Goal: Communication & Community: Answer question/provide support

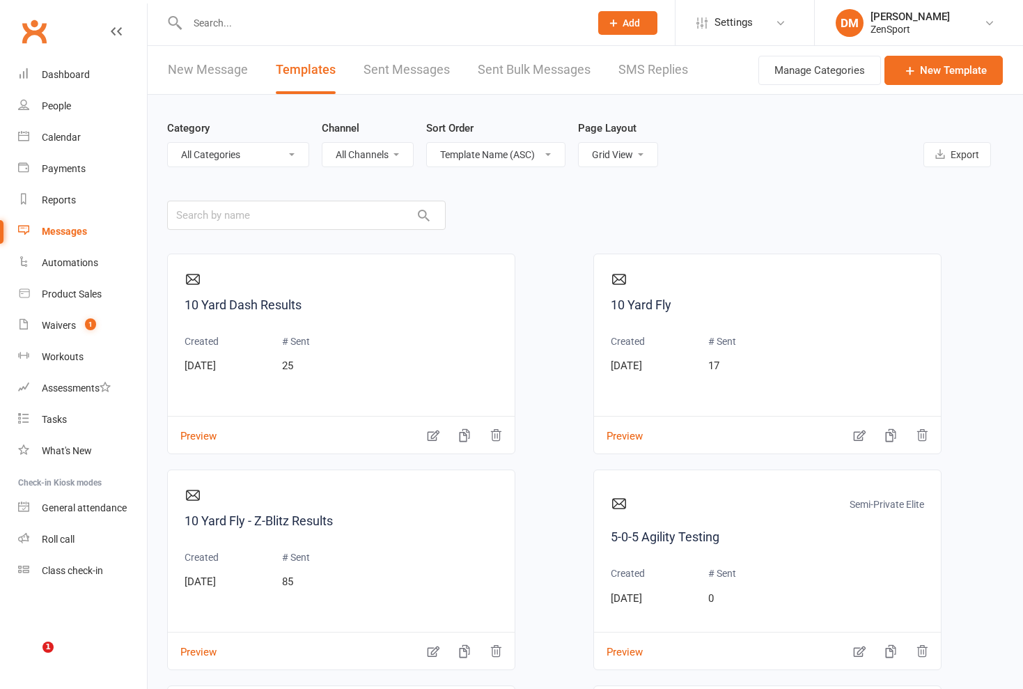
select select "grid"
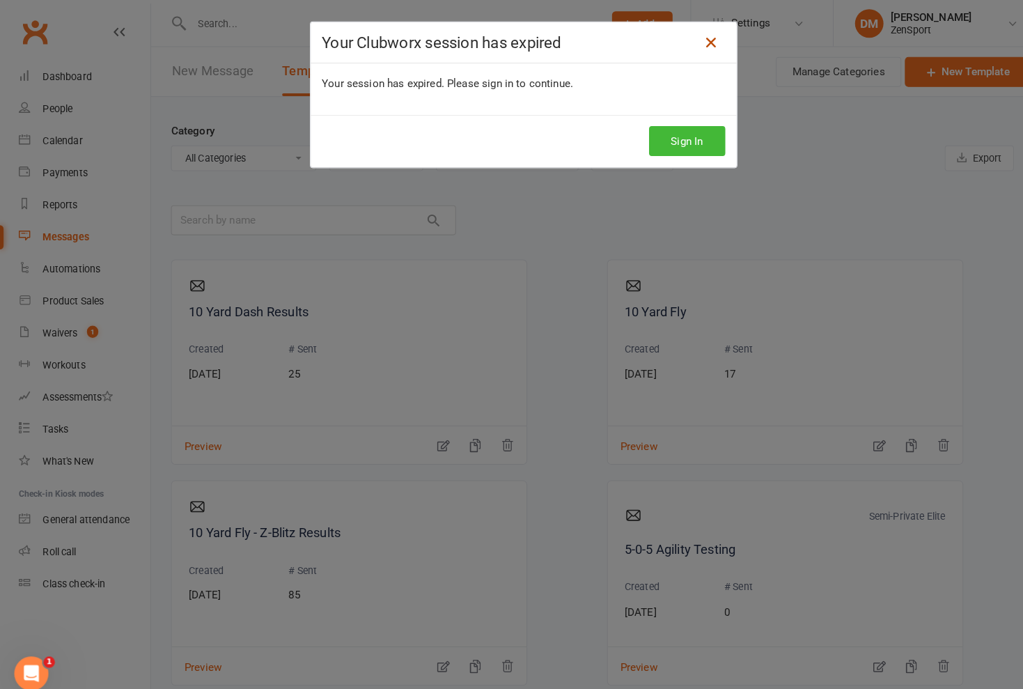
click at [690, 39] on icon at bounding box center [694, 41] width 17 height 17
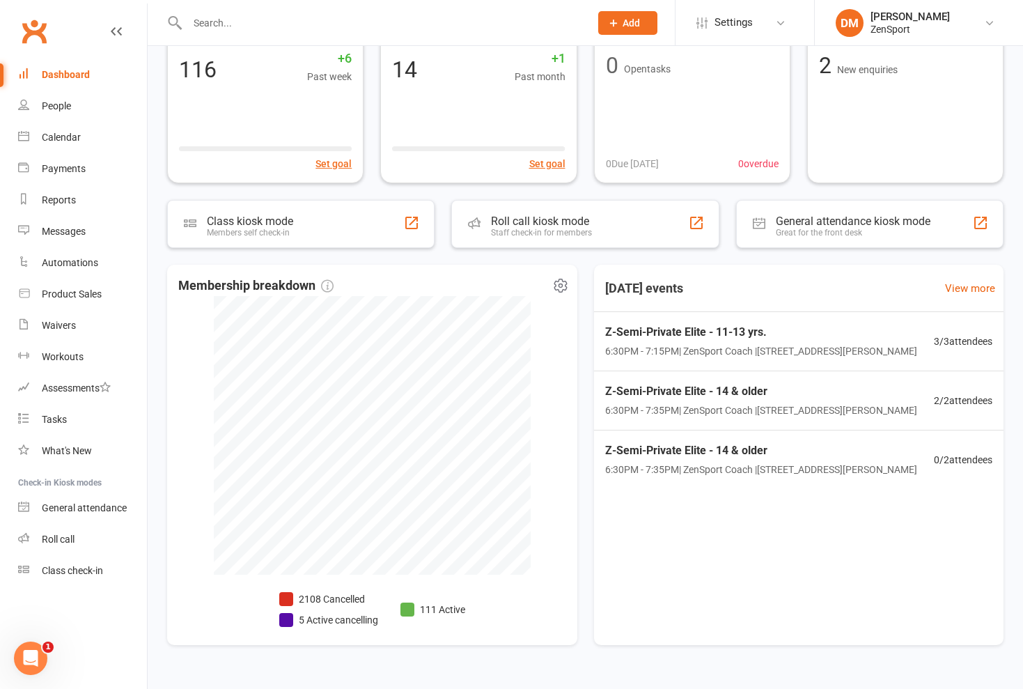
scroll to position [98, 0]
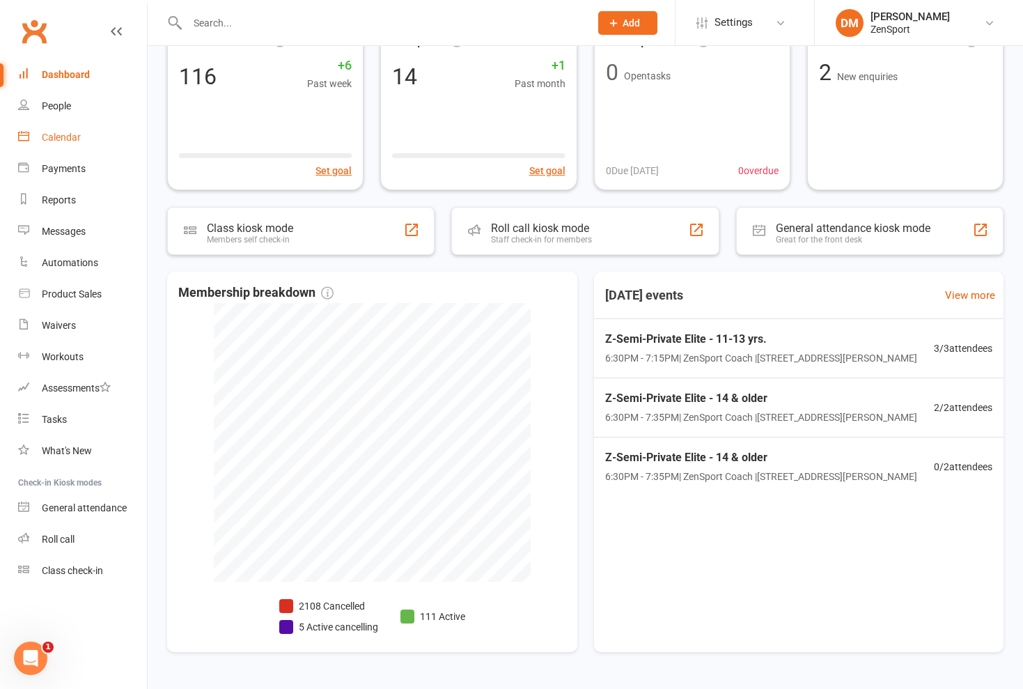
click at [69, 134] on div "Calendar" at bounding box center [61, 137] width 39 height 11
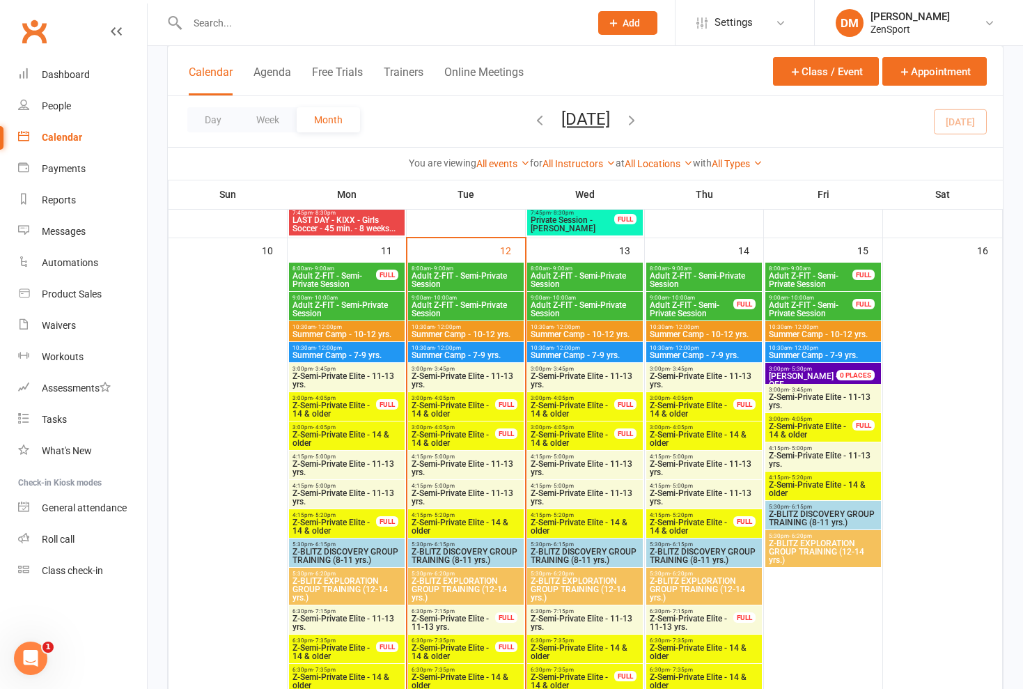
scroll to position [996, 0]
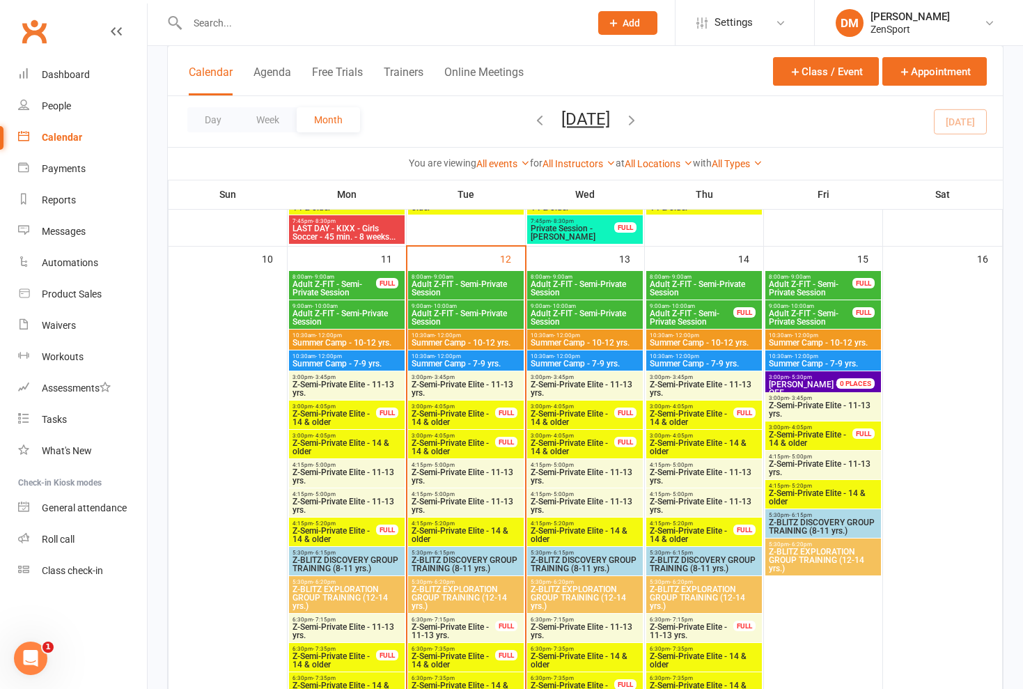
click at [574, 386] on span "Z-Semi-Private Elite - 11-13 yrs." at bounding box center [585, 388] width 110 height 17
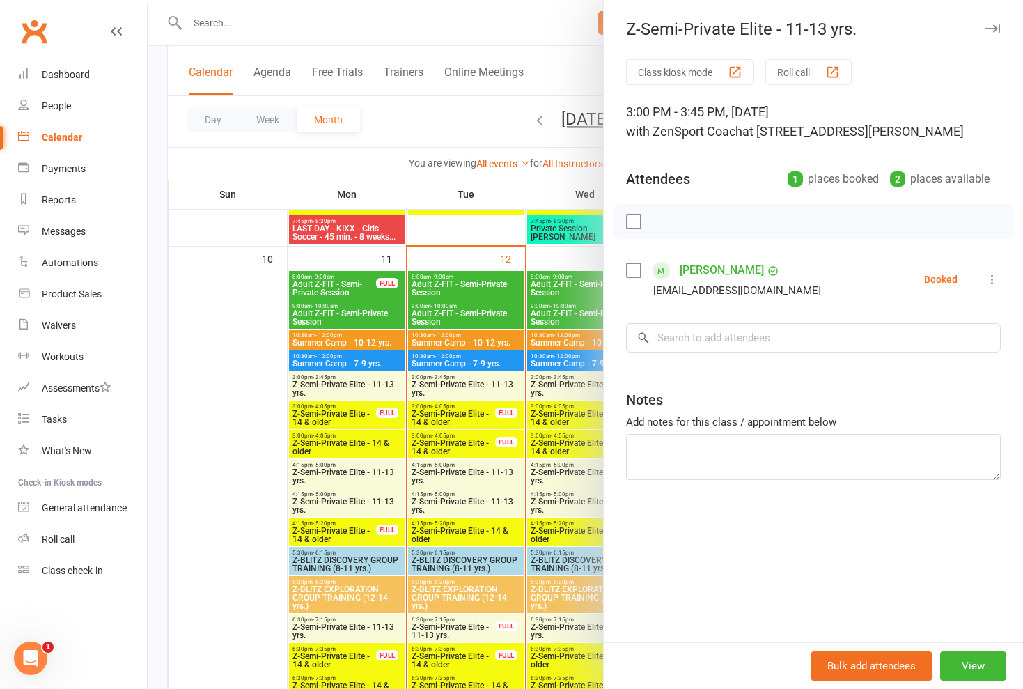
click at [574, 386] on div at bounding box center [585, 344] width 875 height 689
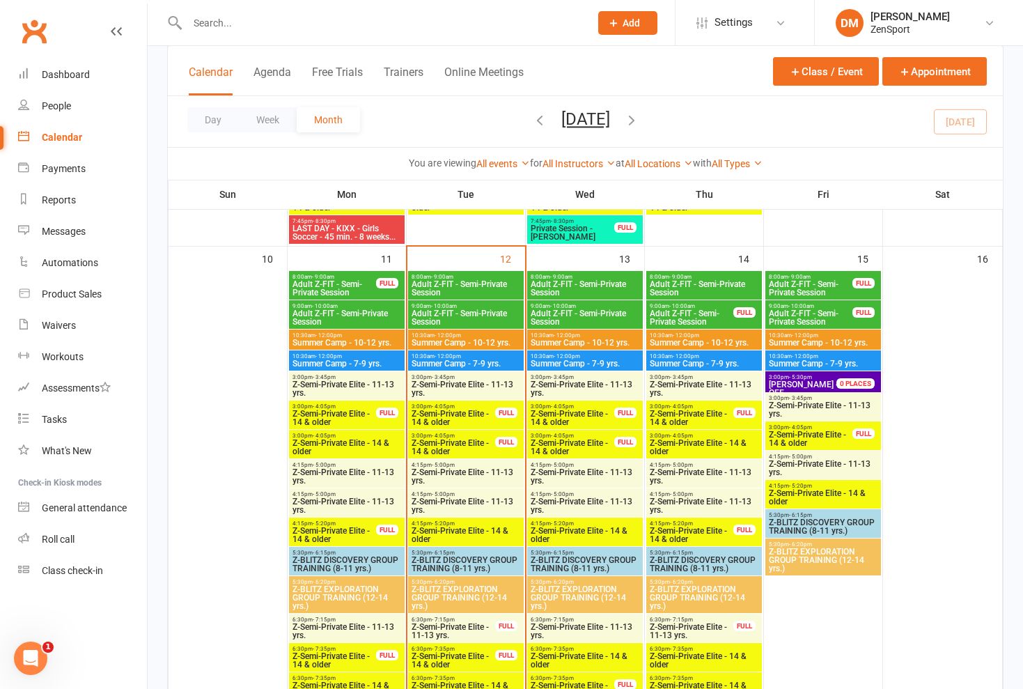
click at [574, 411] on span "Z-Semi-Private Elite - 14 & older" at bounding box center [572, 417] width 85 height 17
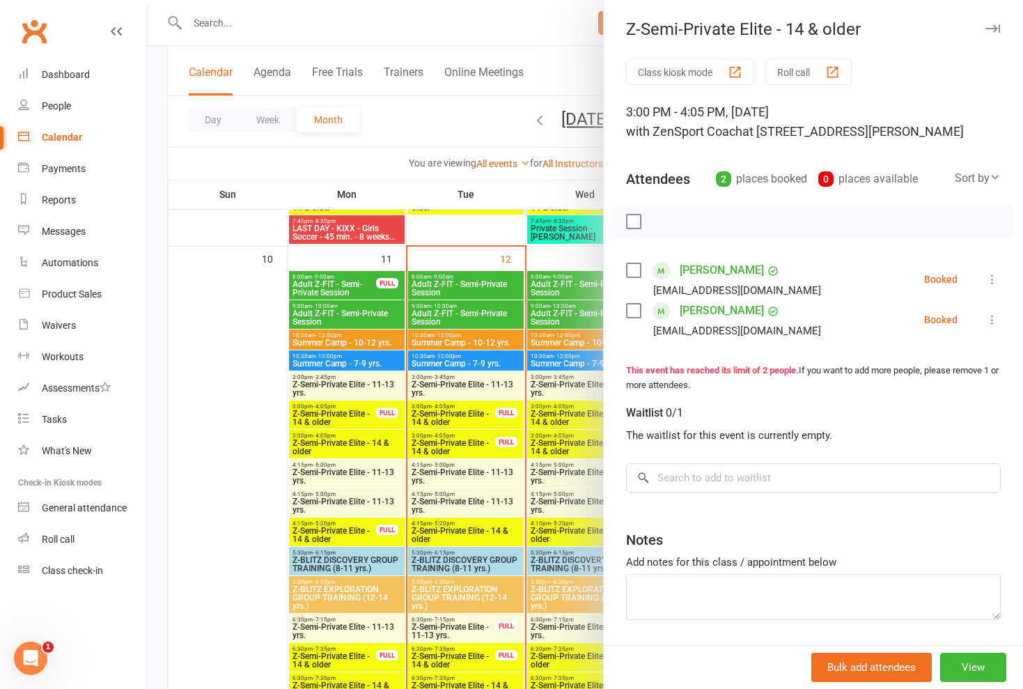
click at [574, 411] on div at bounding box center [585, 344] width 875 height 689
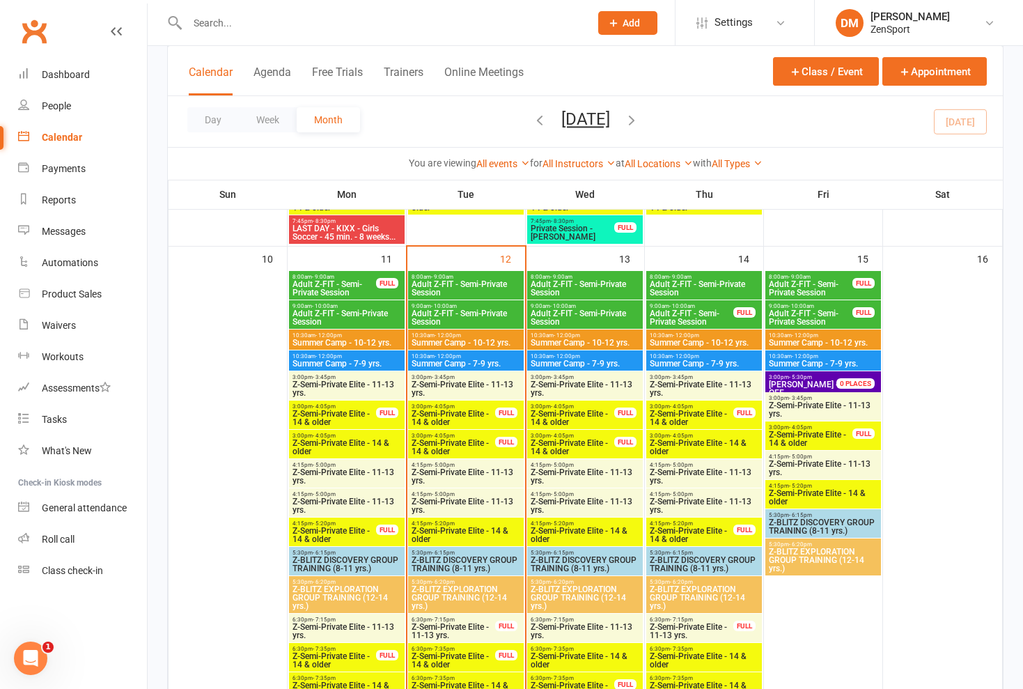
click at [574, 439] on span "Z-Semi-Private Elite - 14 & older" at bounding box center [572, 447] width 85 height 17
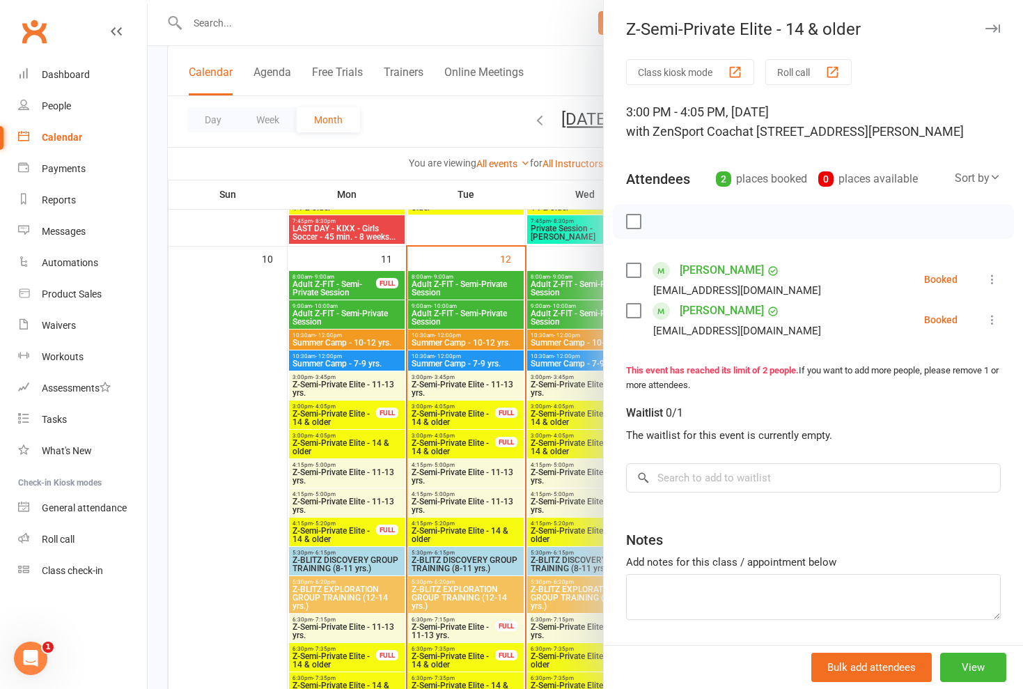
click at [574, 437] on div at bounding box center [585, 344] width 875 height 689
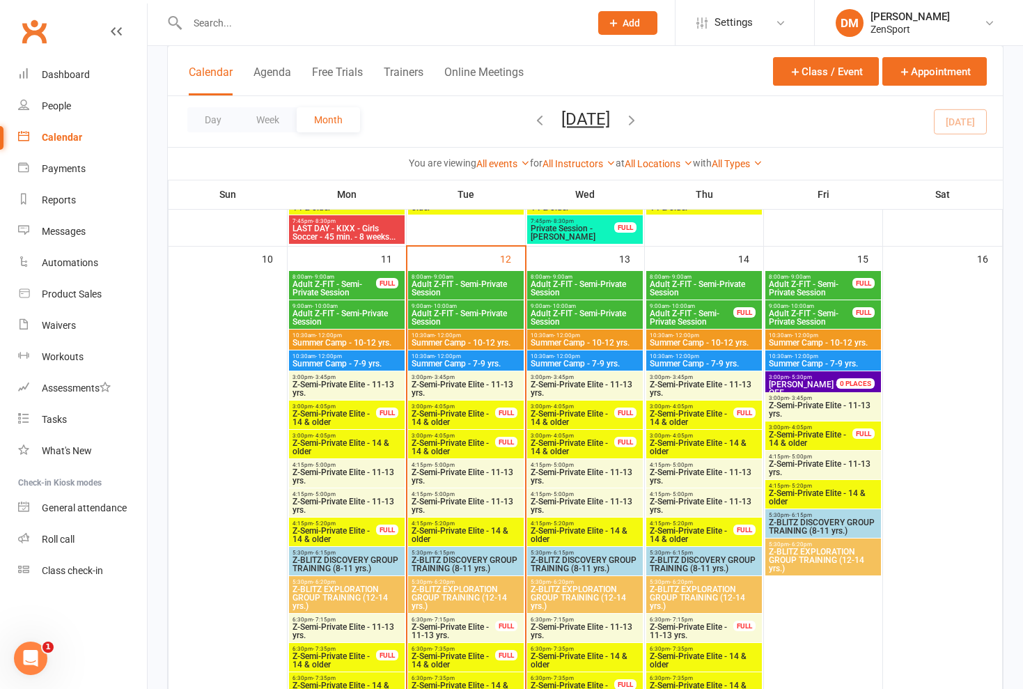
click at [577, 418] on span "Z-Semi-Private Elite - 14 & older" at bounding box center [572, 417] width 85 height 17
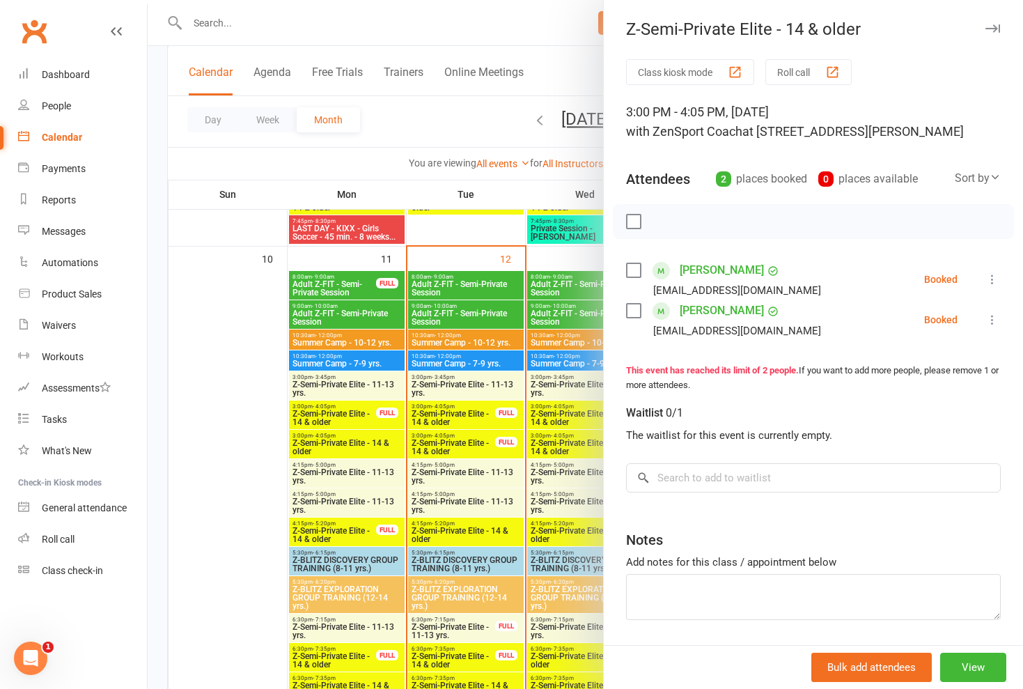
click at [577, 418] on div at bounding box center [585, 344] width 875 height 689
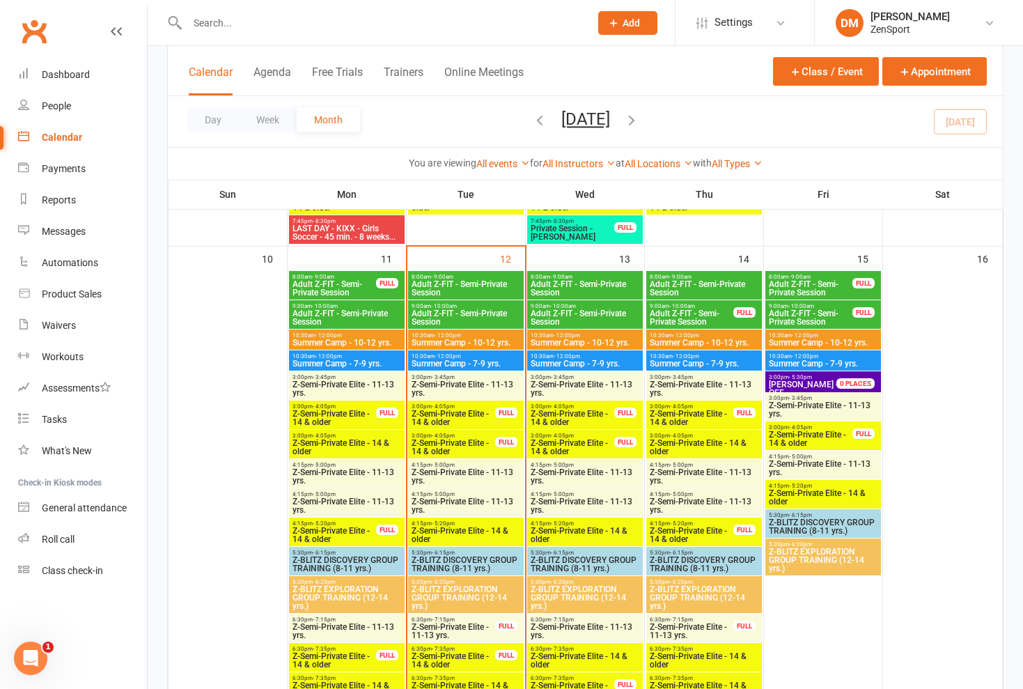
click at [576, 441] on span "Z-Semi-Private Elite - 14 & older" at bounding box center [572, 447] width 85 height 17
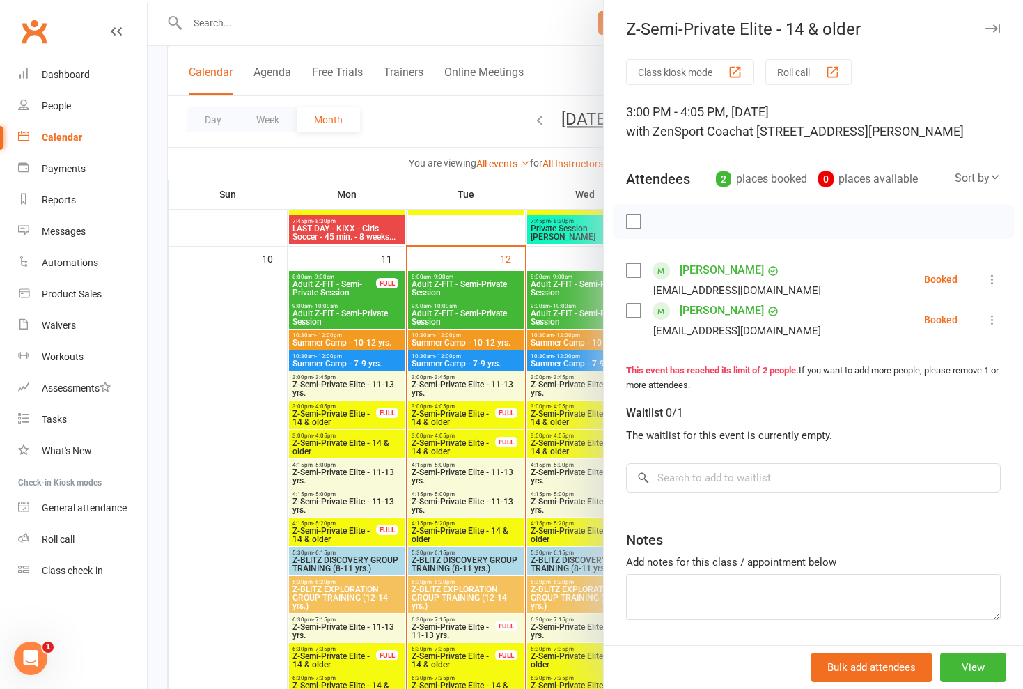
click at [563, 180] on div at bounding box center [585, 344] width 875 height 689
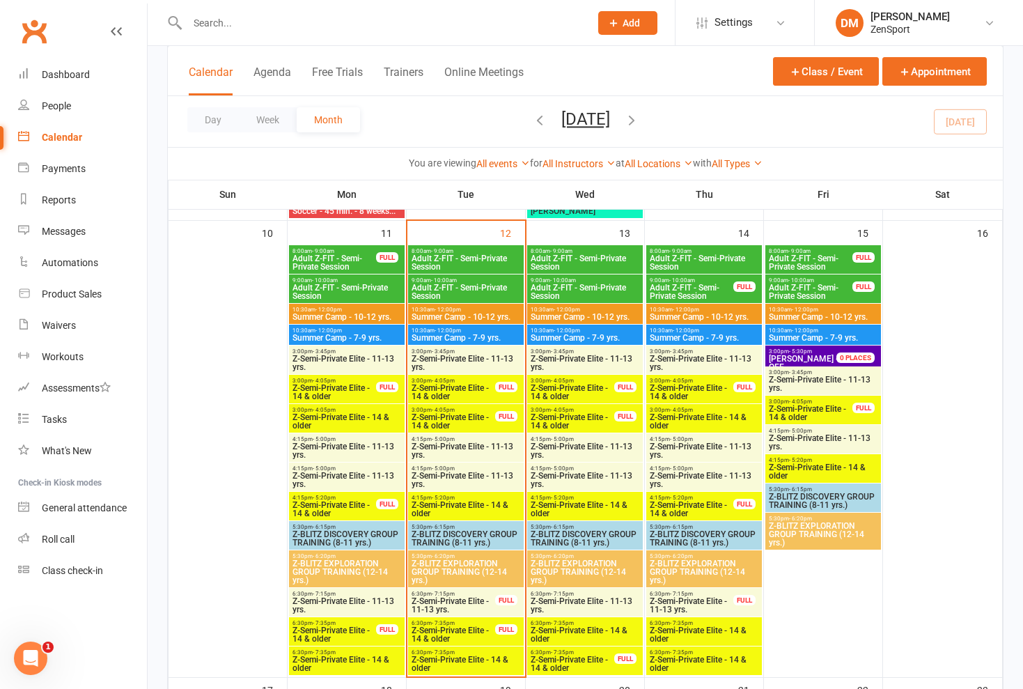
scroll to position [1034, 0]
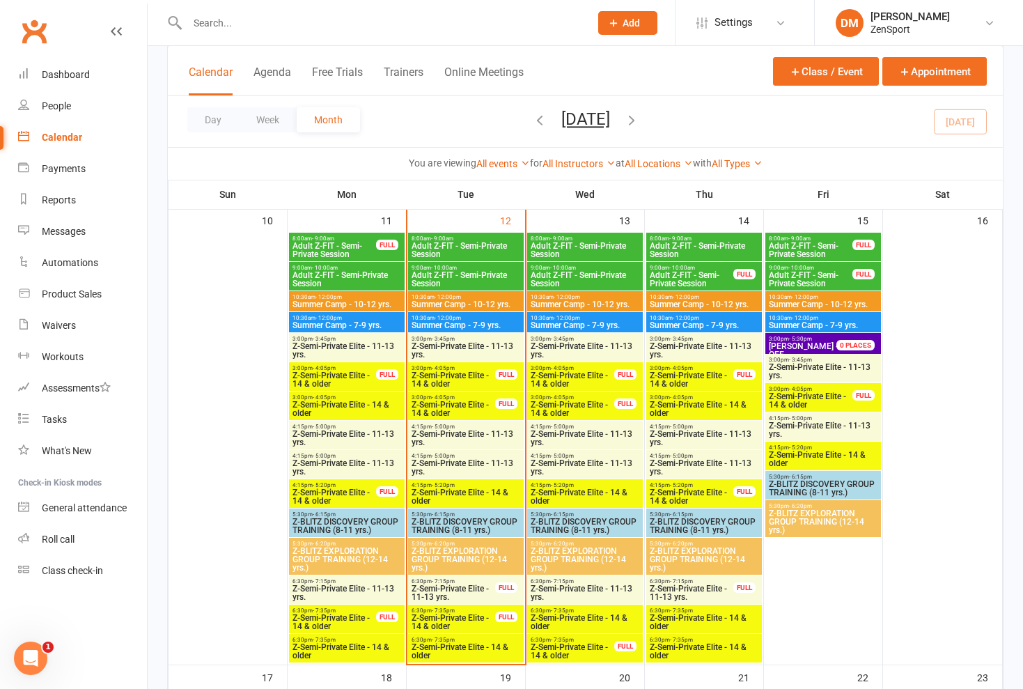
click at [817, 392] on span "Z-Semi-Private Elite - 14 & older" at bounding box center [810, 400] width 85 height 17
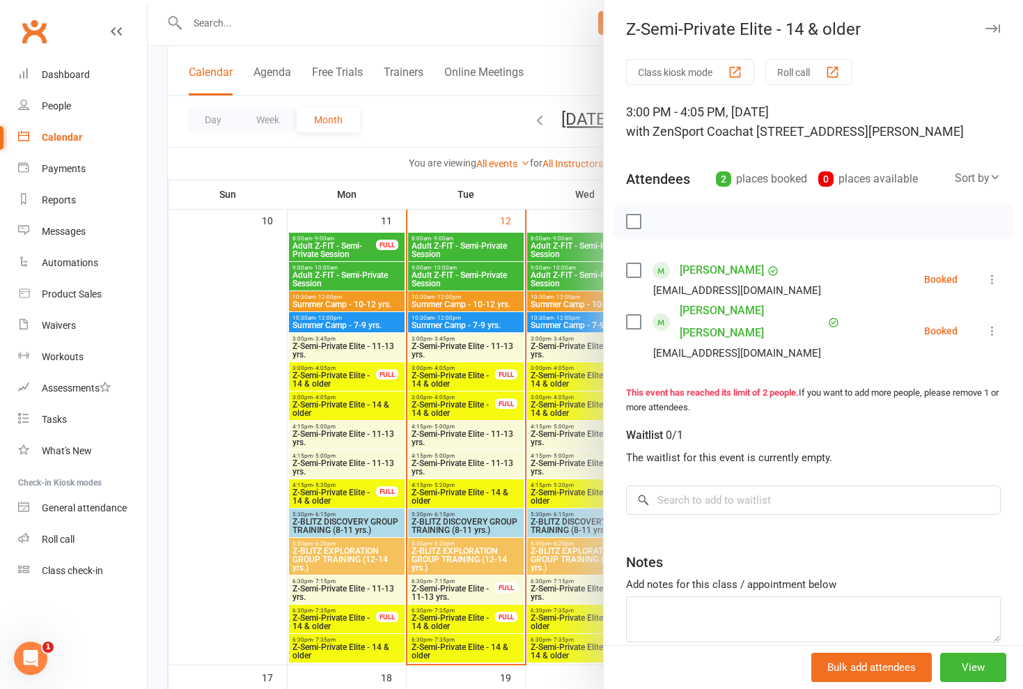
click at [569, 299] on div at bounding box center [585, 344] width 875 height 689
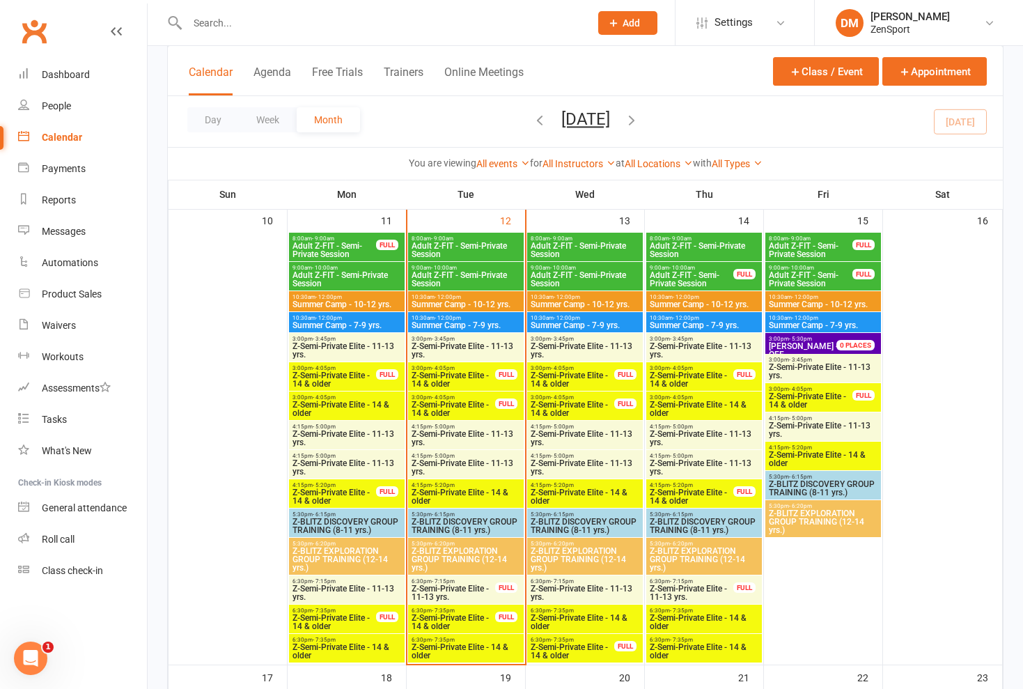
click at [798, 368] on span "Z-Semi-Private Elite - 11-13 yrs." at bounding box center [823, 371] width 110 height 17
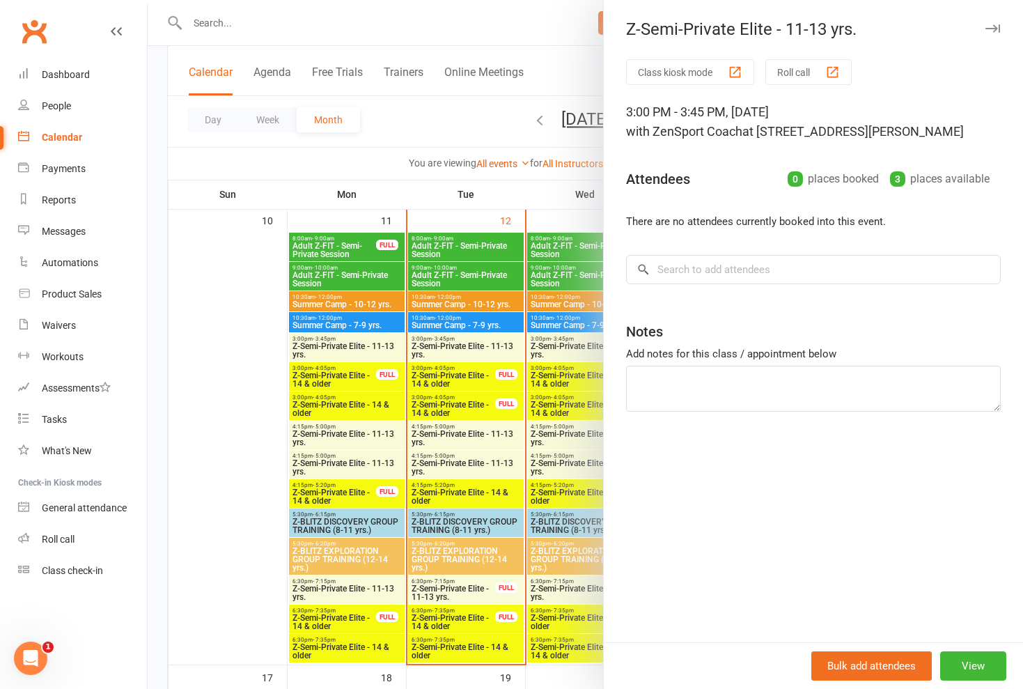
click at [570, 271] on div at bounding box center [585, 344] width 875 height 689
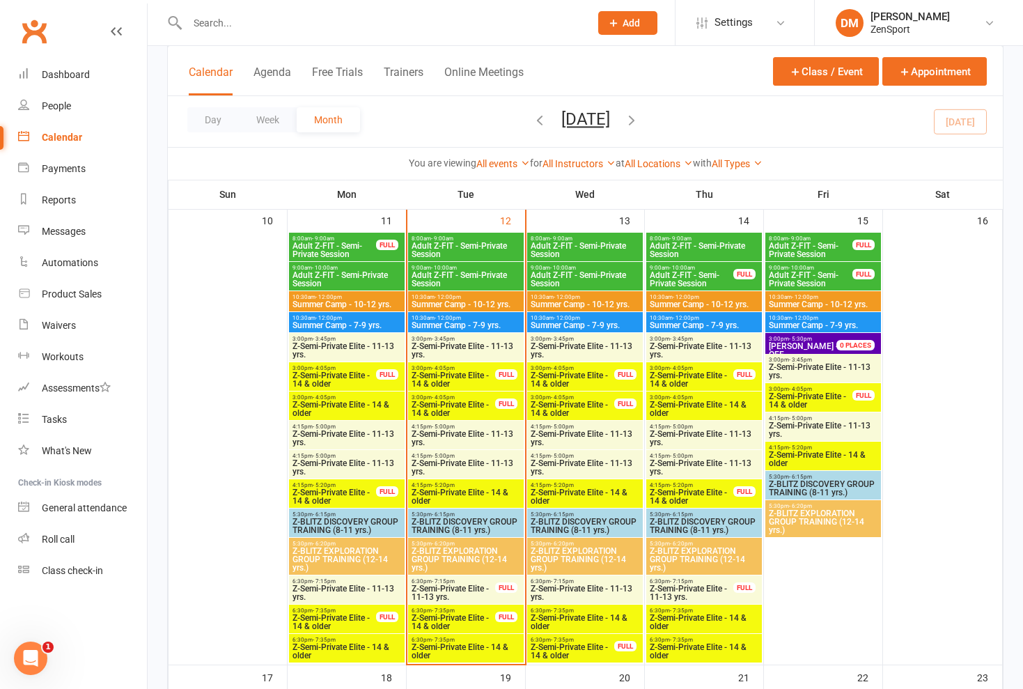
click at [803, 402] on span "Z-Semi-Private Elite - 14 & older" at bounding box center [810, 400] width 85 height 17
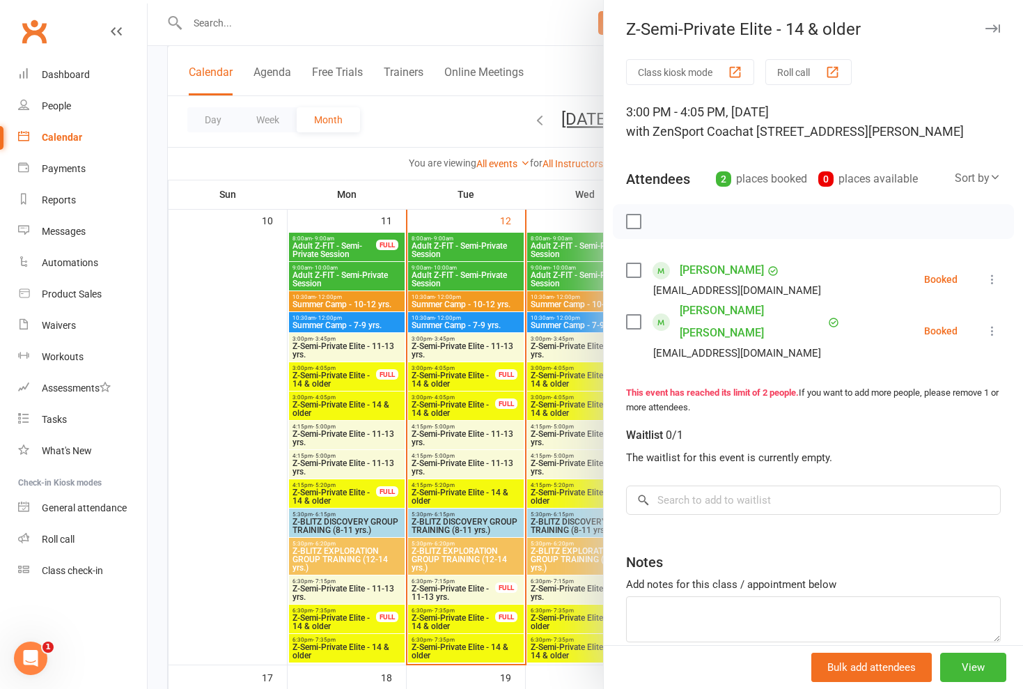
click at [590, 272] on div at bounding box center [585, 344] width 875 height 689
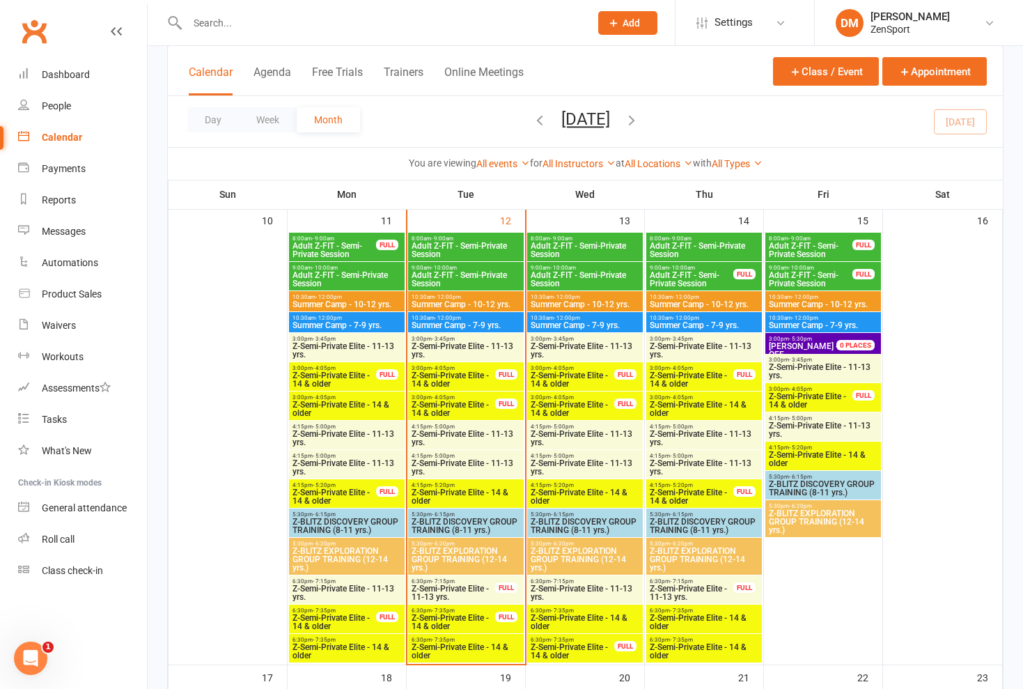
click at [819, 453] on span "Z-Semi-Private Elite - 14 & older" at bounding box center [823, 458] width 110 height 17
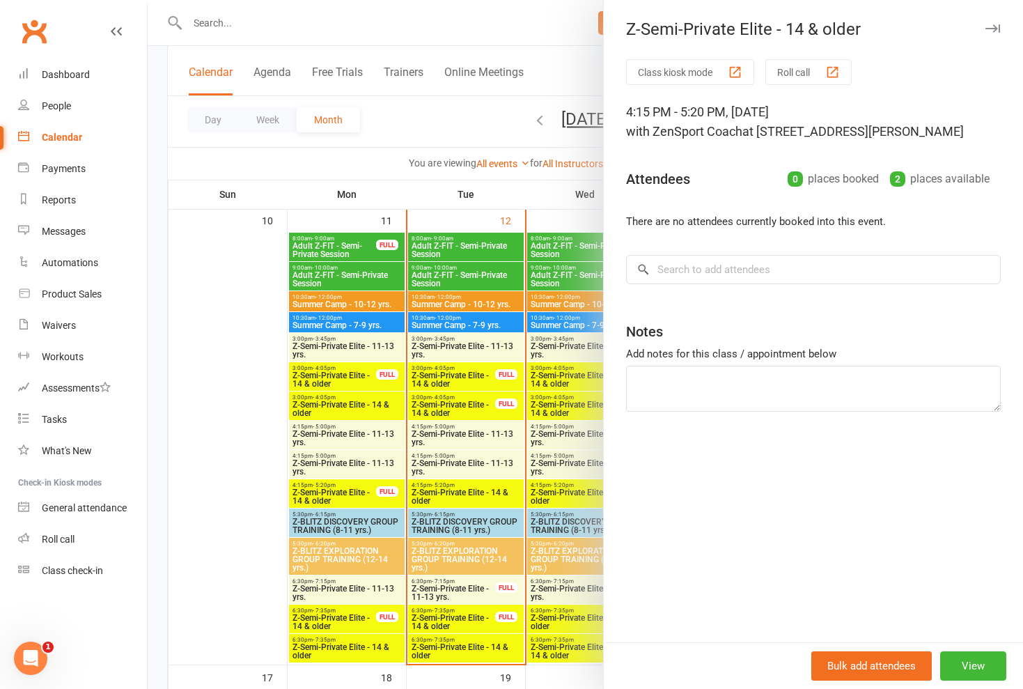
click at [576, 343] on div at bounding box center [585, 344] width 875 height 689
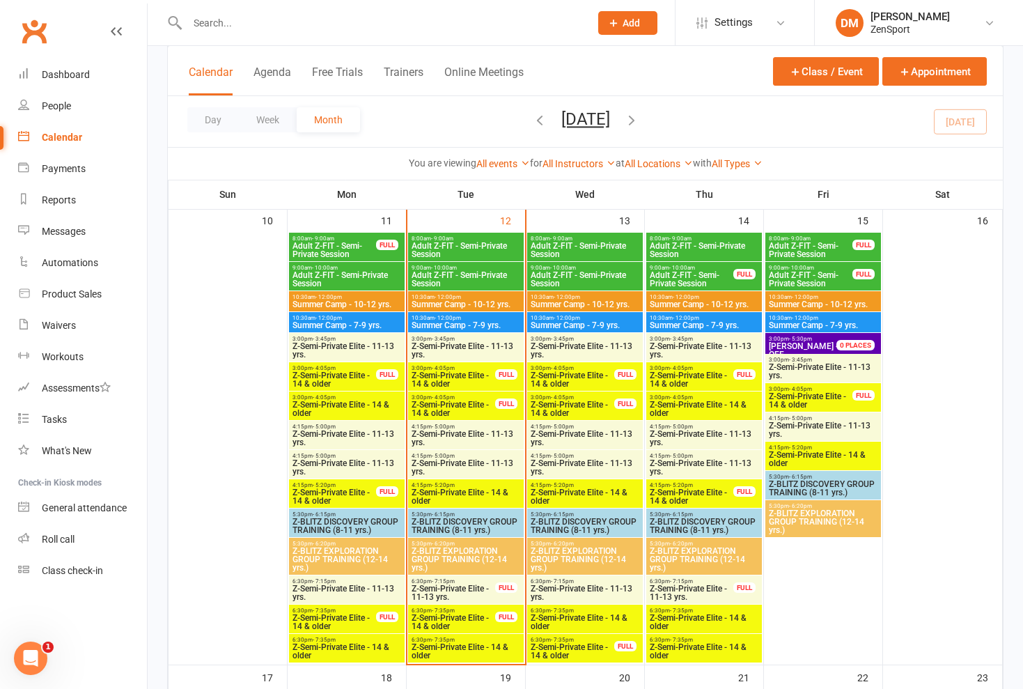
click at [808, 422] on span "Z-Semi-Private Elite - 11-13 yrs." at bounding box center [823, 429] width 110 height 17
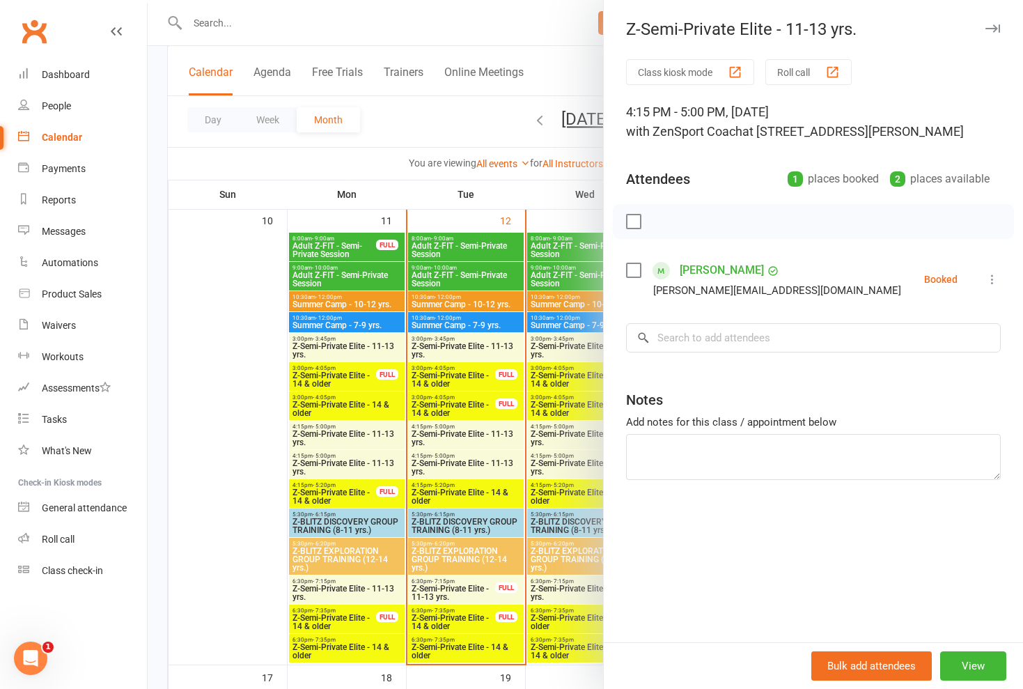
click at [567, 352] on div at bounding box center [585, 344] width 875 height 689
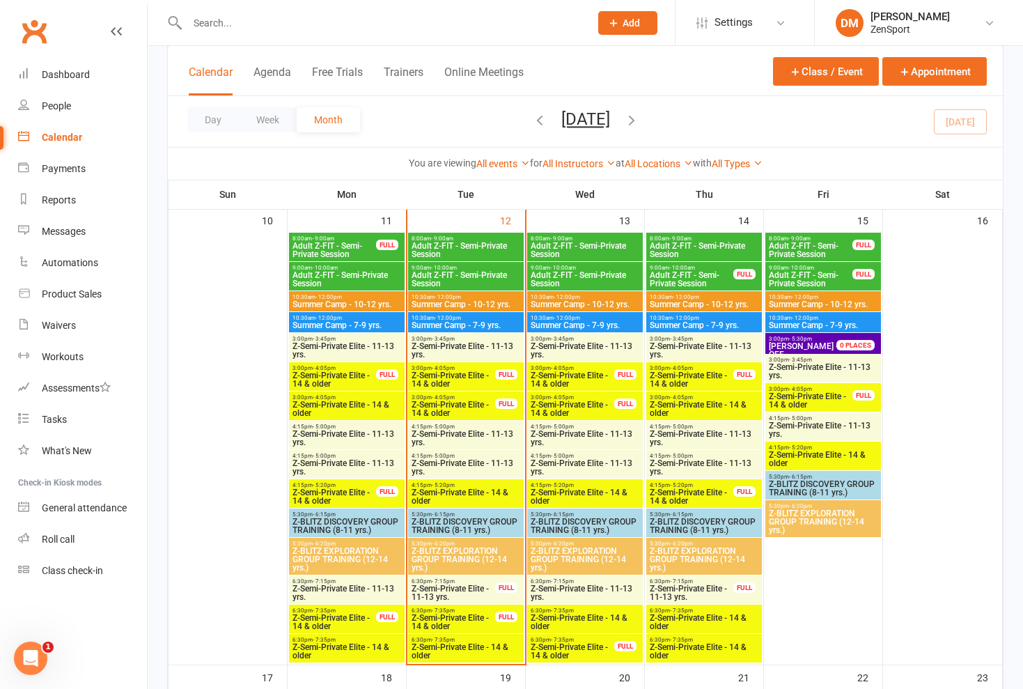
click at [792, 392] on span "Z-Semi-Private Elite - 14 & older" at bounding box center [810, 400] width 85 height 17
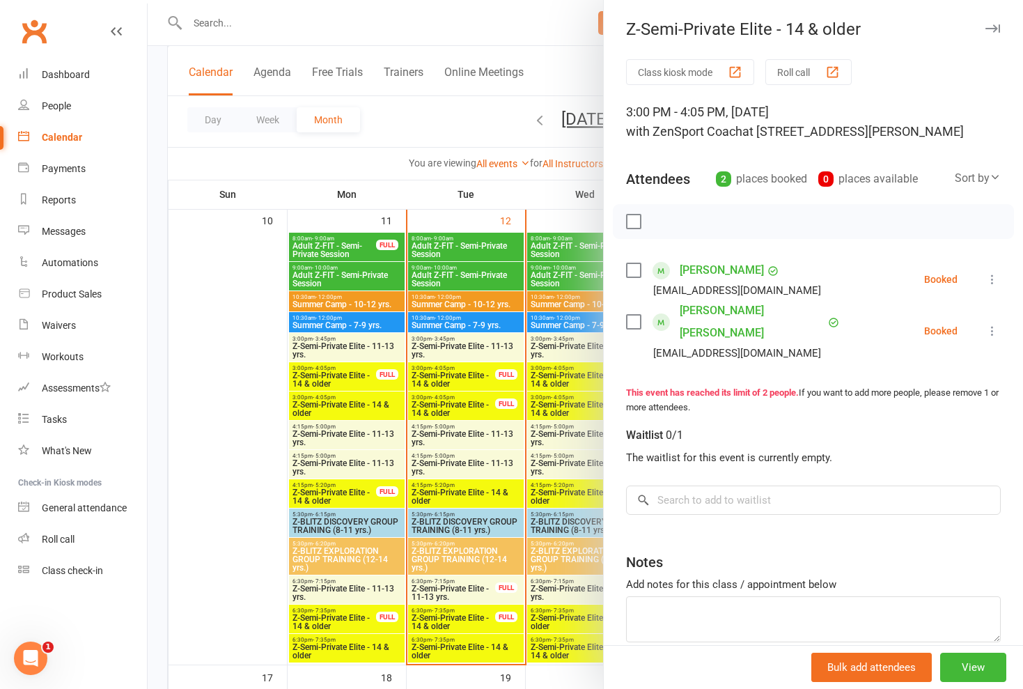
click at [588, 295] on div at bounding box center [585, 344] width 875 height 689
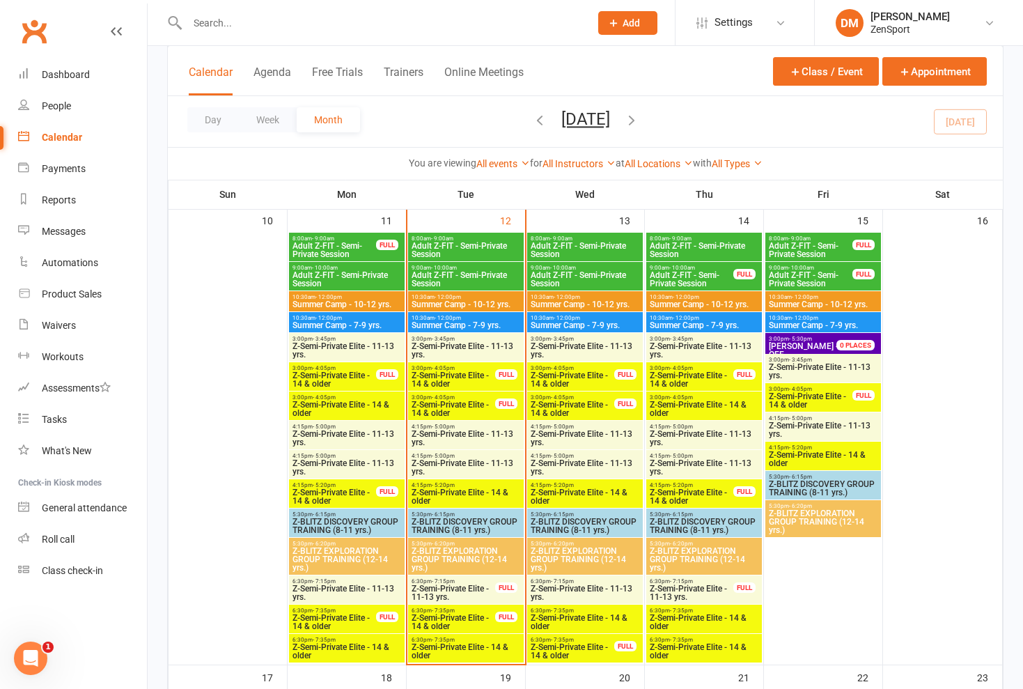
click at [804, 396] on span "Z-Semi-Private Elite - 14 & older" at bounding box center [810, 400] width 85 height 17
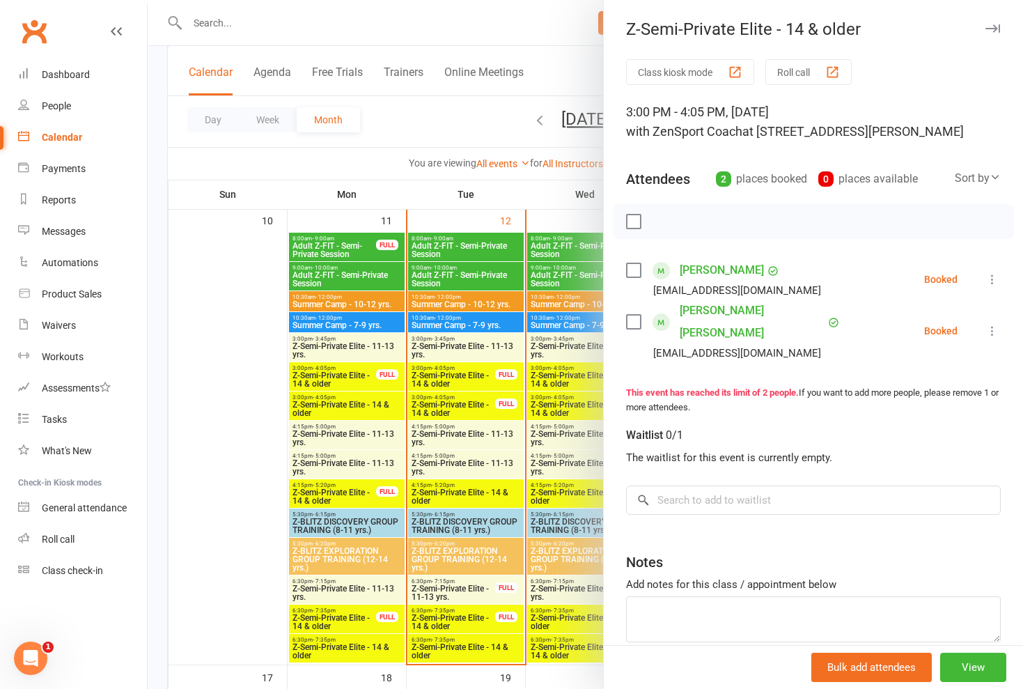
click at [587, 338] on div at bounding box center [585, 344] width 875 height 689
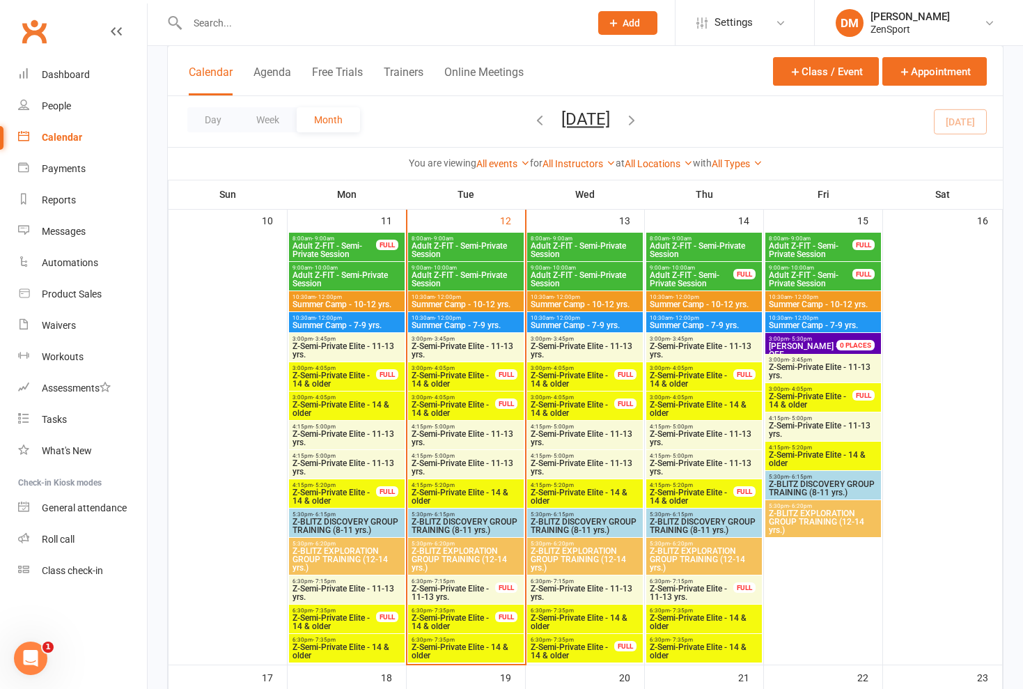
click at [795, 452] on span "Z-Semi-Private Elite - 14 & older" at bounding box center [823, 458] width 110 height 17
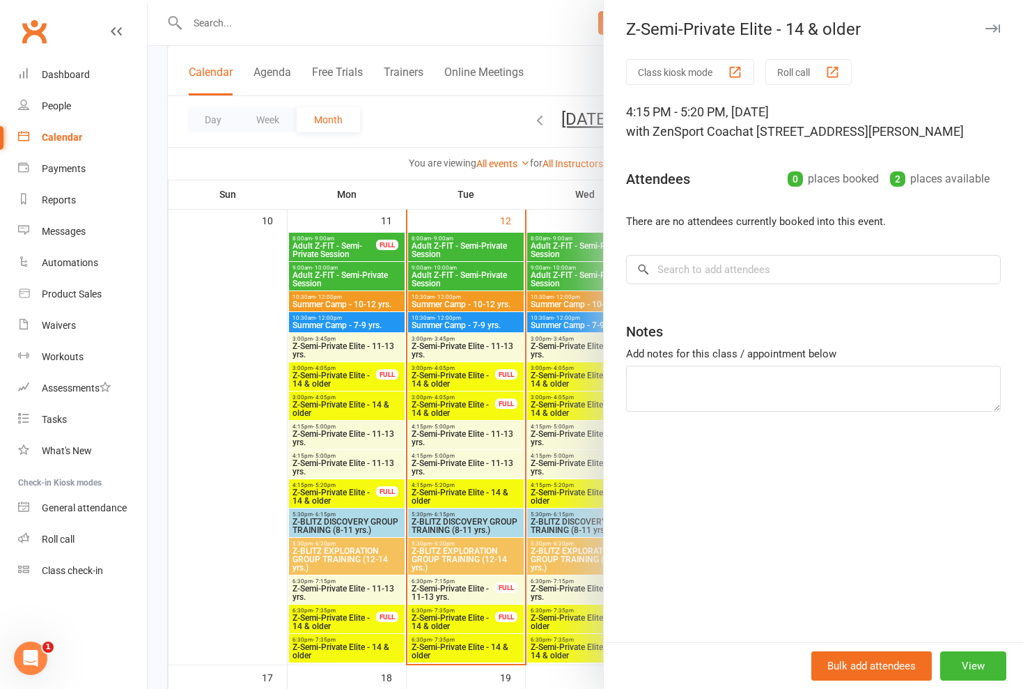
click at [592, 362] on div at bounding box center [585, 344] width 875 height 689
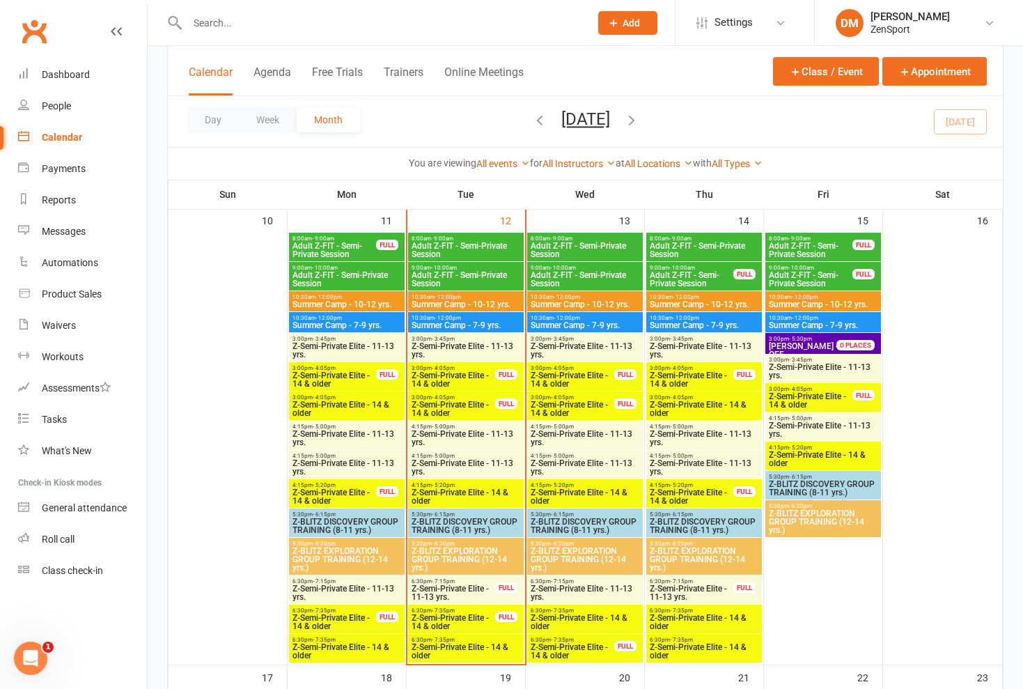
click at [801, 423] on span "Z-Semi-Private Elite - 11-13 yrs." at bounding box center [823, 429] width 110 height 17
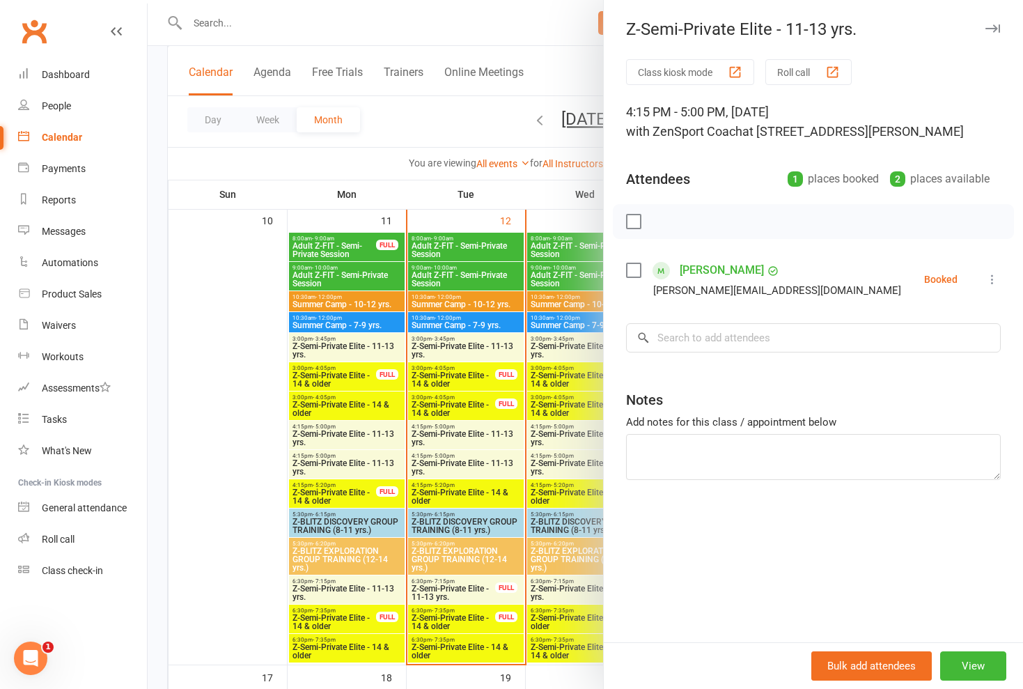
click at [603, 359] on div "Z-Semi-Private Elite - 11-13 yrs. Class kiosk mode Roll call 4:15 PM - 5:00 PM,…" at bounding box center [813, 344] width 420 height 689
click at [530, 146] on div at bounding box center [585, 344] width 875 height 689
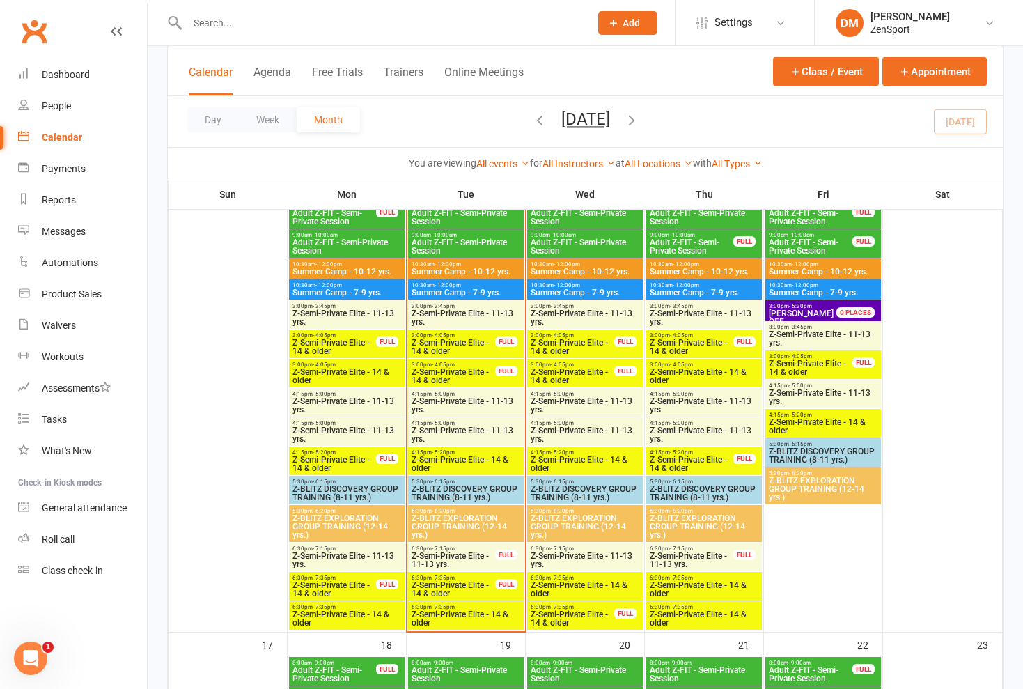
scroll to position [1073, 0]
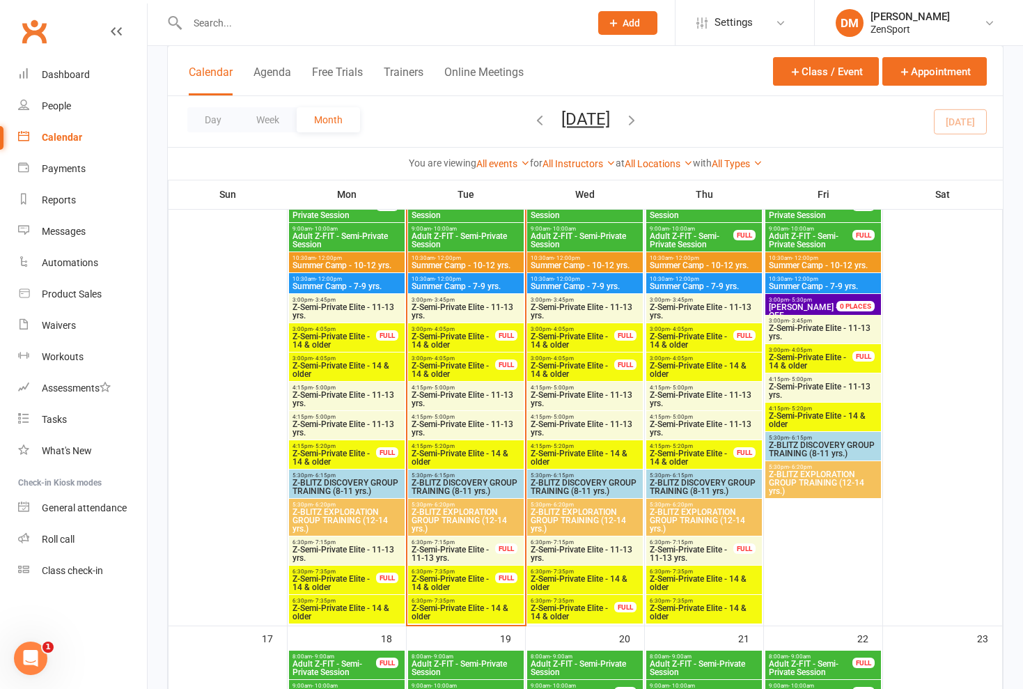
click at [718, 391] on span "Z-Semi-Private Elite - 11-13 yrs." at bounding box center [704, 399] width 110 height 17
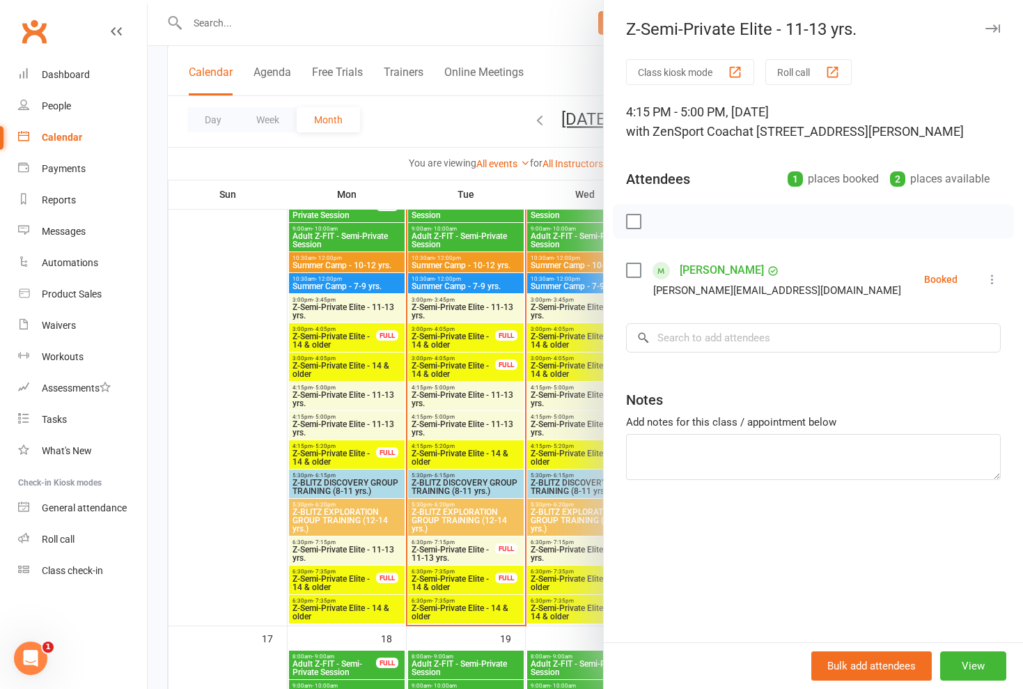
click at [554, 561] on div at bounding box center [585, 344] width 875 height 689
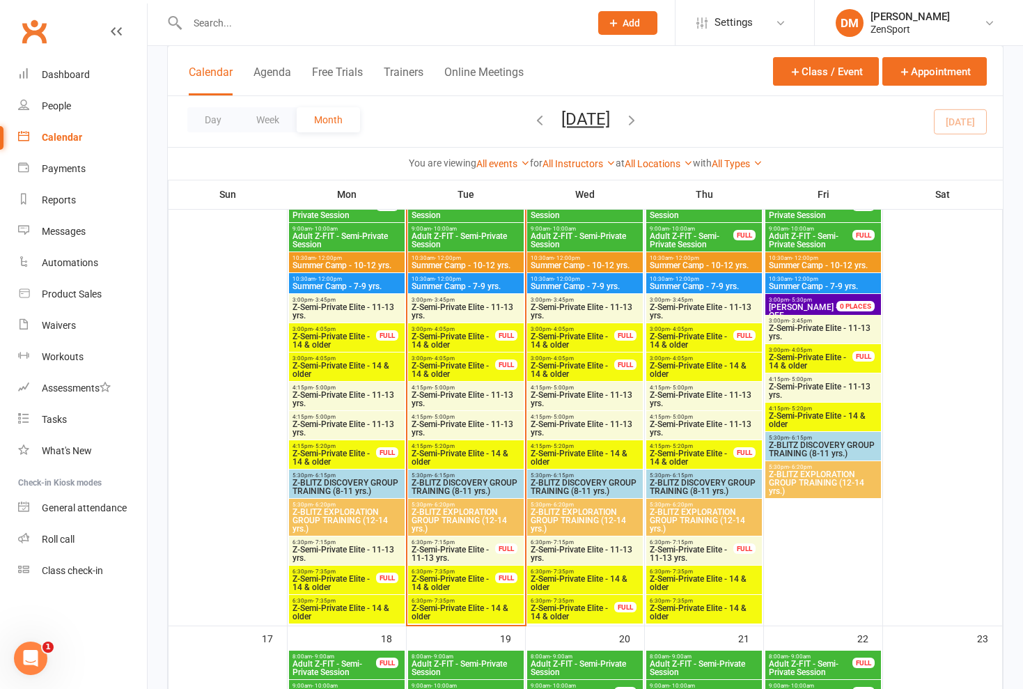
click at [581, 606] on span "Z-Semi-Private Elite - 14 & older" at bounding box center [572, 612] width 85 height 17
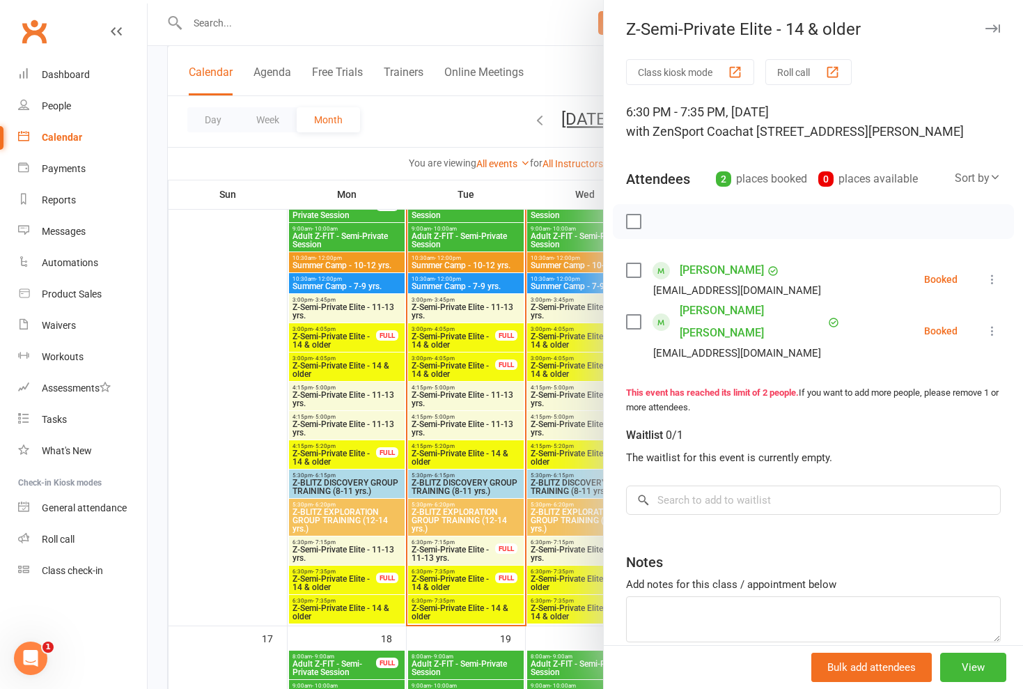
click at [581, 606] on div at bounding box center [585, 344] width 875 height 689
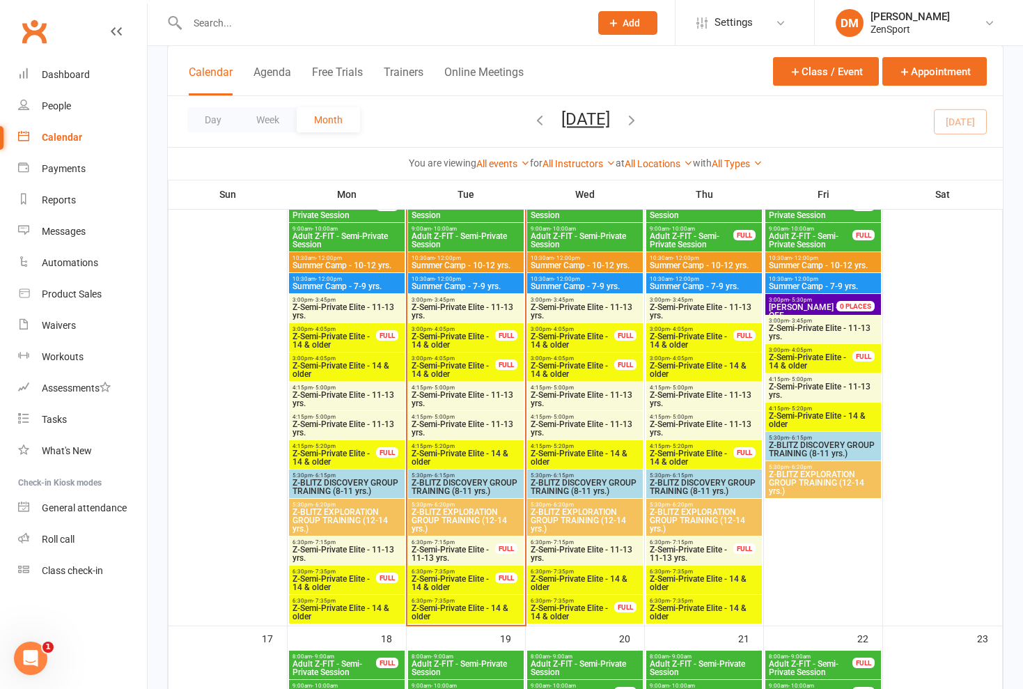
click at [588, 579] on span "Z-Semi-Private Elite - 14 & older" at bounding box center [585, 582] width 110 height 17
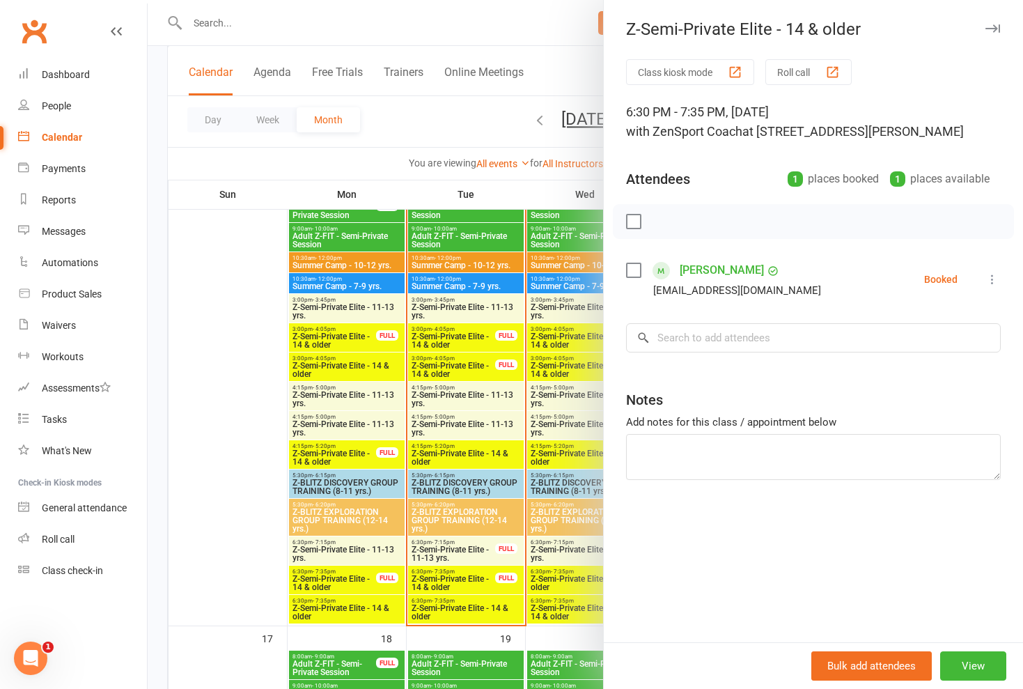
click at [588, 579] on div at bounding box center [585, 344] width 875 height 689
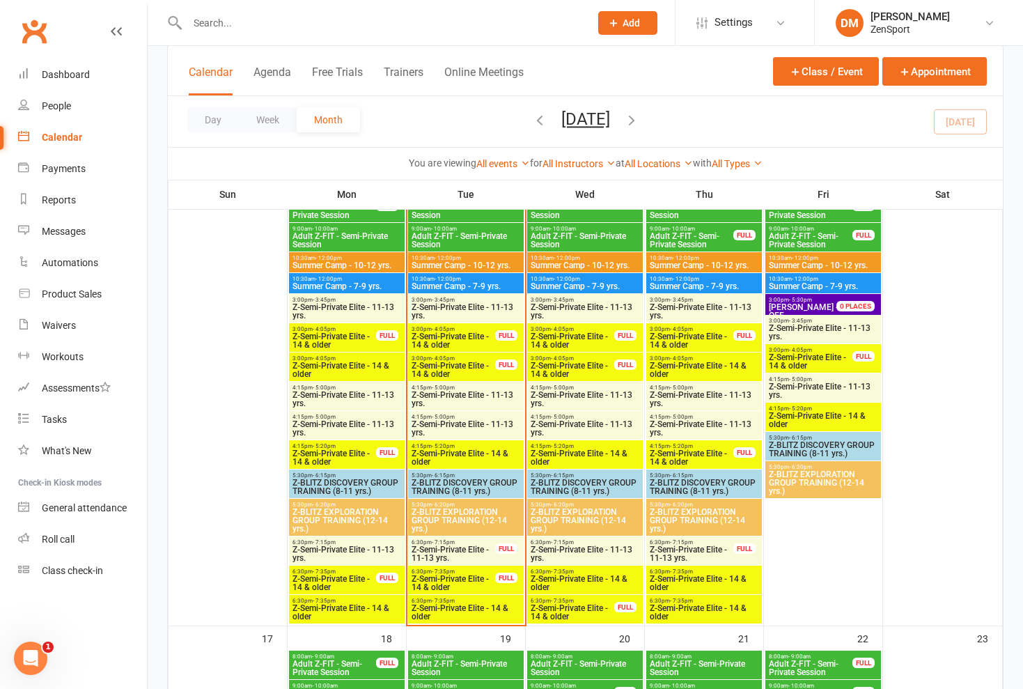
click at [817, 355] on span "Z-Semi-Private Elite - 14 & older" at bounding box center [810, 361] width 85 height 17
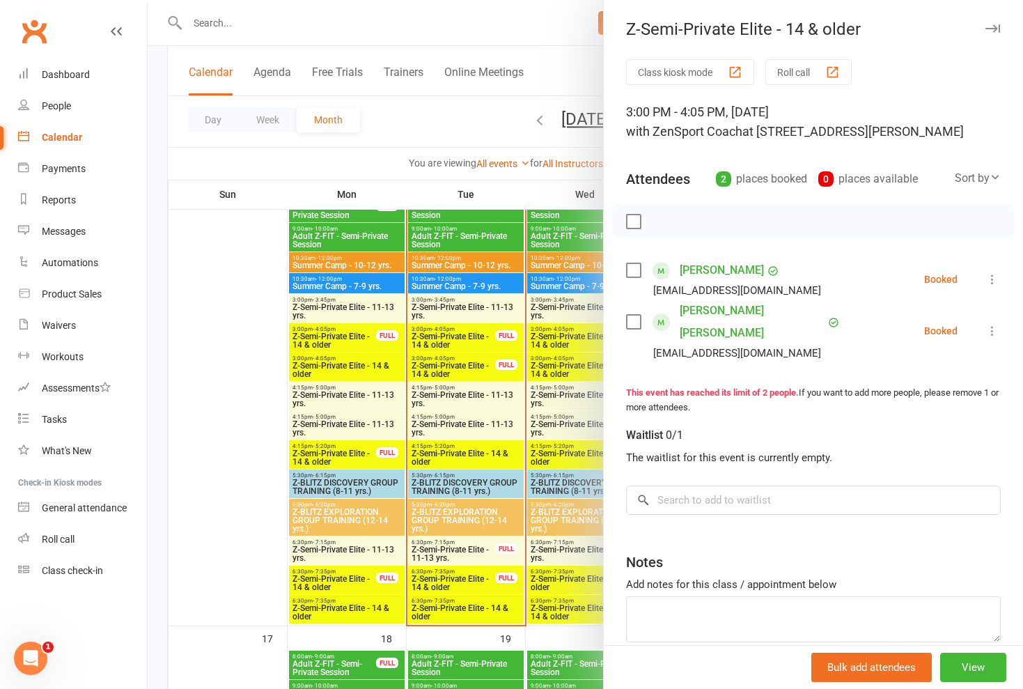
click at [557, 310] on div at bounding box center [585, 344] width 875 height 689
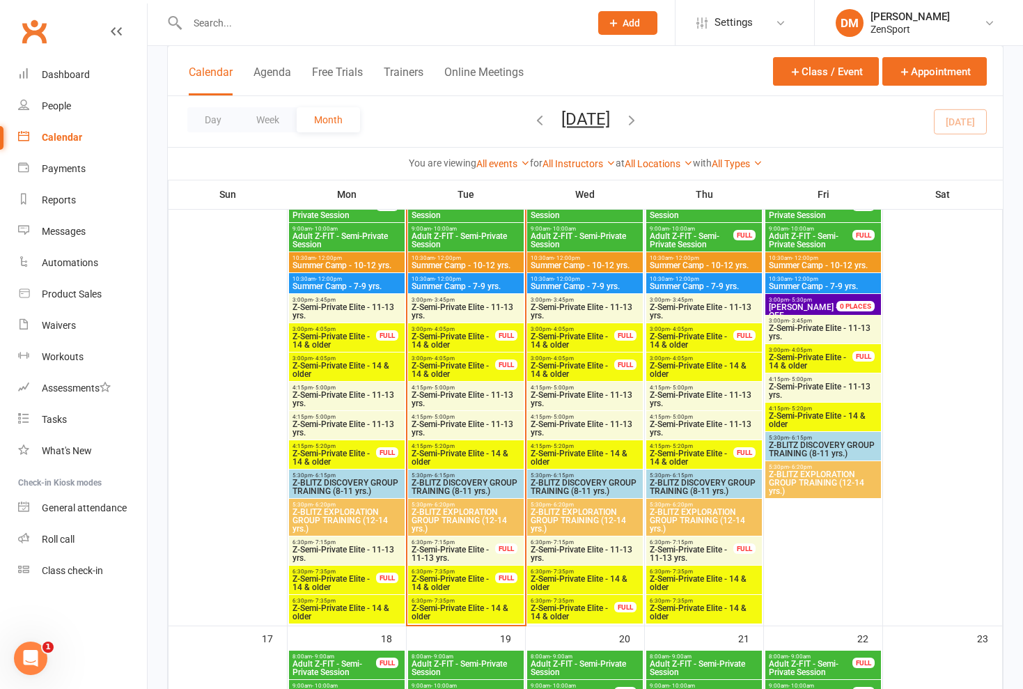
click at [805, 390] on span "Z-Semi-Private Elite - 11-13 yrs." at bounding box center [823, 390] width 110 height 17
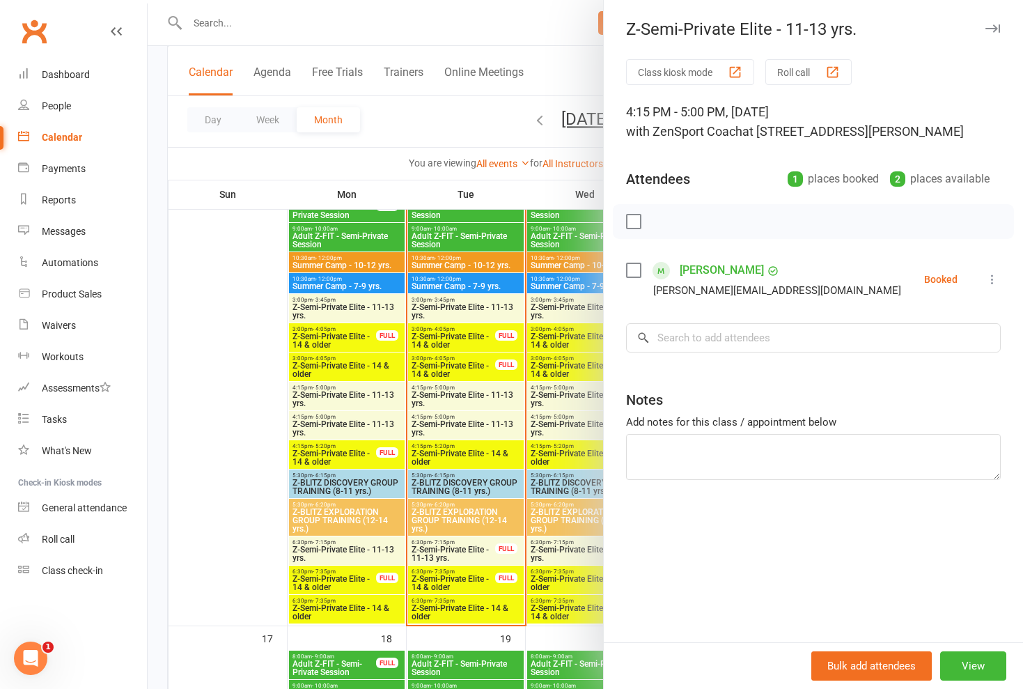
click at [586, 359] on div at bounding box center [585, 344] width 875 height 689
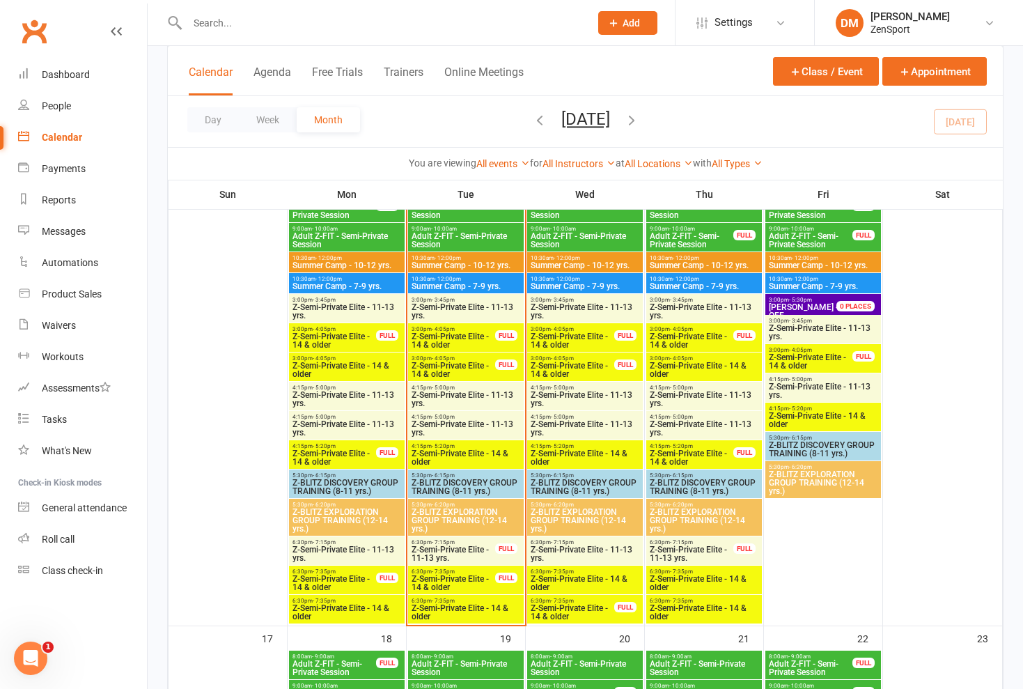
click at [823, 418] on span "Z-Semi-Private Elite - 14 & older" at bounding box center [823, 419] width 110 height 17
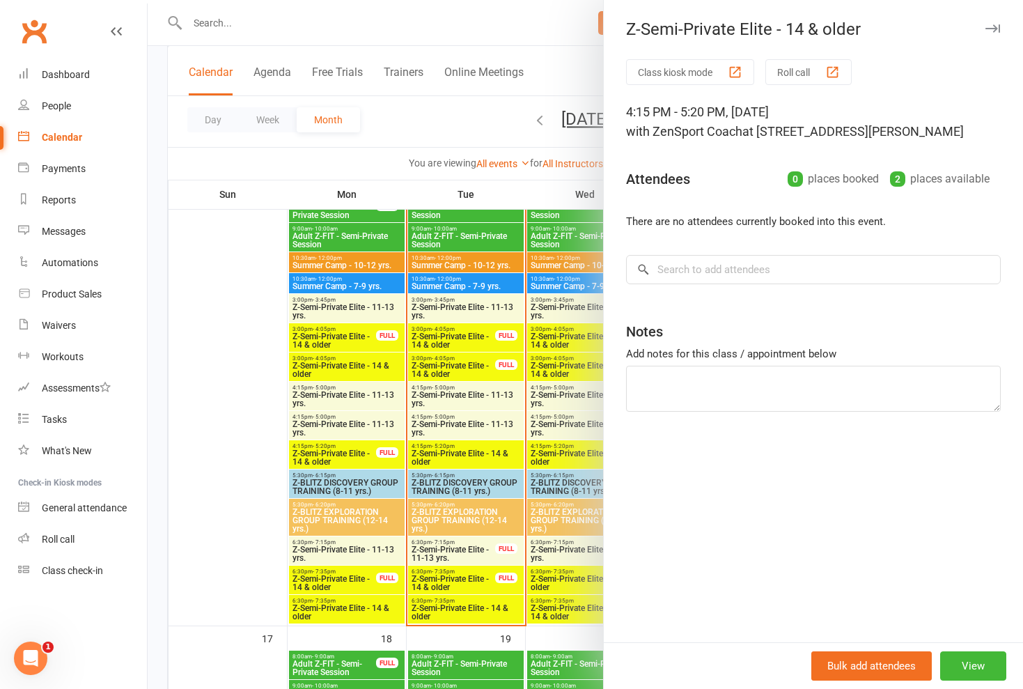
click at [547, 359] on div at bounding box center [585, 344] width 875 height 689
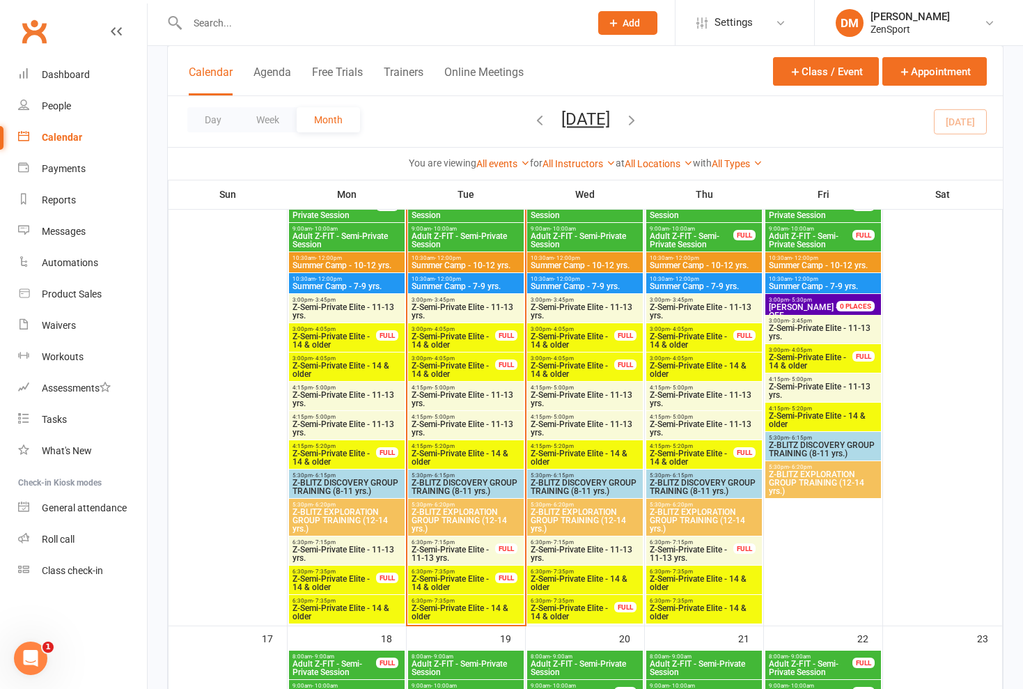
click at [800, 358] on span "Z-Semi-Private Elite - 14 & older" at bounding box center [810, 361] width 85 height 17
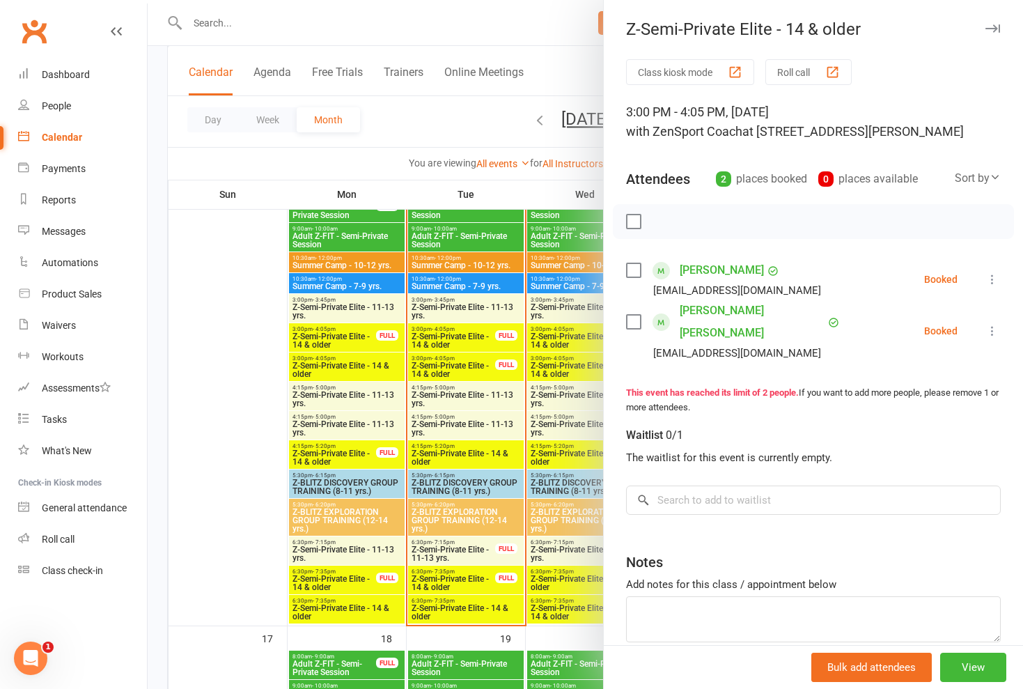
click at [579, 313] on div at bounding box center [585, 344] width 875 height 689
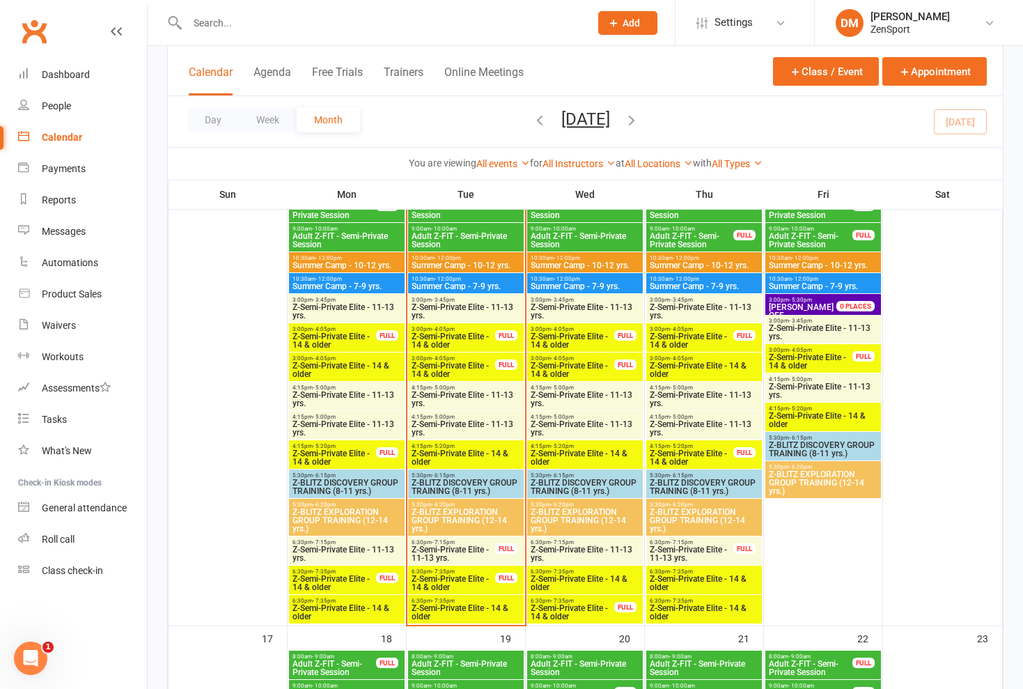
click at [802, 330] on span "Z-Semi-Private Elite - 11-13 yrs." at bounding box center [823, 332] width 110 height 17
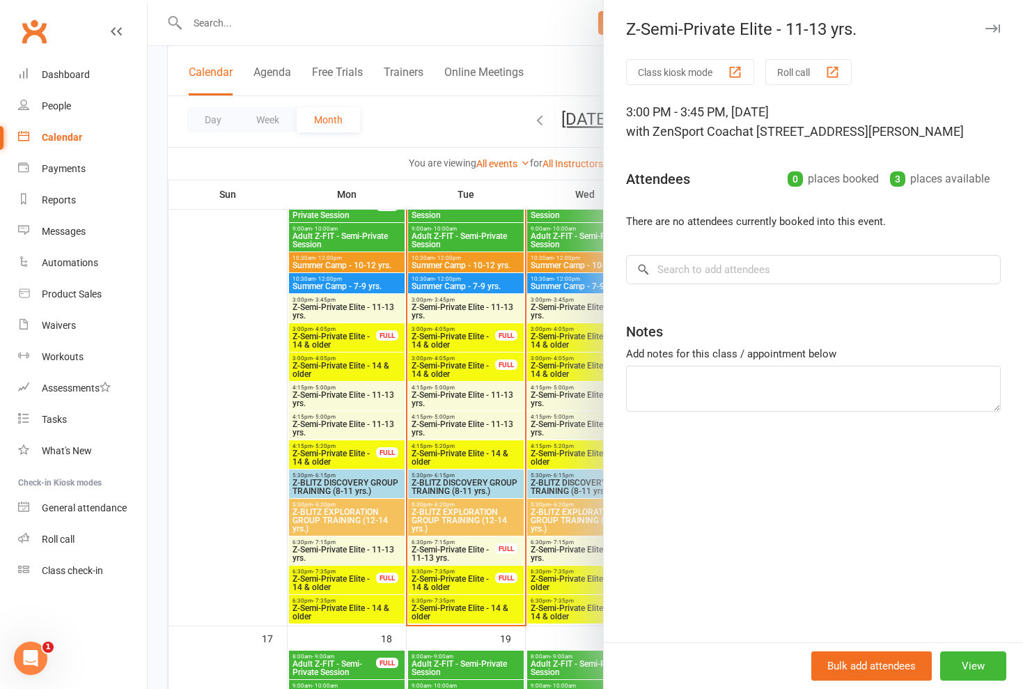
click at [576, 315] on div at bounding box center [585, 344] width 875 height 689
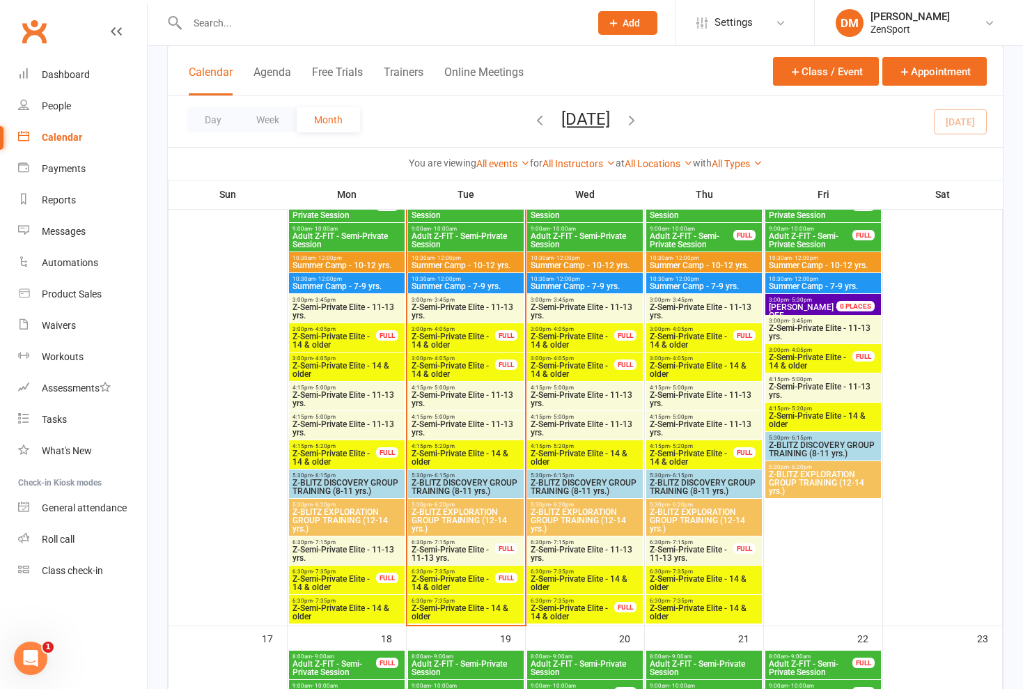
click at [795, 415] on span "Z-Semi-Private Elite - 14 & older" at bounding box center [823, 419] width 110 height 17
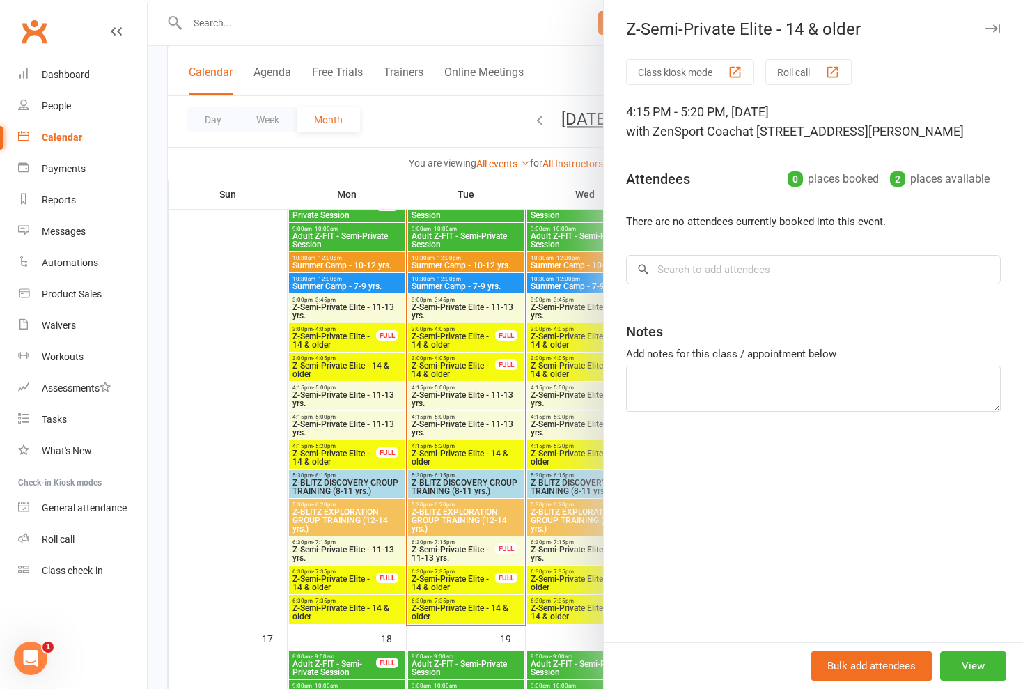
click at [553, 371] on div at bounding box center [585, 344] width 875 height 689
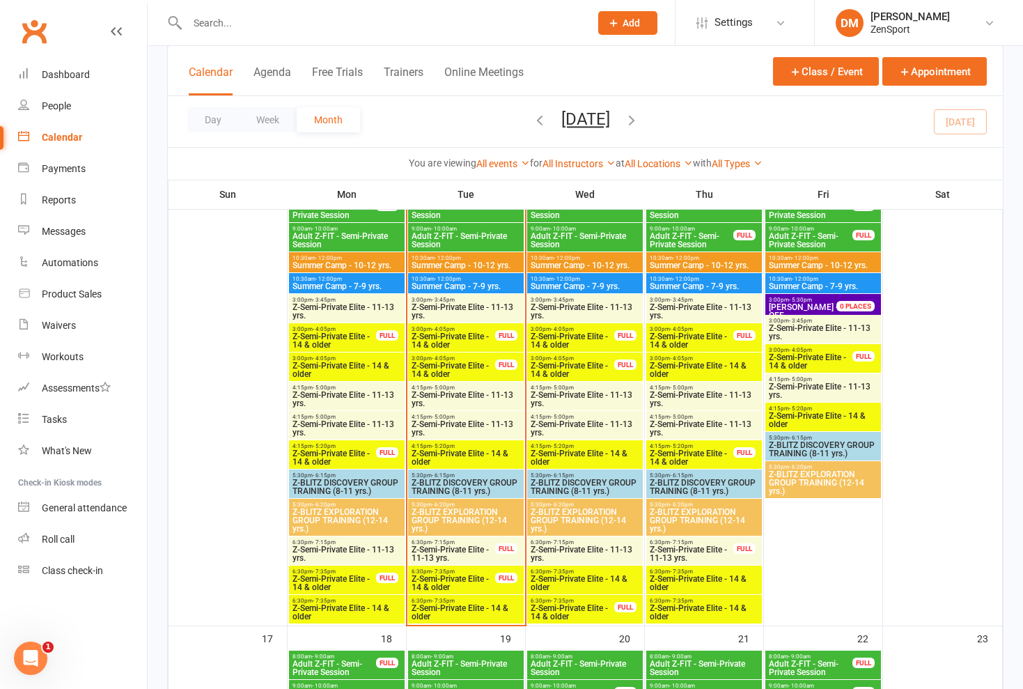
click at [793, 384] on span "Z-Semi-Private Elite - 11-13 yrs." at bounding box center [823, 390] width 110 height 17
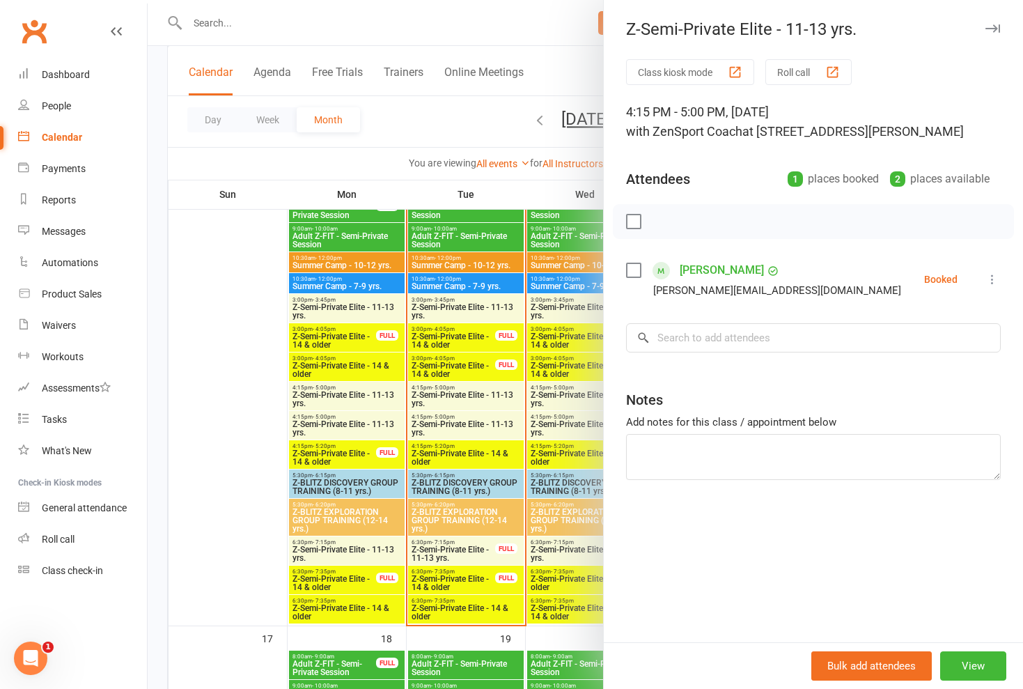
click at [571, 323] on div at bounding box center [585, 344] width 875 height 689
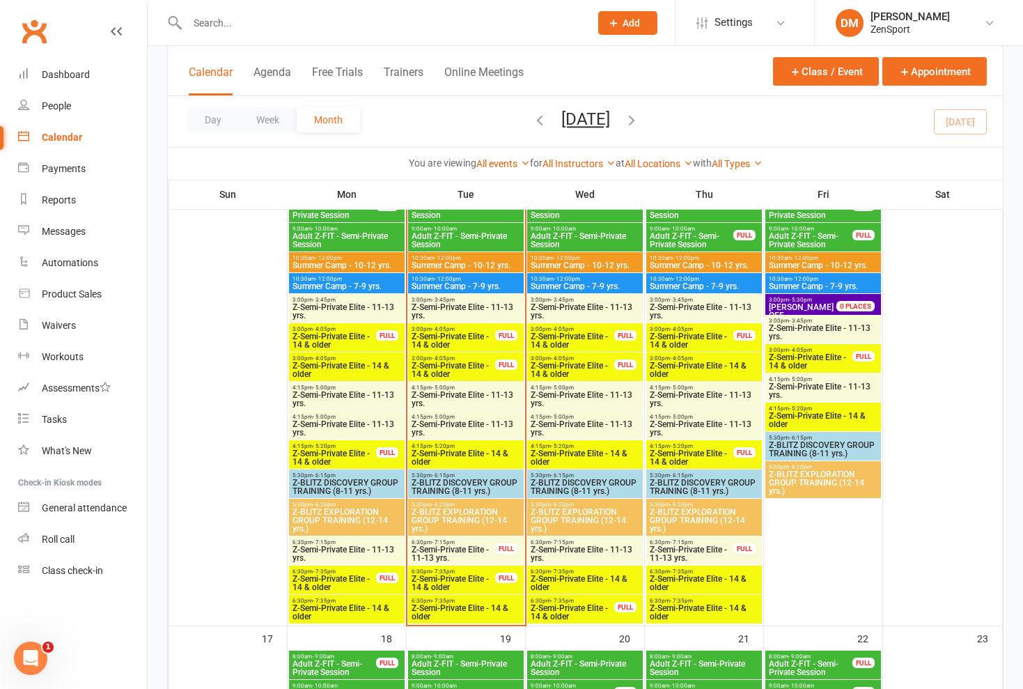
click at [794, 327] on span "Z-Semi-Private Elite - 11-13 yrs." at bounding box center [823, 332] width 110 height 17
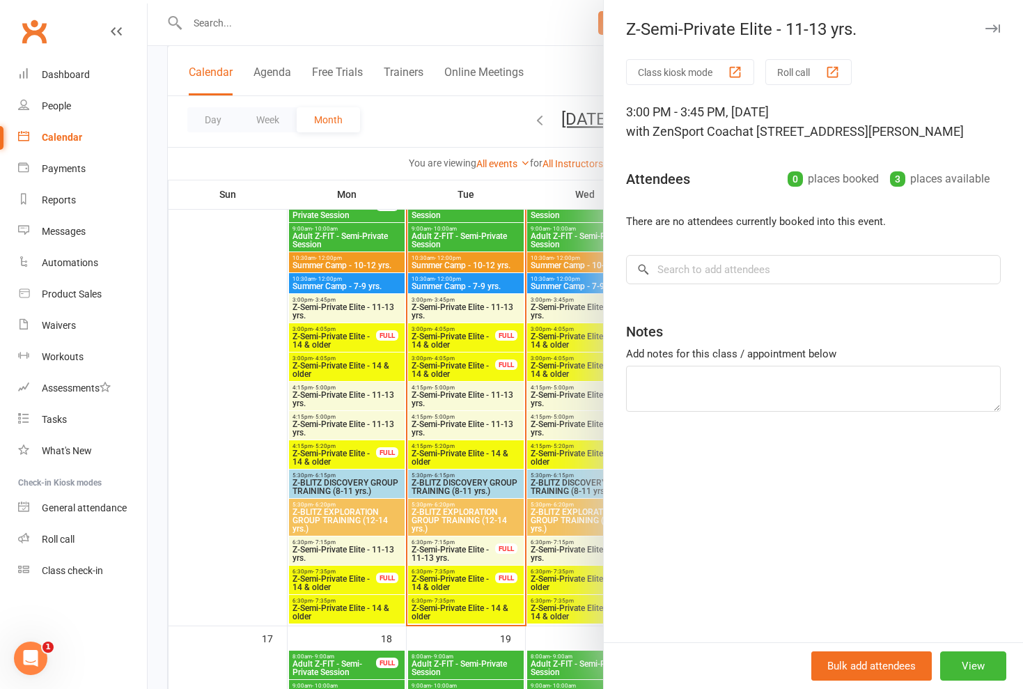
click at [549, 324] on div at bounding box center [585, 344] width 875 height 689
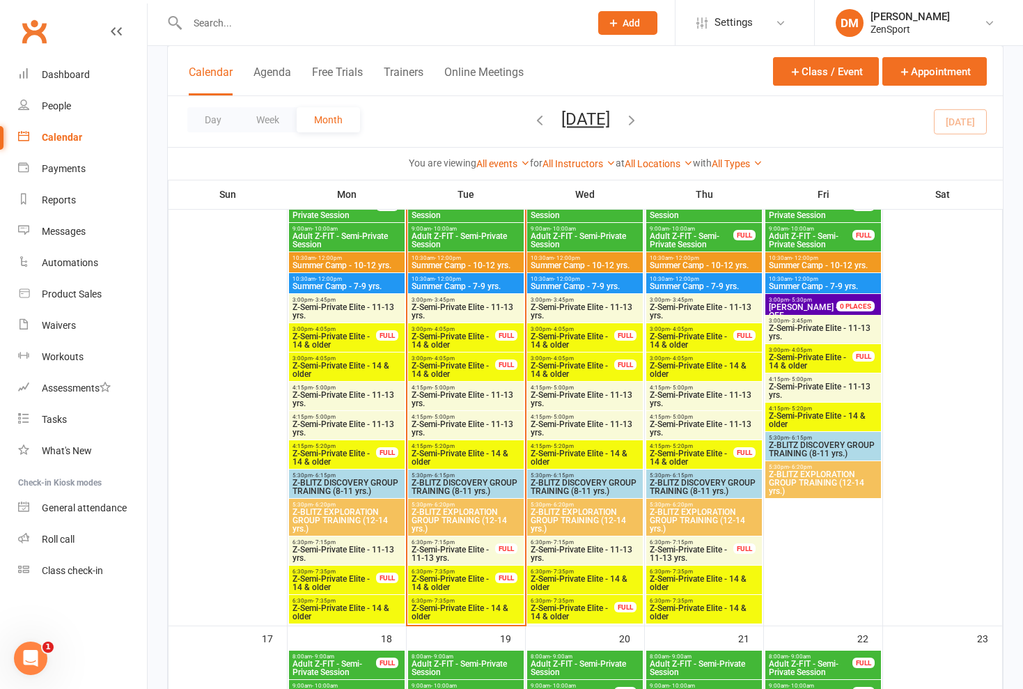
click at [462, 346] on span "Z-Semi-Private Elite - 14 & older" at bounding box center [453, 340] width 85 height 17
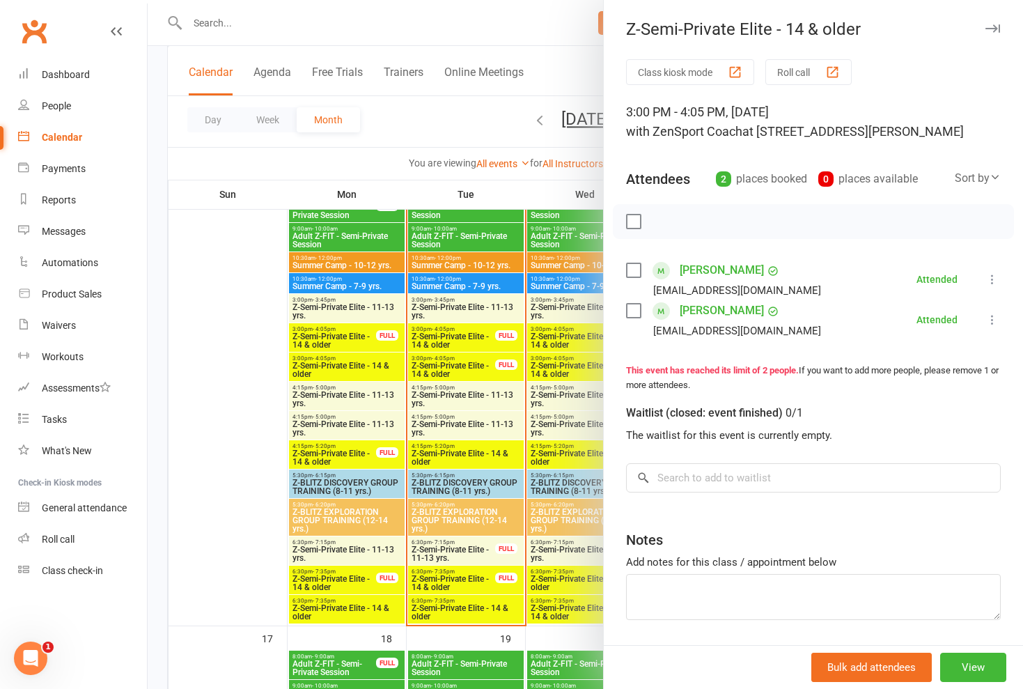
click at [462, 346] on div at bounding box center [585, 344] width 875 height 689
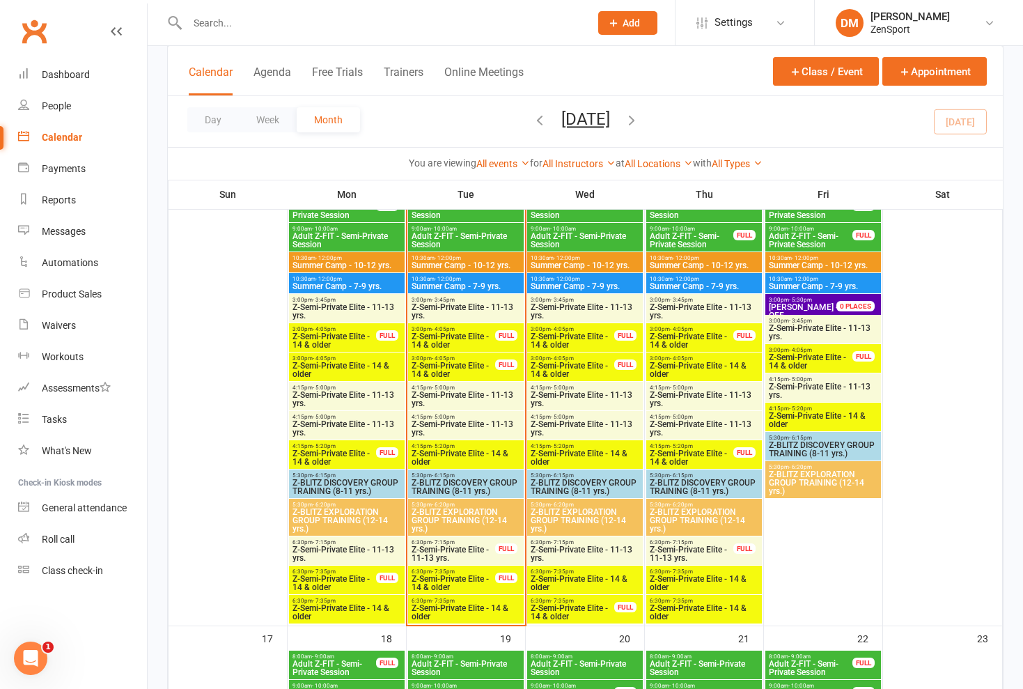
click at [567, 344] on span "Z-Semi-Private Elite - 14 & older" at bounding box center [572, 340] width 85 height 17
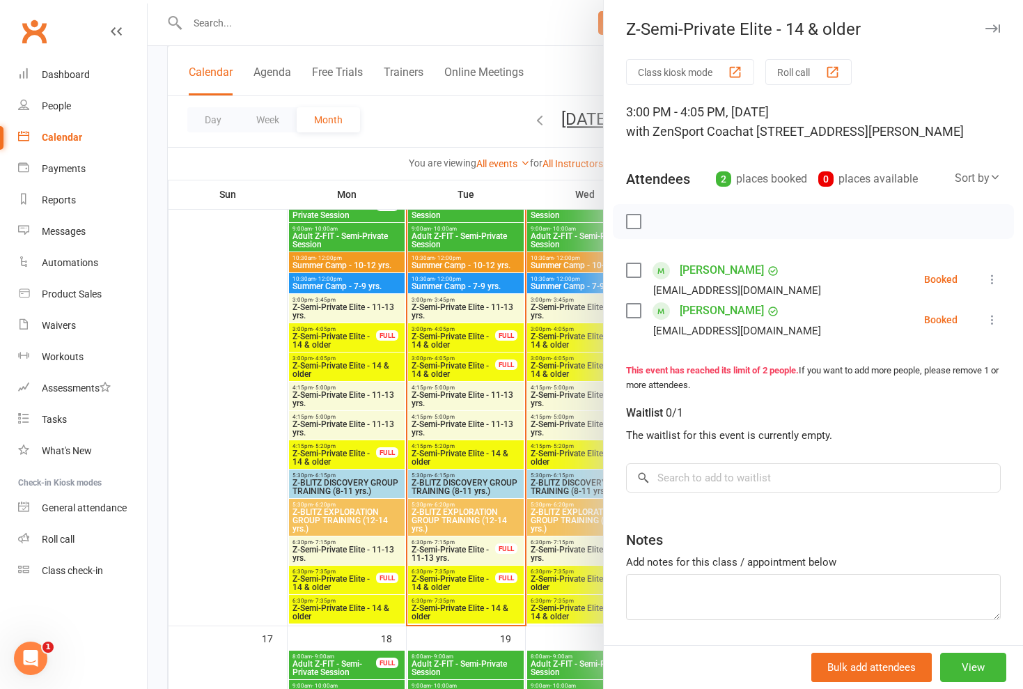
click at [566, 343] on div at bounding box center [585, 344] width 875 height 689
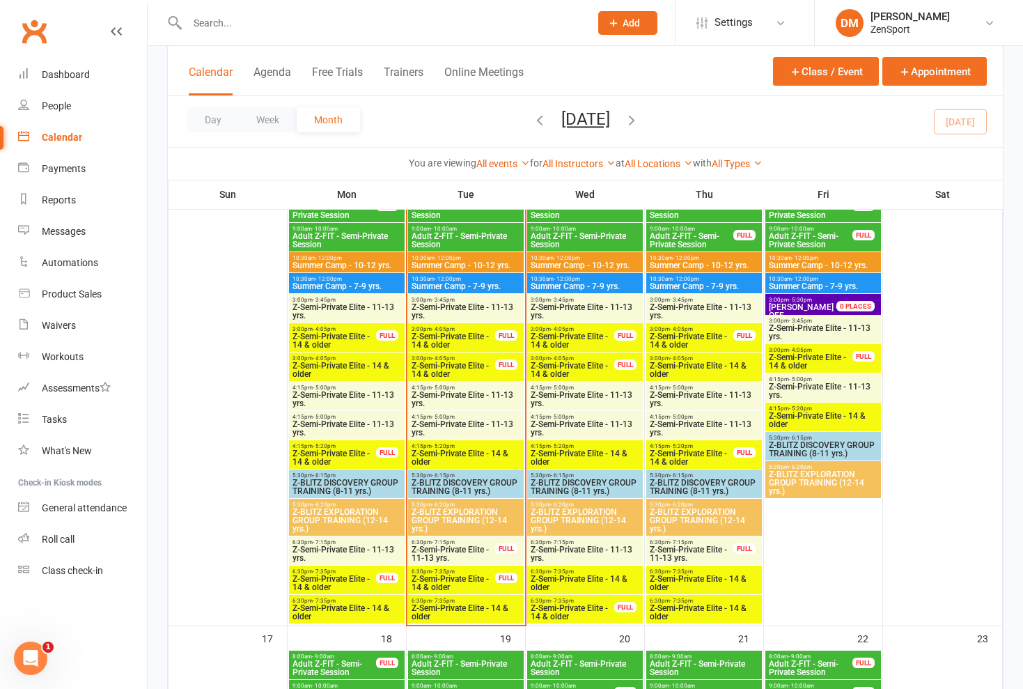
click at [571, 364] on span "Z-Semi-Private Elite - 14 & older" at bounding box center [572, 369] width 85 height 17
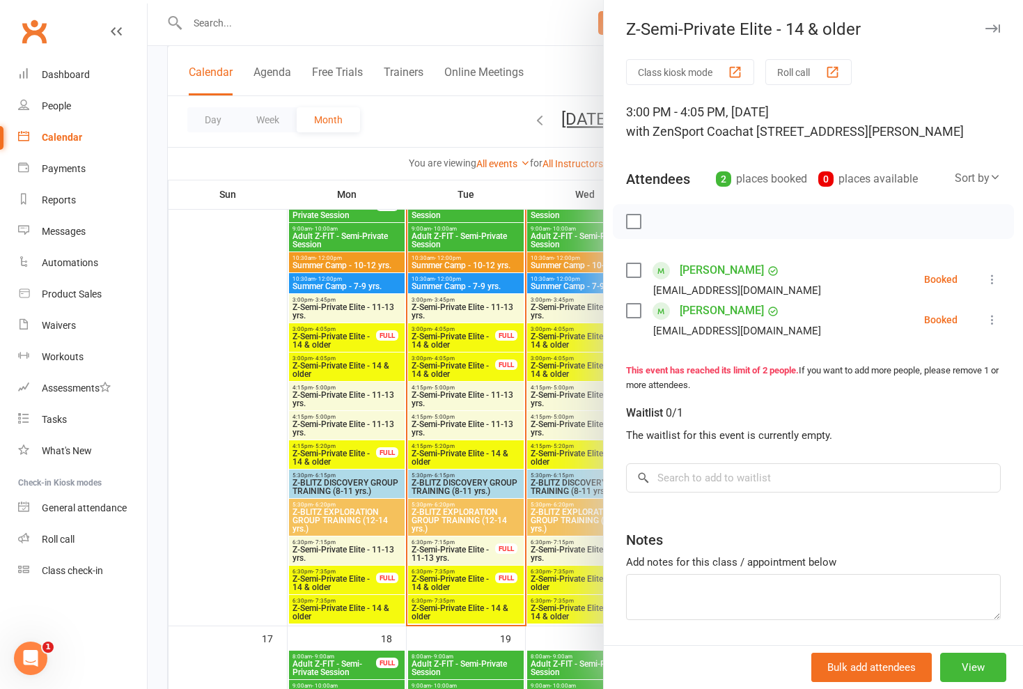
click at [571, 364] on div at bounding box center [585, 344] width 875 height 689
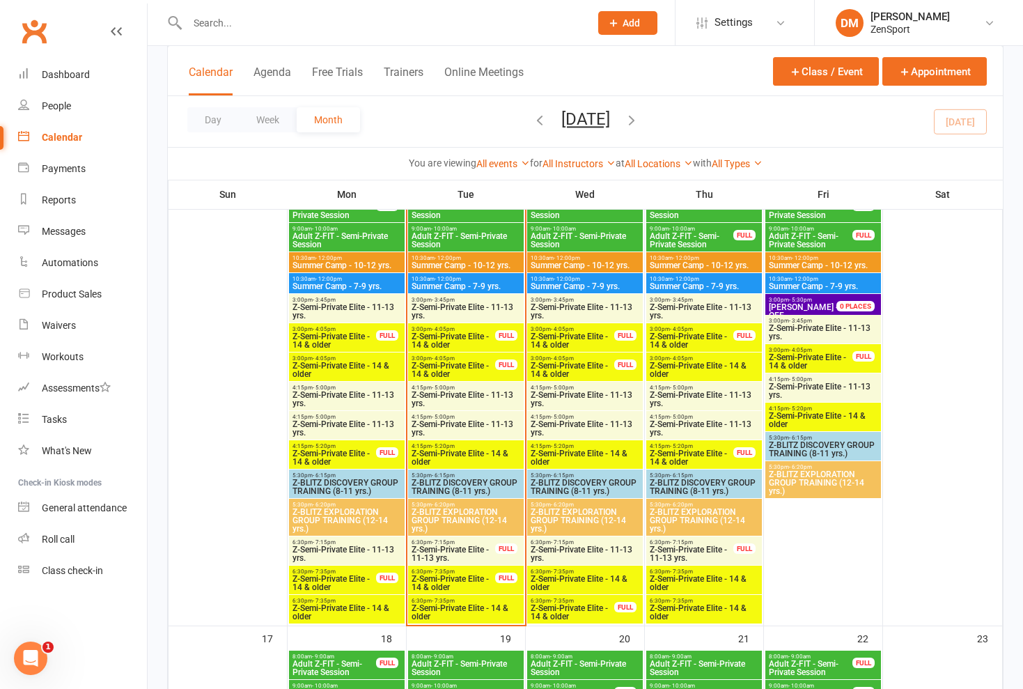
click at [570, 341] on span "Z-Semi-Private Elite - 14 & older" at bounding box center [572, 340] width 85 height 17
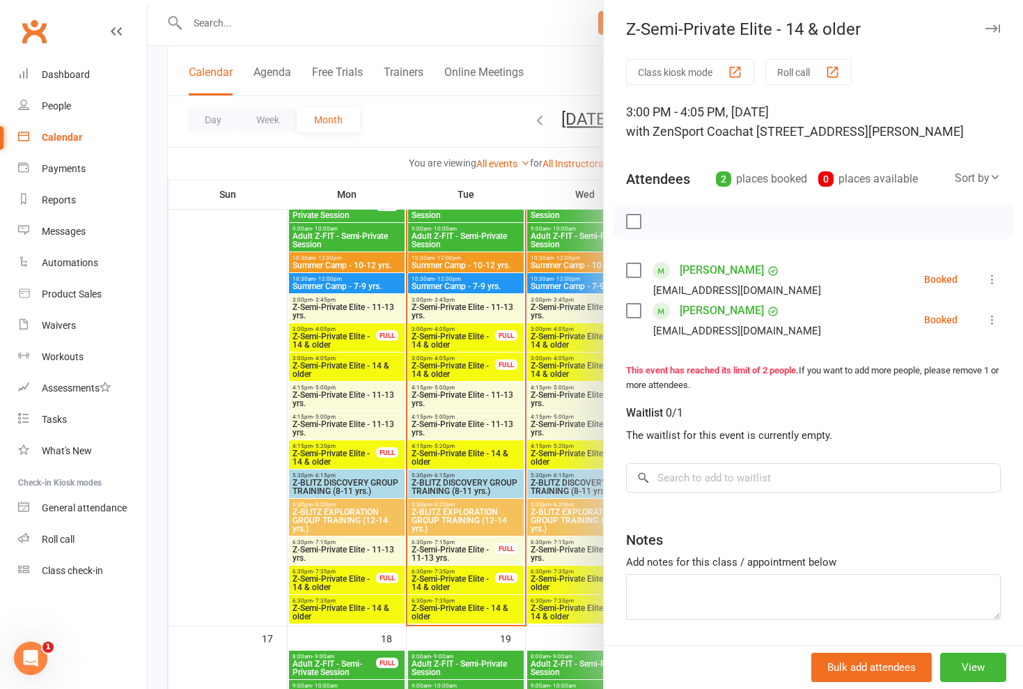
click at [570, 341] on div at bounding box center [585, 344] width 875 height 689
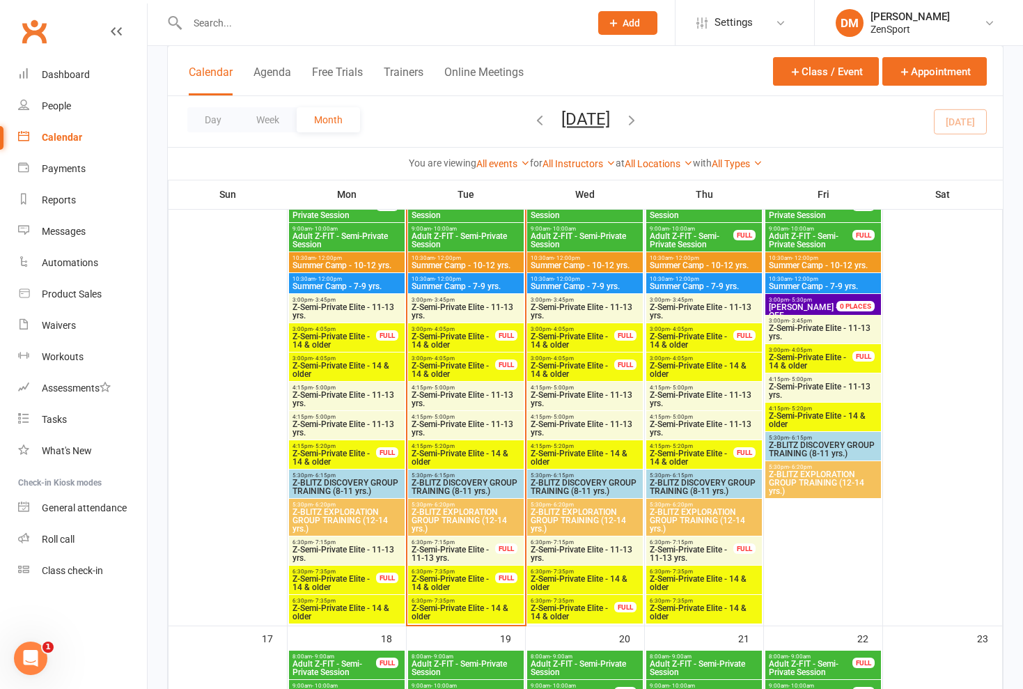
click at [569, 336] on span "Z-Semi-Private Elite - 14 & older" at bounding box center [572, 340] width 85 height 17
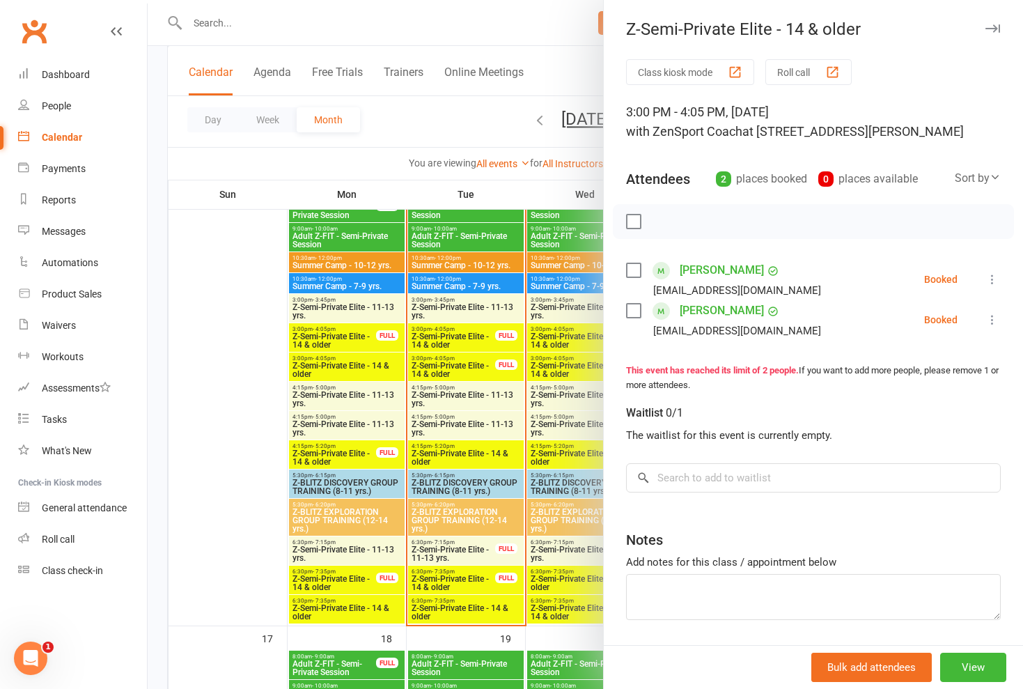
click at [569, 336] on div at bounding box center [585, 344] width 875 height 689
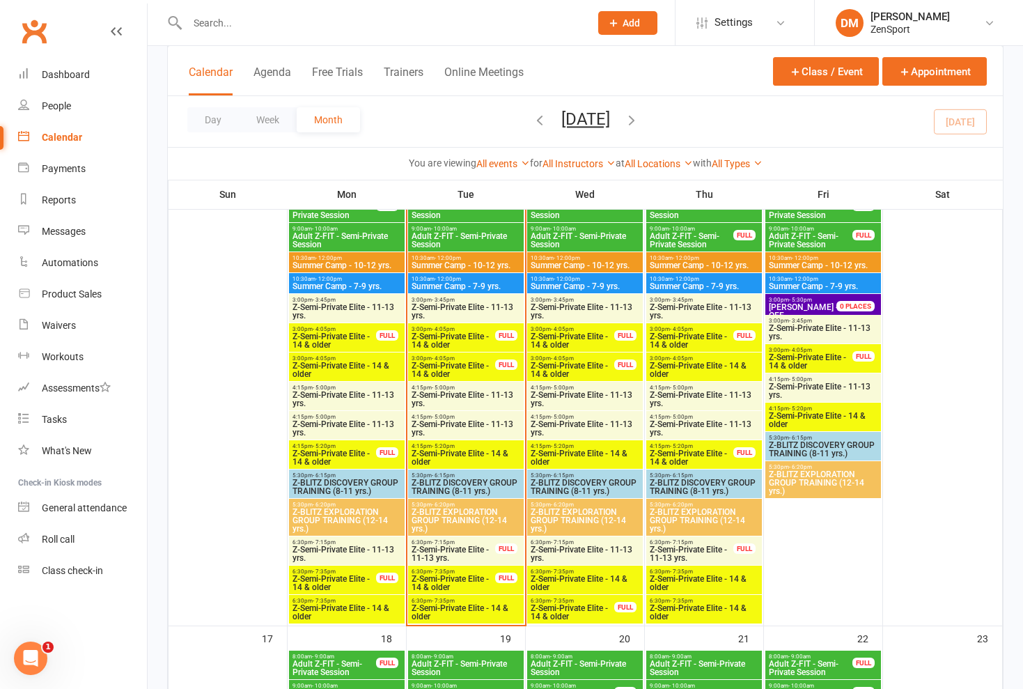
click at [587, 337] on span "Z-Semi-Private Elite - 14 & older" at bounding box center [572, 340] width 85 height 17
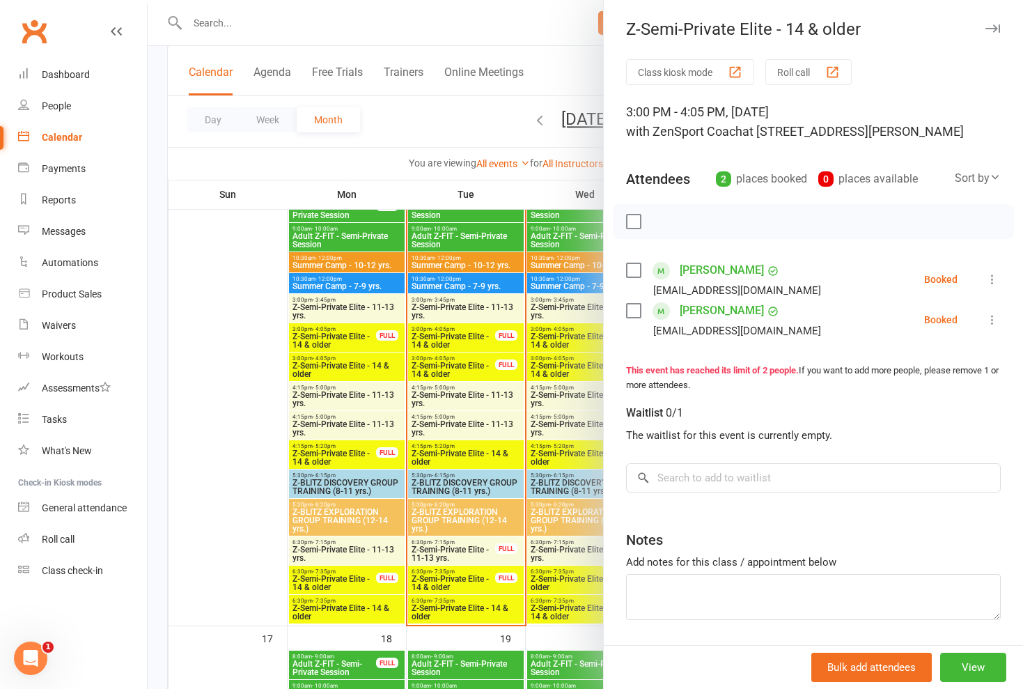
click at [587, 337] on div at bounding box center [585, 344] width 875 height 689
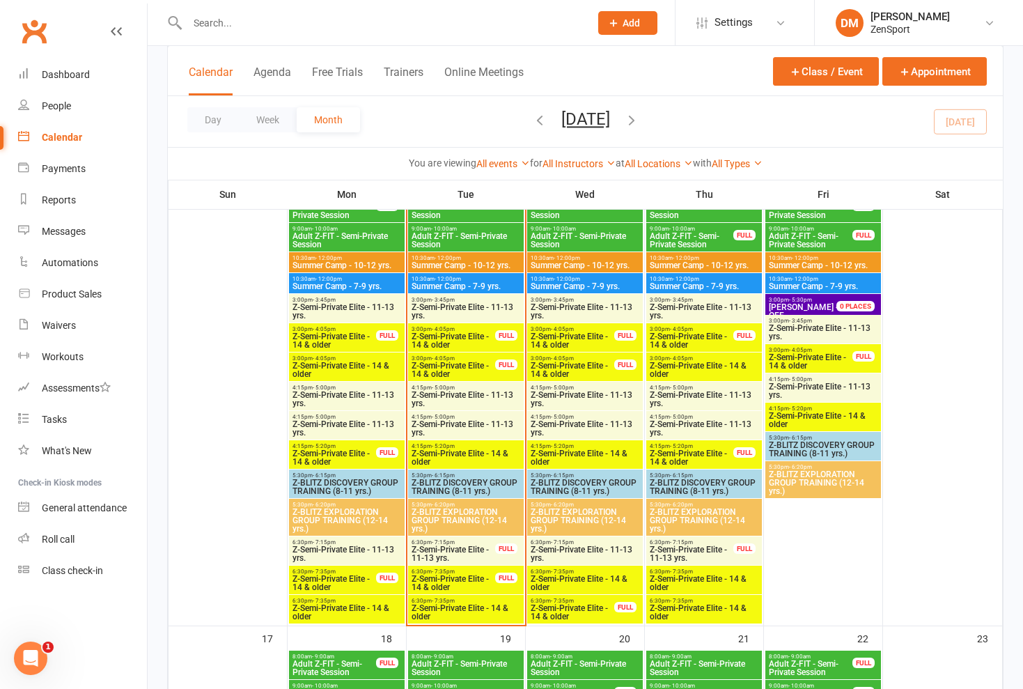
click at [586, 305] on span "Z-Semi-Private Elite - 11-13 yrs." at bounding box center [585, 311] width 110 height 17
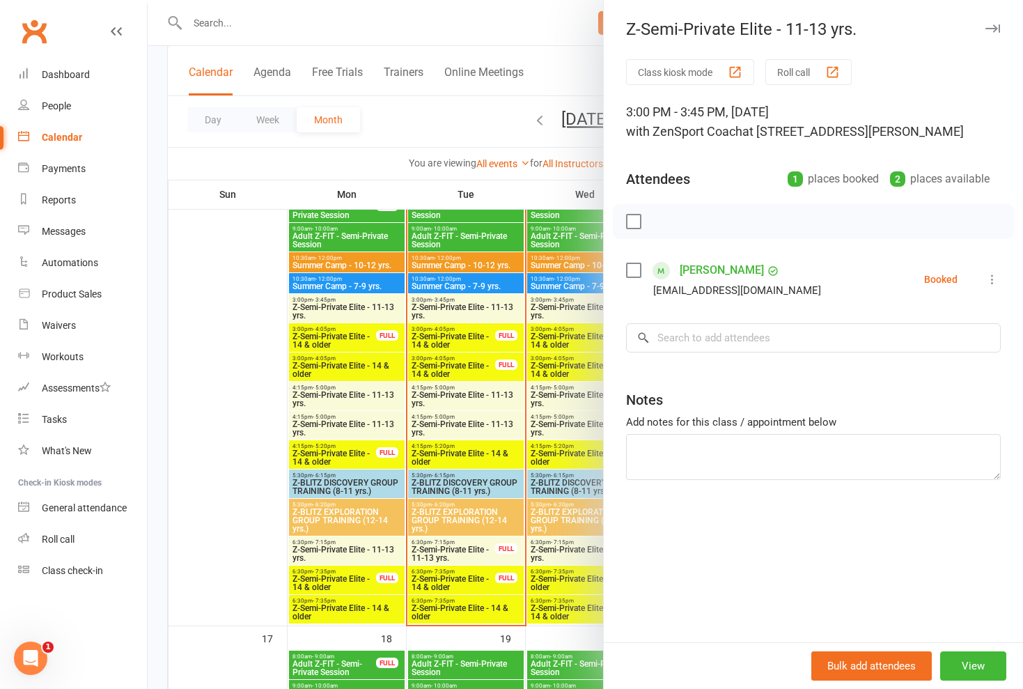
click at [586, 305] on div at bounding box center [585, 344] width 875 height 689
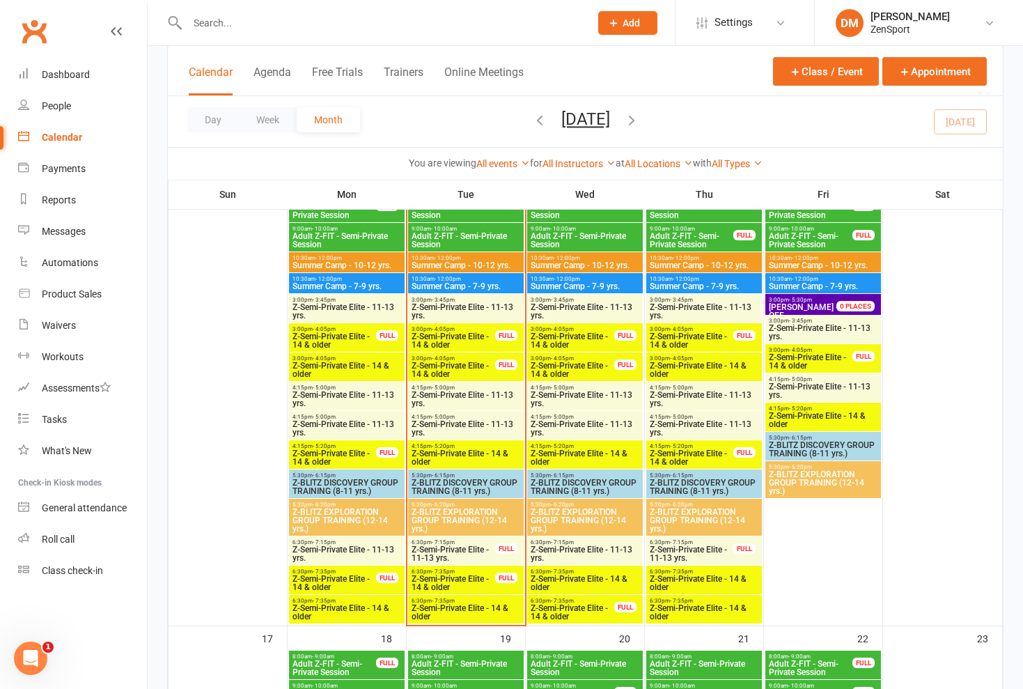
click at [586, 336] on span "Z-Semi-Private Elite - 14 & older" at bounding box center [572, 340] width 85 height 17
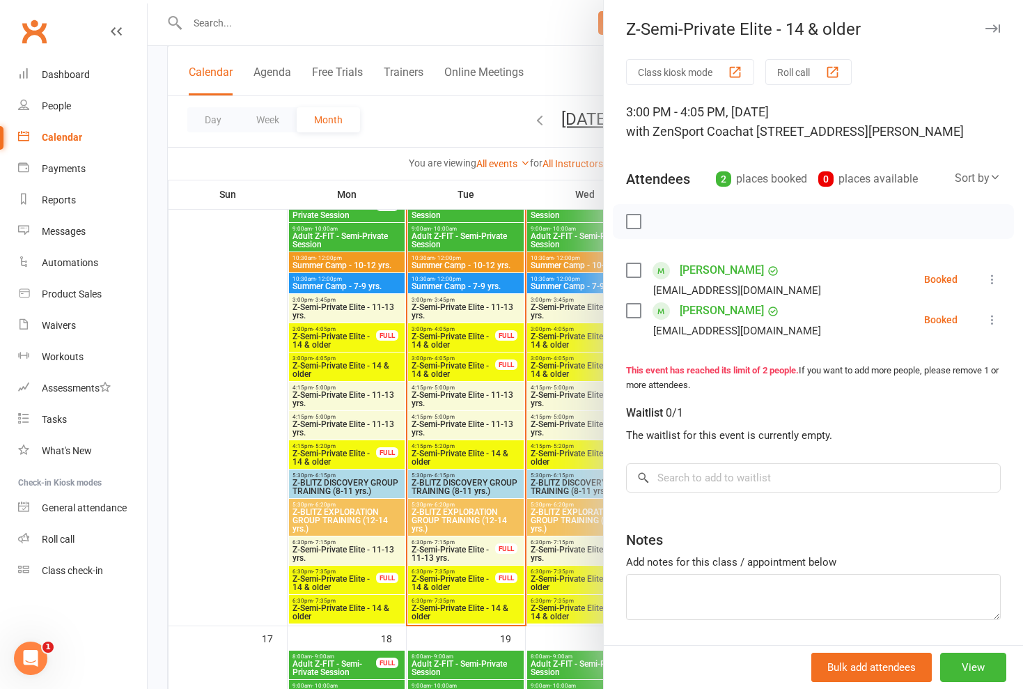
click at [559, 334] on div at bounding box center [585, 344] width 875 height 689
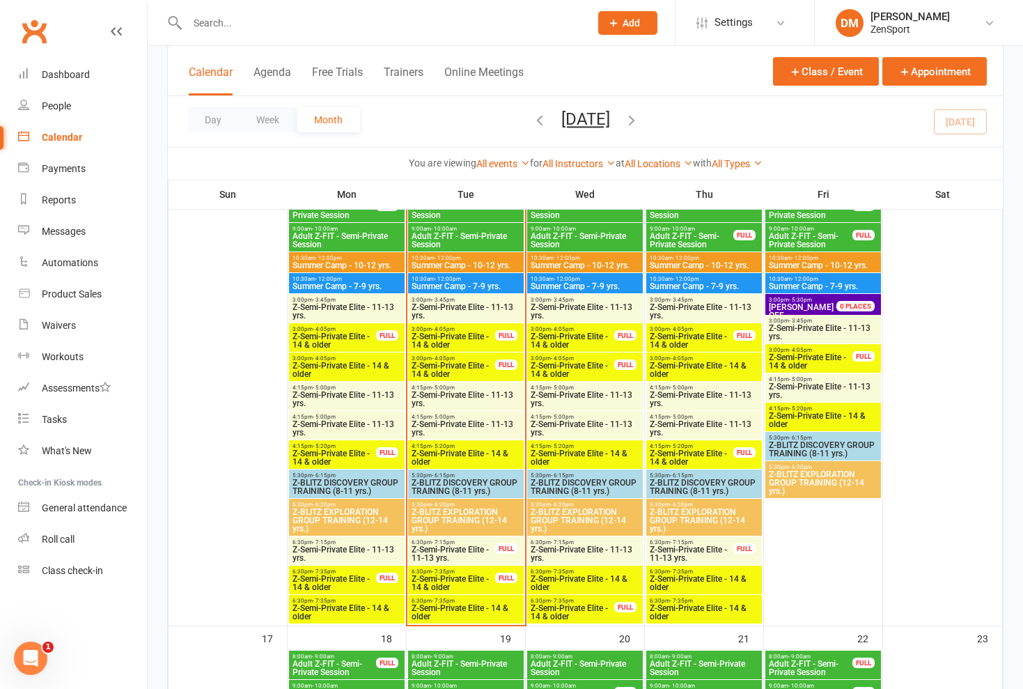
click at [582, 311] on span "Z-Semi-Private Elite - 11-13 yrs." at bounding box center [585, 311] width 110 height 17
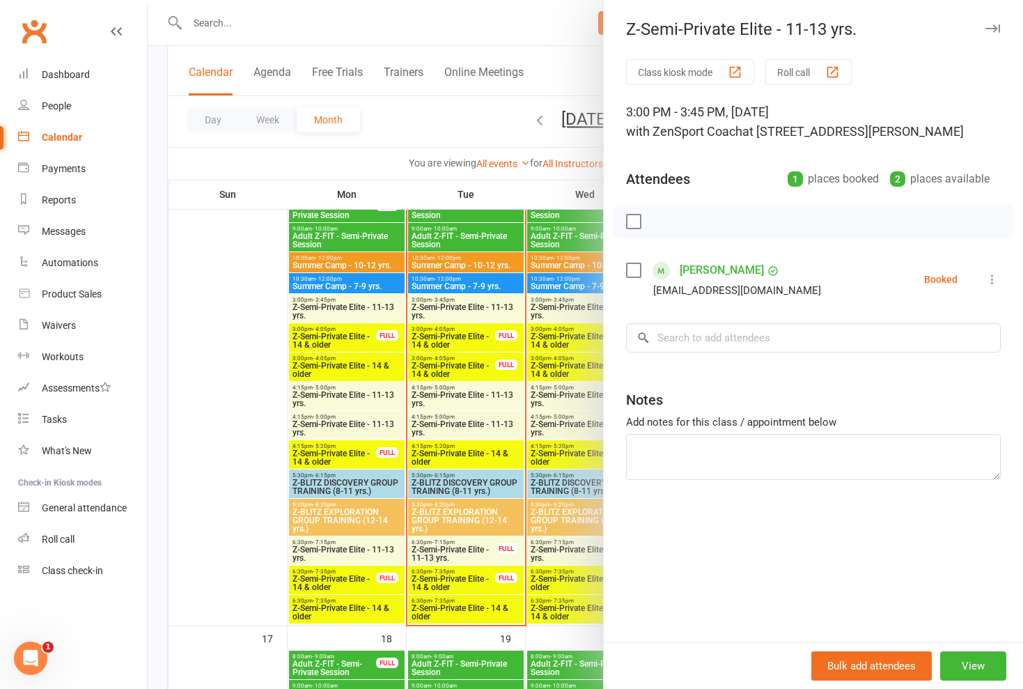
click at [582, 311] on div at bounding box center [585, 344] width 875 height 689
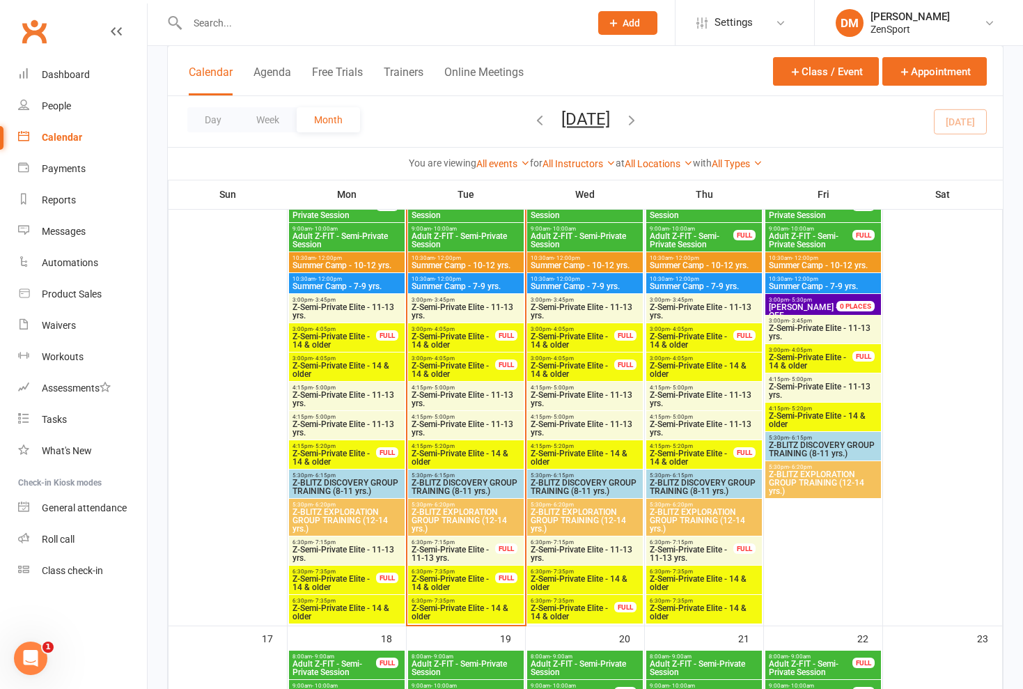
click at [587, 396] on span "Z-Semi-Private Elite - 11-13 yrs." at bounding box center [585, 399] width 110 height 17
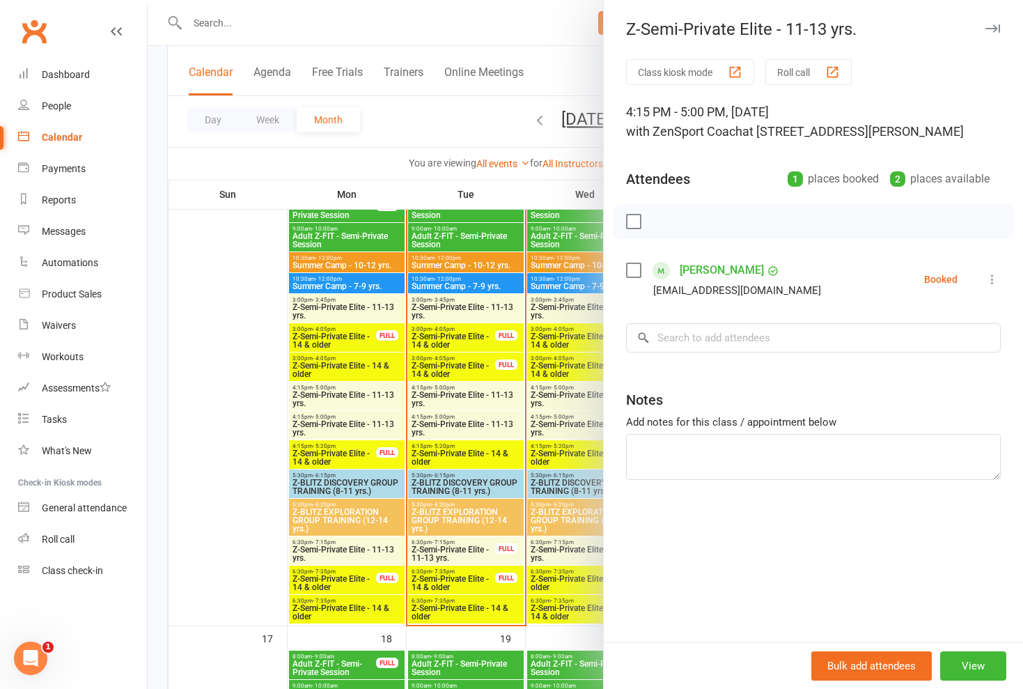
click at [587, 396] on div at bounding box center [585, 344] width 875 height 689
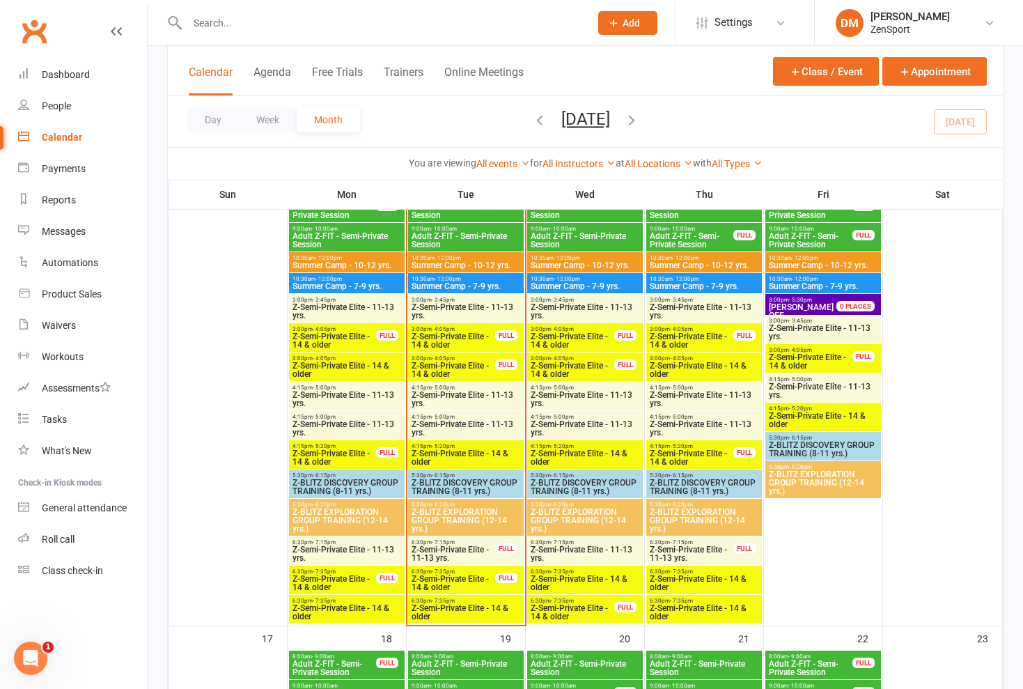
click at [578, 406] on span "Z-Semi-Private Elite - 11-13 yrs." at bounding box center [585, 399] width 110 height 17
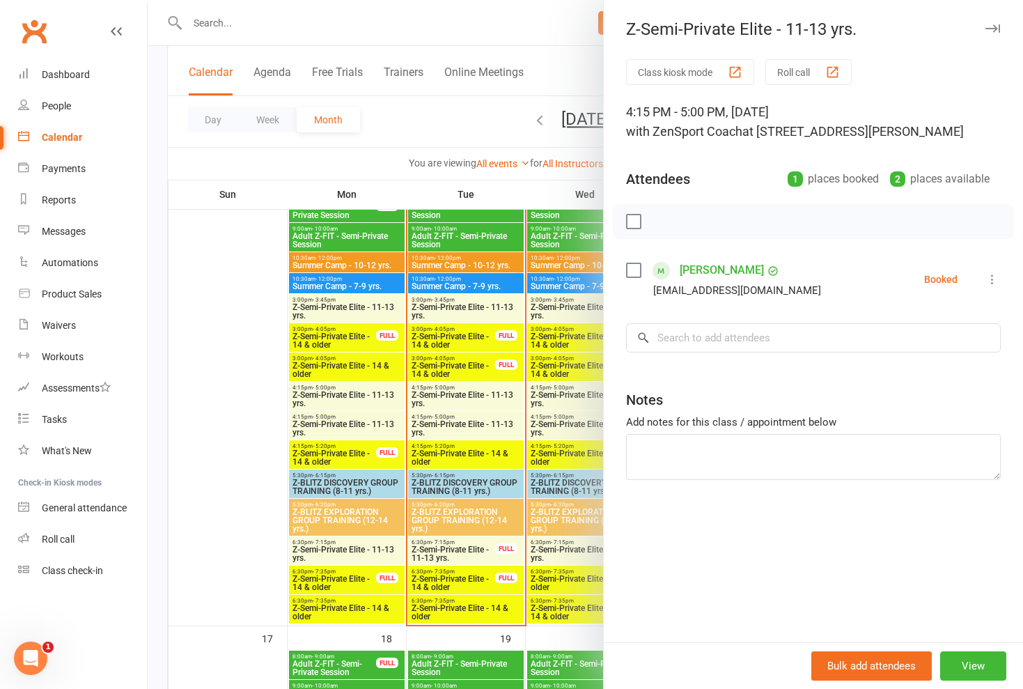
click at [581, 405] on div at bounding box center [585, 344] width 875 height 689
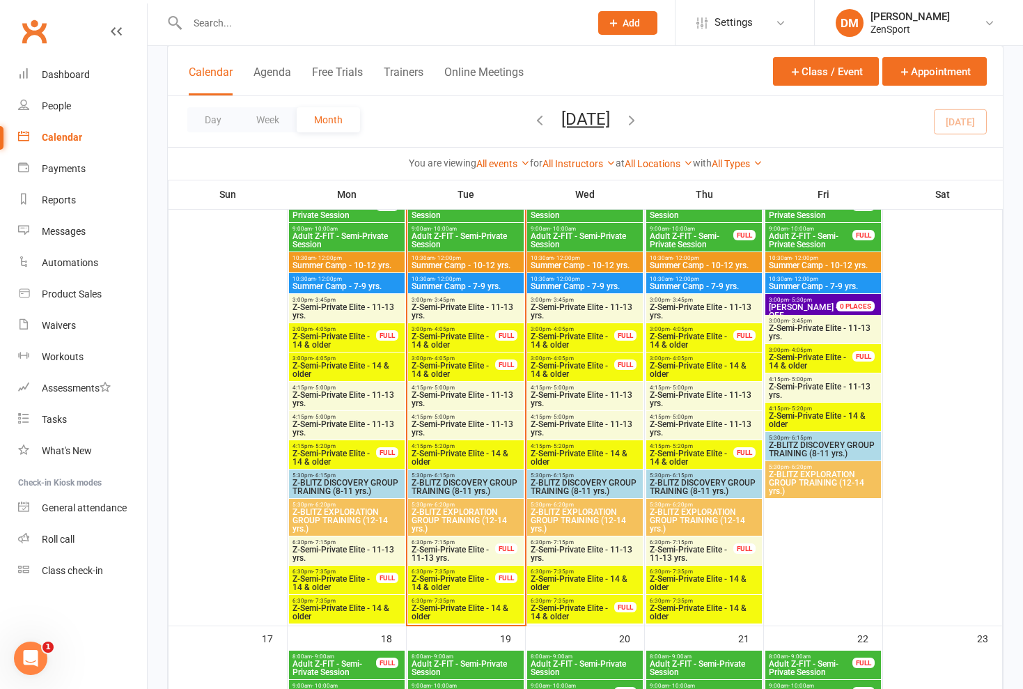
click at [583, 426] on span "Z-Semi-Private Elite - 11-13 yrs." at bounding box center [585, 428] width 110 height 17
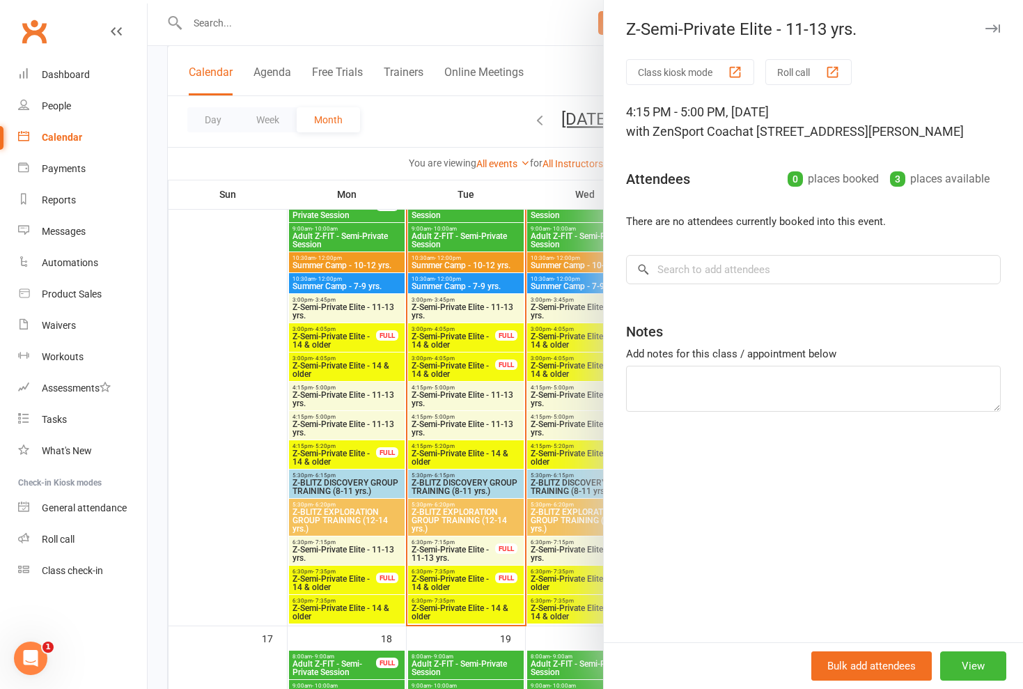
click at [583, 426] on div at bounding box center [585, 344] width 875 height 689
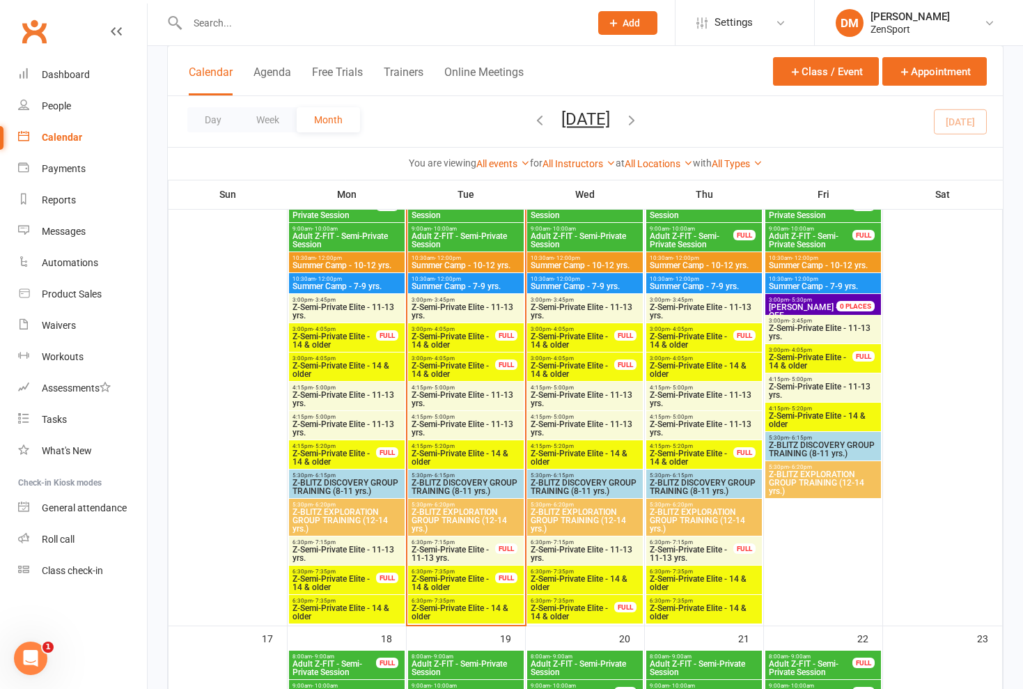
click at [582, 455] on span "Z-Semi-Private Elite - 14 & older" at bounding box center [585, 457] width 110 height 17
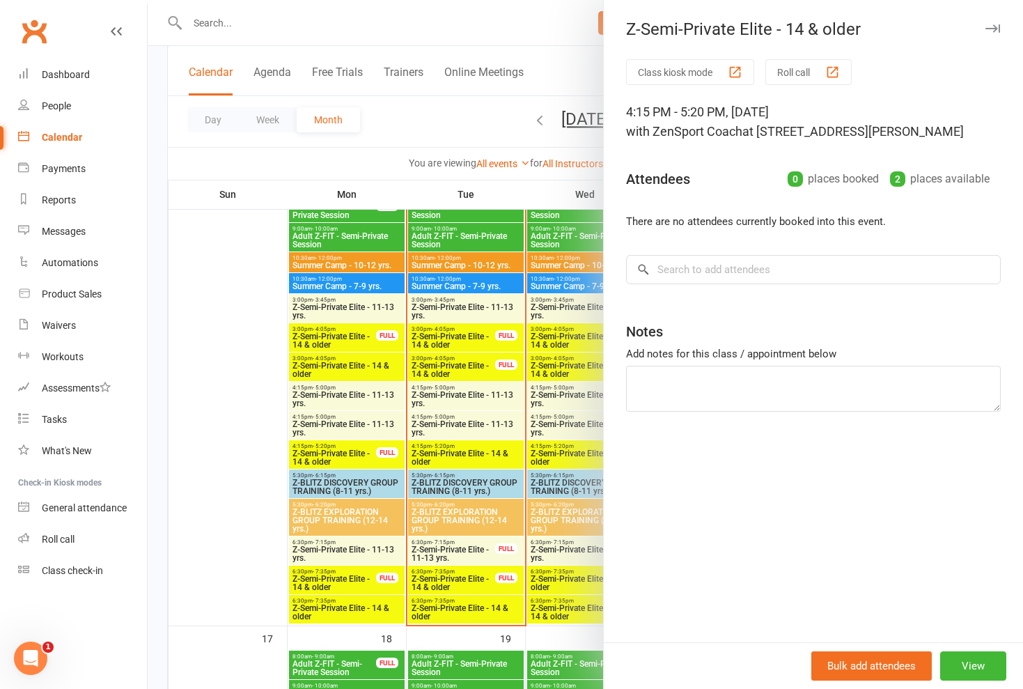
click at [582, 455] on div at bounding box center [585, 344] width 875 height 689
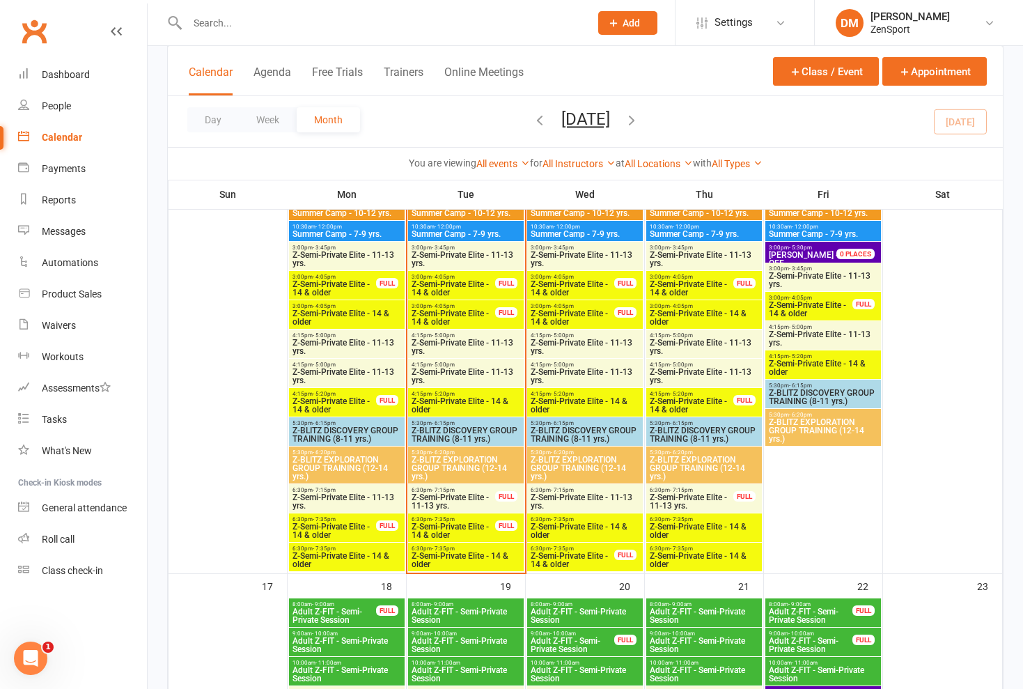
scroll to position [1129, 0]
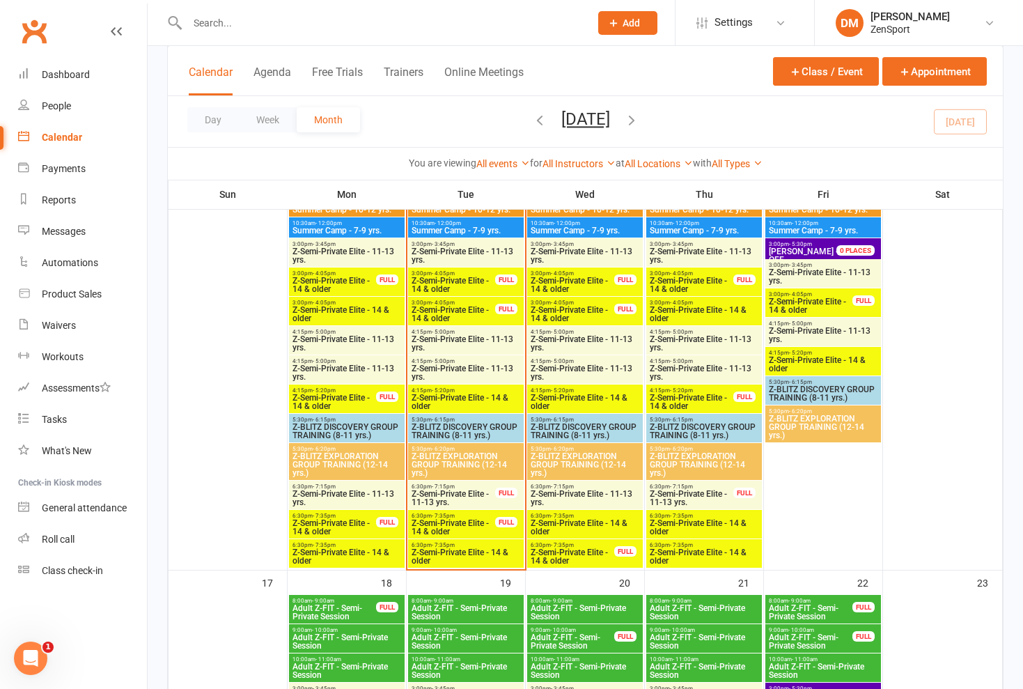
click at [597, 430] on span "Z-BLITZ DISCOVERY GROUP TRAINING (8-11 yrs.)" at bounding box center [585, 431] width 110 height 17
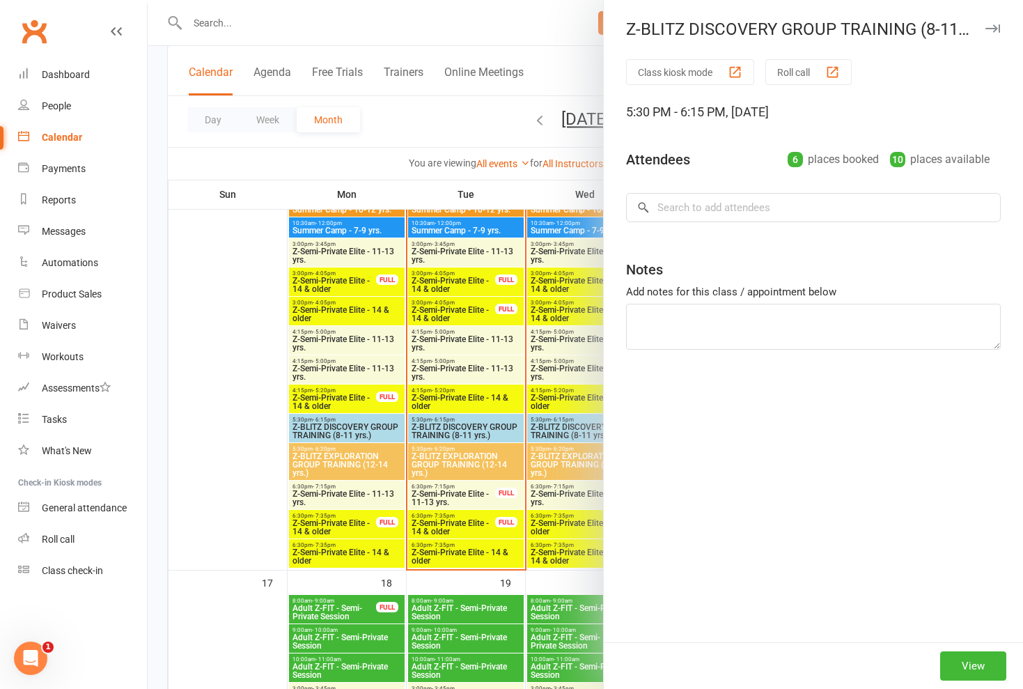
click at [597, 430] on div at bounding box center [585, 344] width 875 height 689
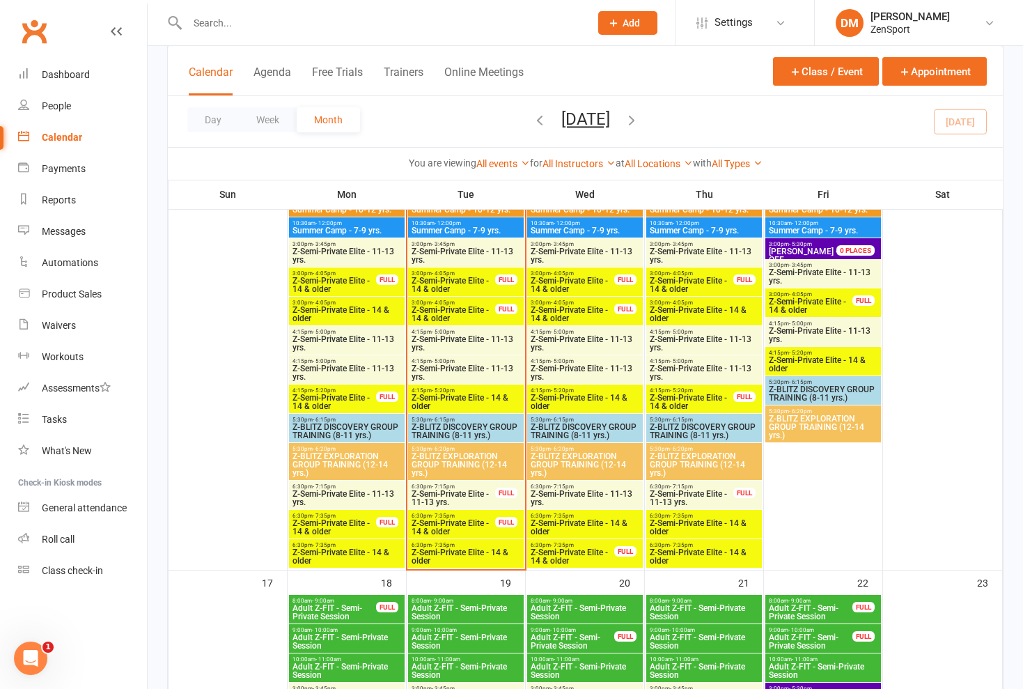
click at [594, 461] on span "Z-BLITZ EXPLORATION GROUP TRAINING (12-14 yrs.)" at bounding box center [585, 464] width 110 height 25
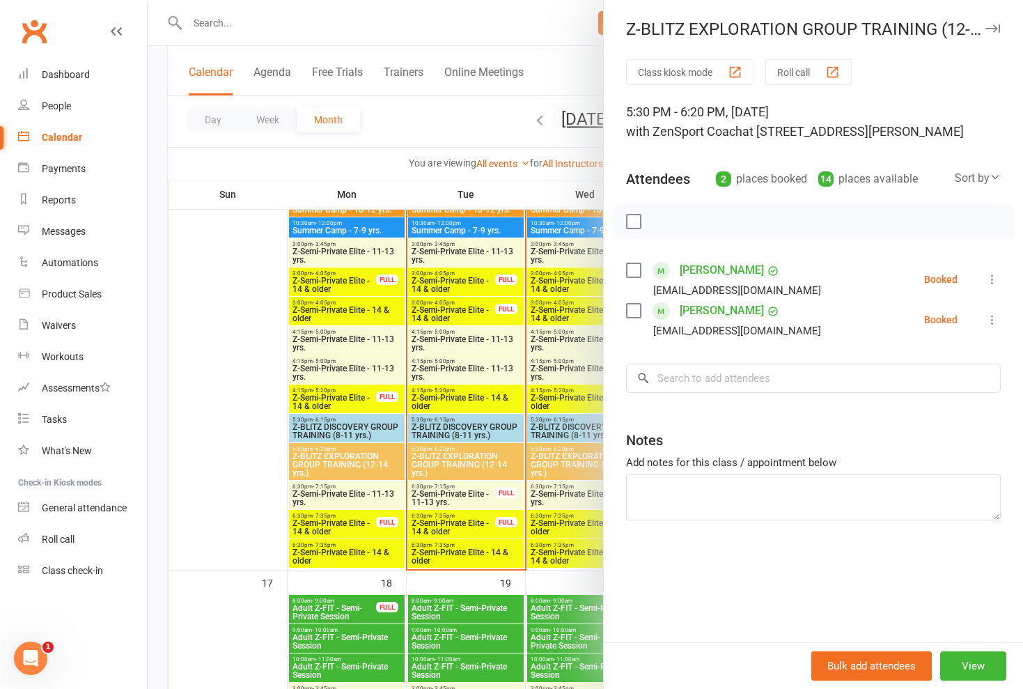
click at [594, 461] on div at bounding box center [585, 344] width 875 height 689
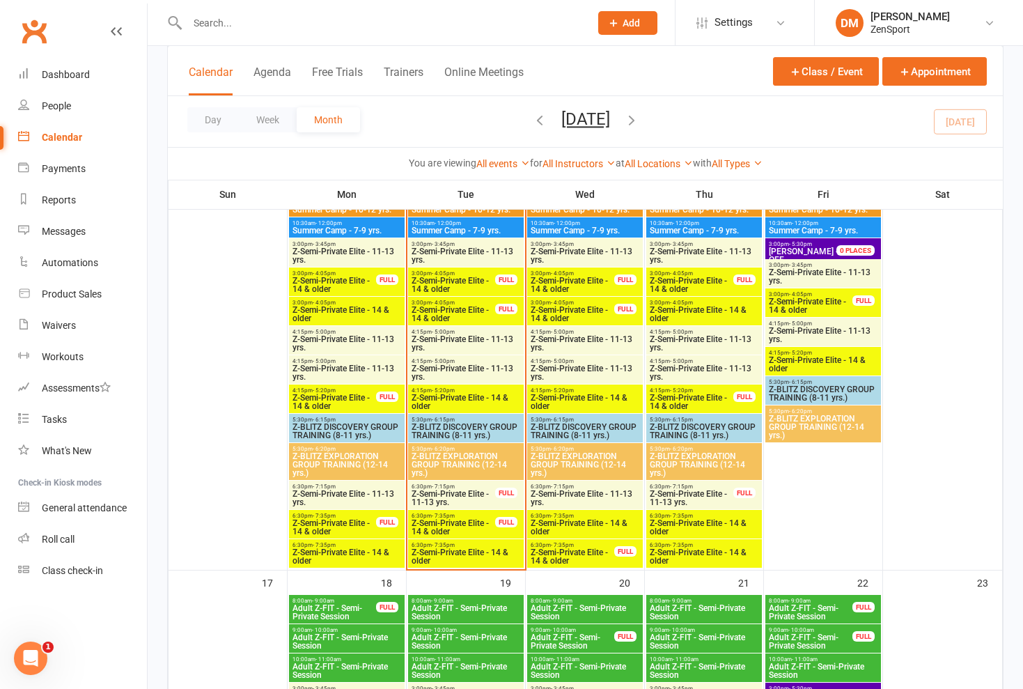
click at [588, 430] on span "Z-BLITZ DISCOVERY GROUP TRAINING (8-11 yrs.)" at bounding box center [585, 431] width 110 height 17
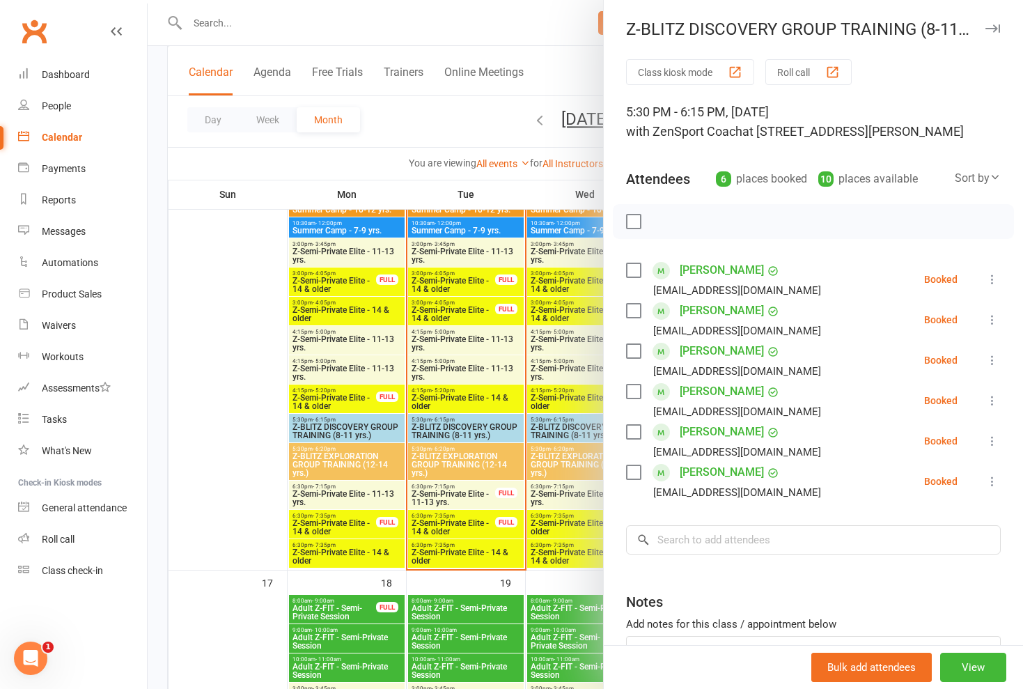
click at [588, 430] on div at bounding box center [585, 344] width 875 height 689
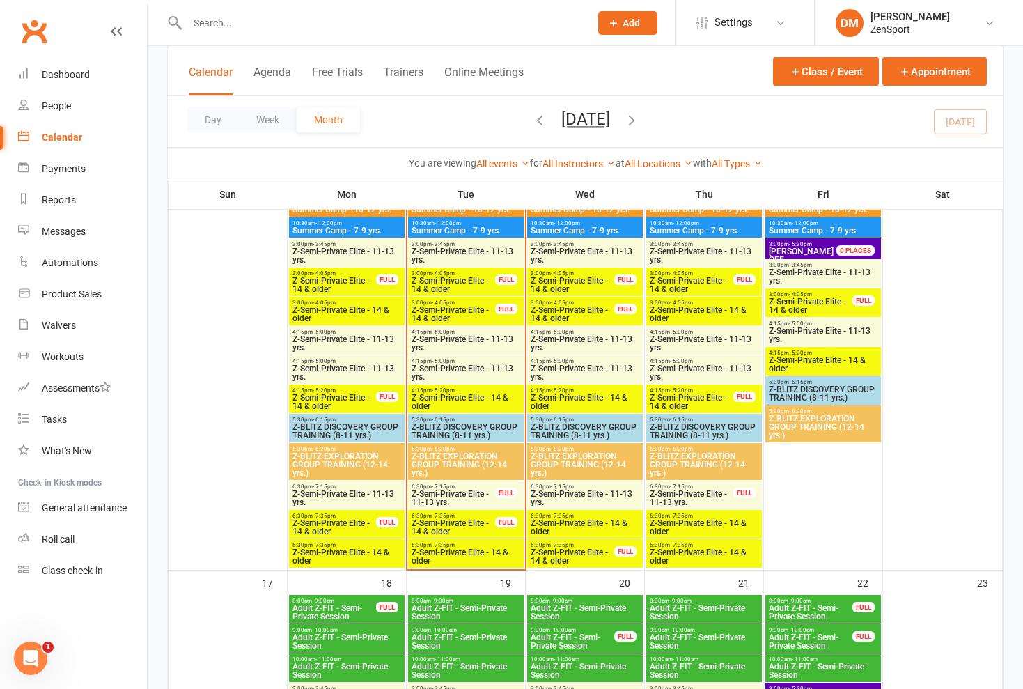
click at [595, 430] on span "Z-BLITZ DISCOVERY GROUP TRAINING (8-11 yrs.)" at bounding box center [585, 431] width 110 height 17
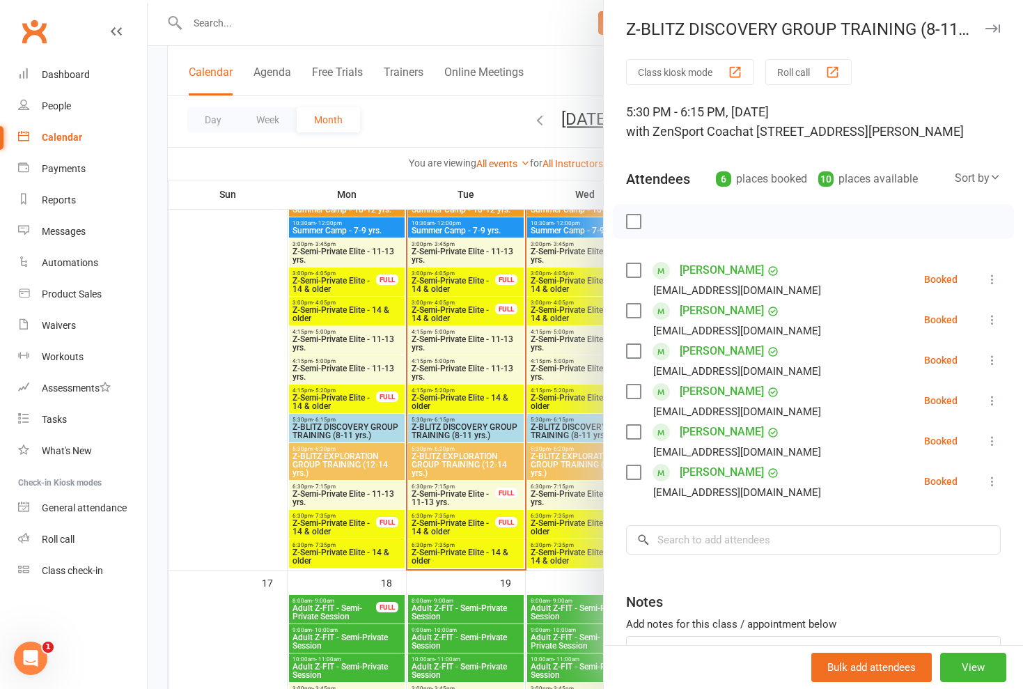
click at [595, 430] on div at bounding box center [585, 344] width 875 height 689
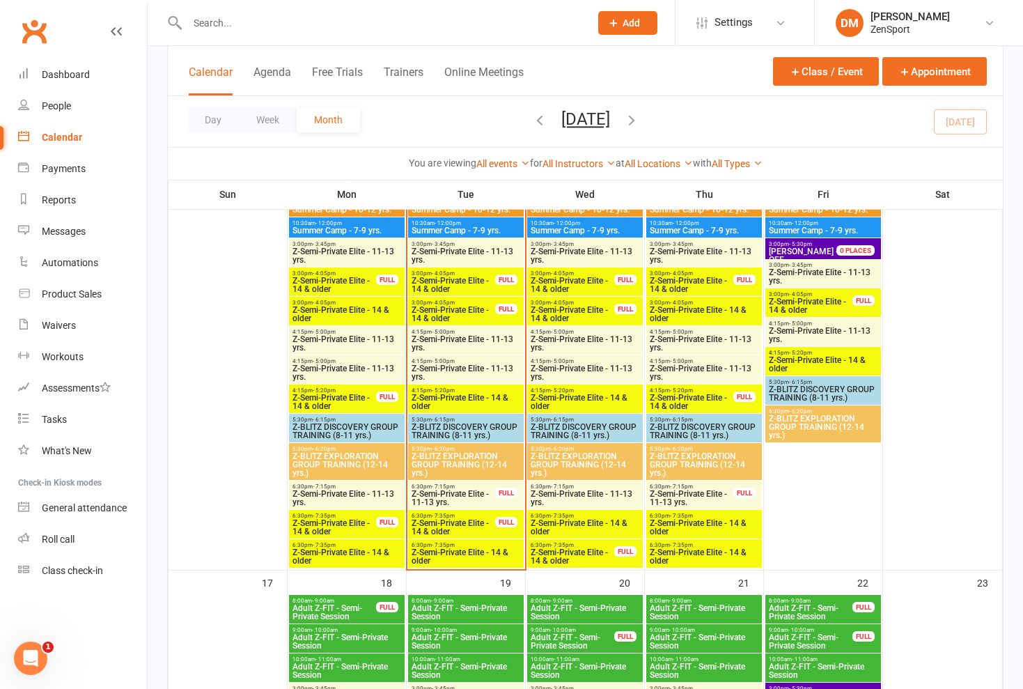
click at [593, 454] on span "Z-BLITZ EXPLORATION GROUP TRAINING (12-14 yrs.)" at bounding box center [585, 464] width 110 height 25
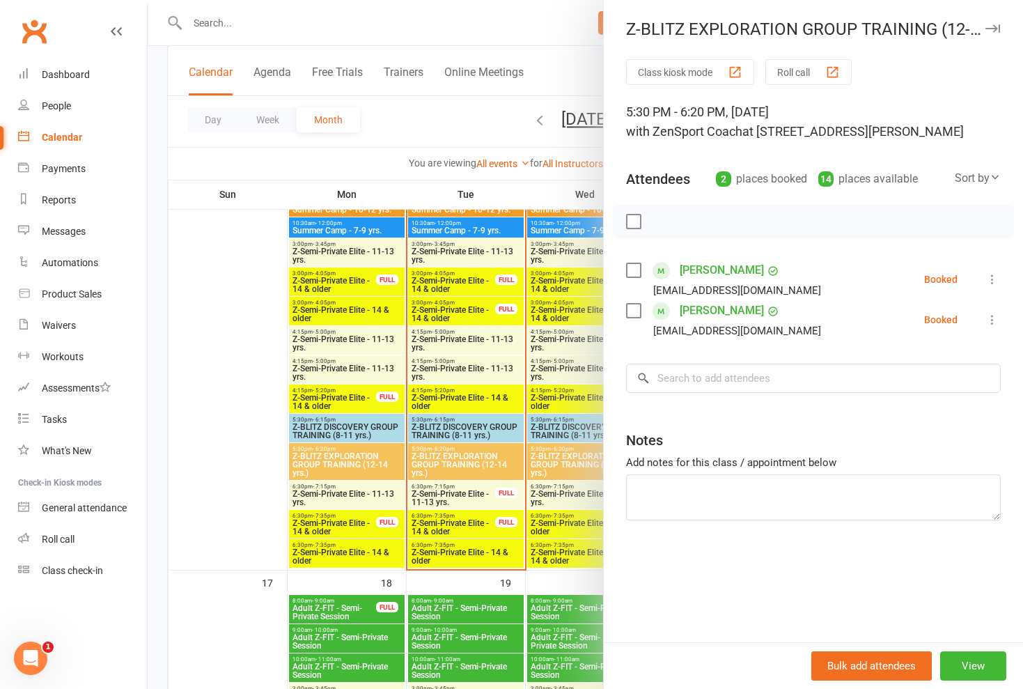
click at [592, 433] on div at bounding box center [585, 344] width 875 height 689
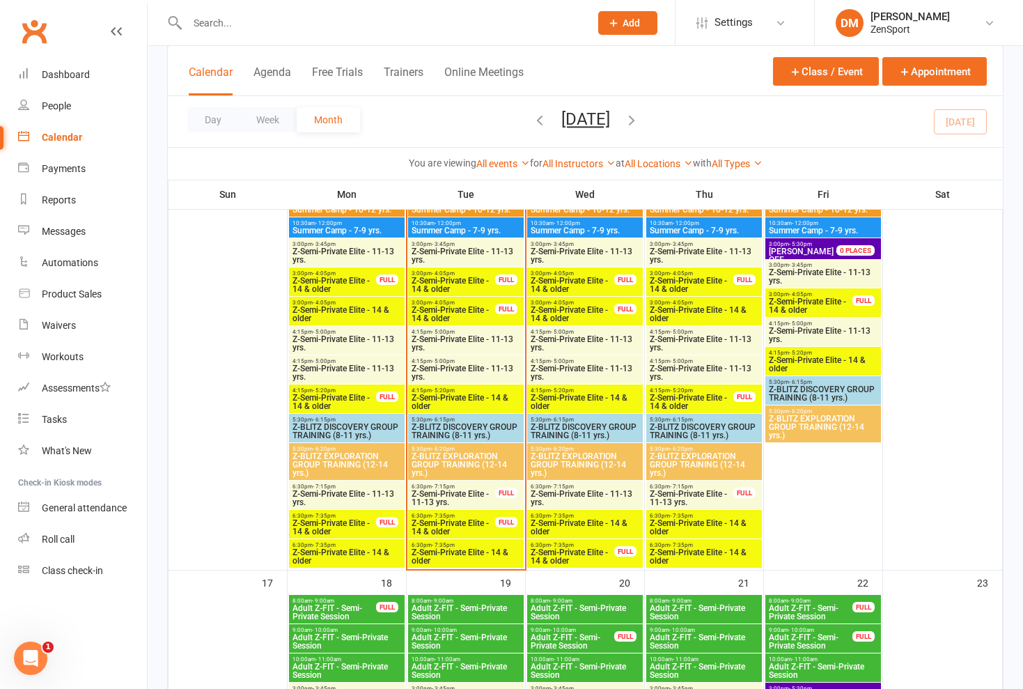
click at [602, 427] on span "Z-BLITZ DISCOVERY GROUP TRAINING (8-11 yrs.)" at bounding box center [585, 431] width 110 height 17
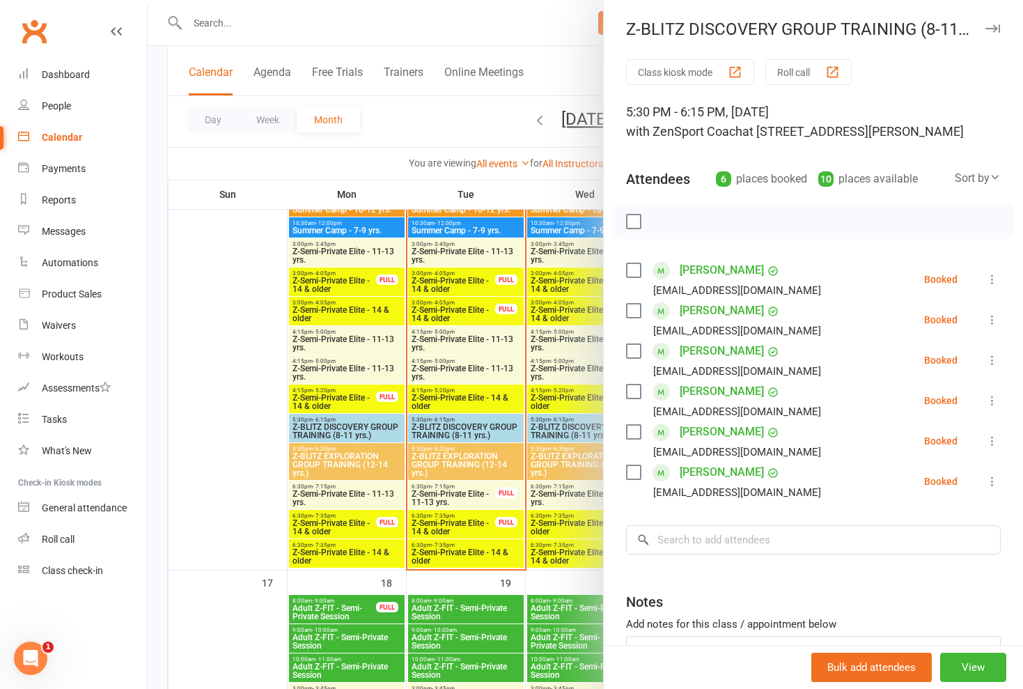
click at [555, 455] on div at bounding box center [585, 344] width 875 height 689
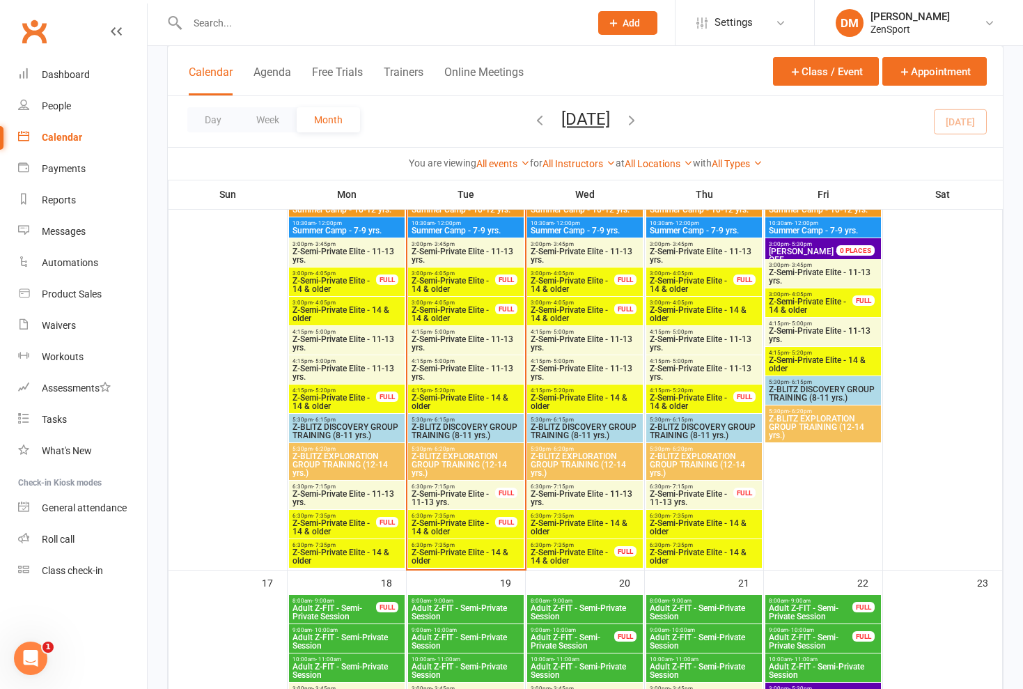
click at [581, 491] on span "Z-Semi-Private Elite - 11-13 yrs." at bounding box center [585, 497] width 110 height 17
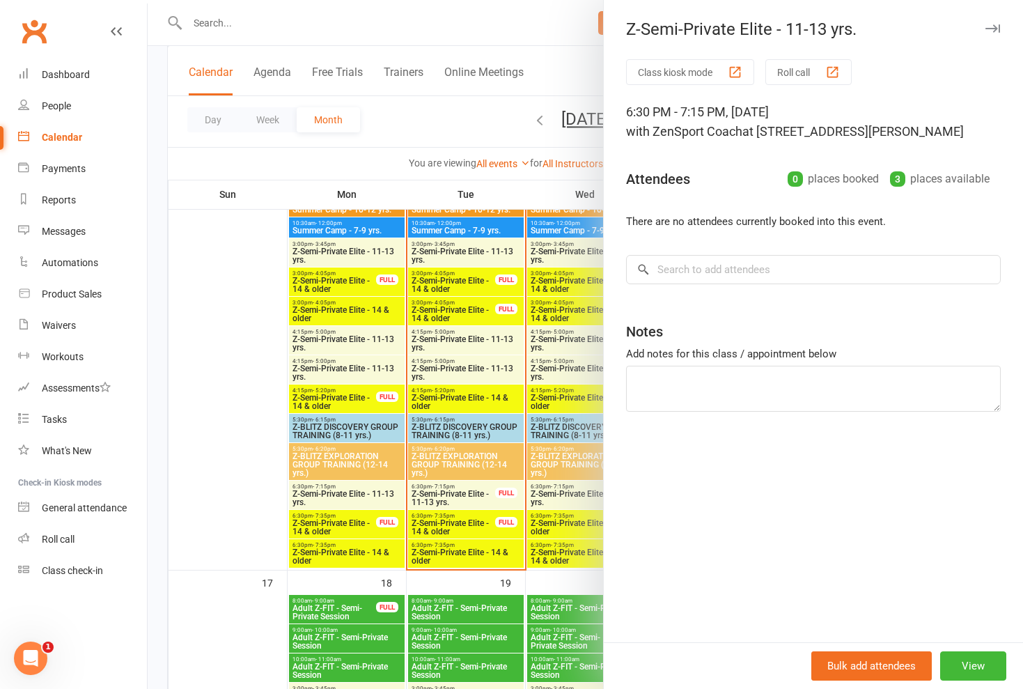
click at [581, 491] on div at bounding box center [585, 344] width 875 height 689
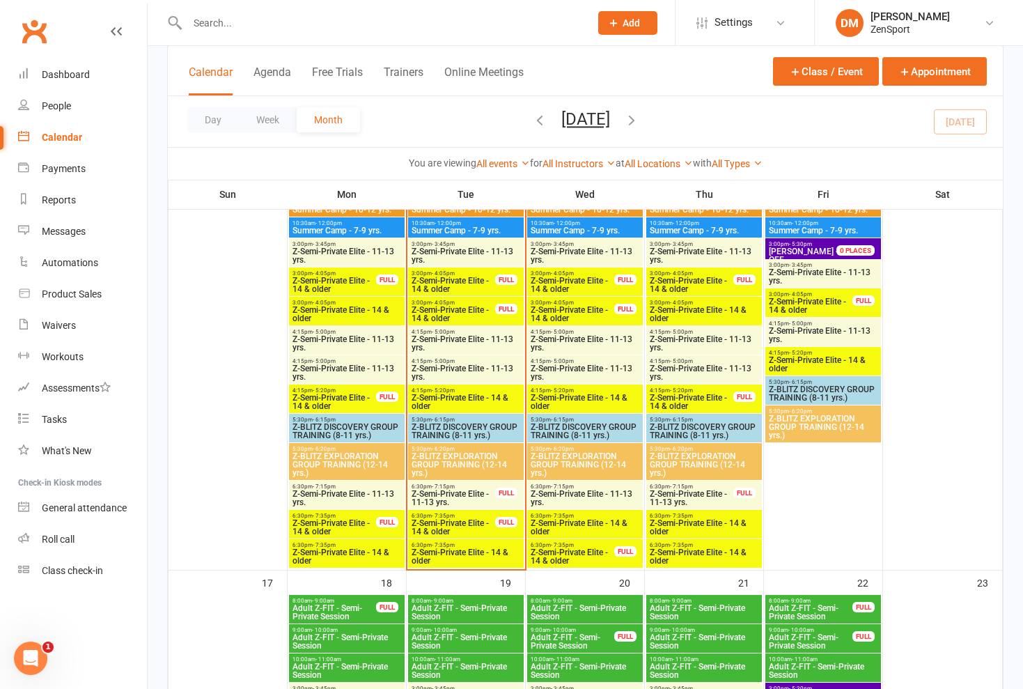
click at [583, 519] on span "Z-Semi-Private Elite - 14 & older" at bounding box center [585, 527] width 110 height 17
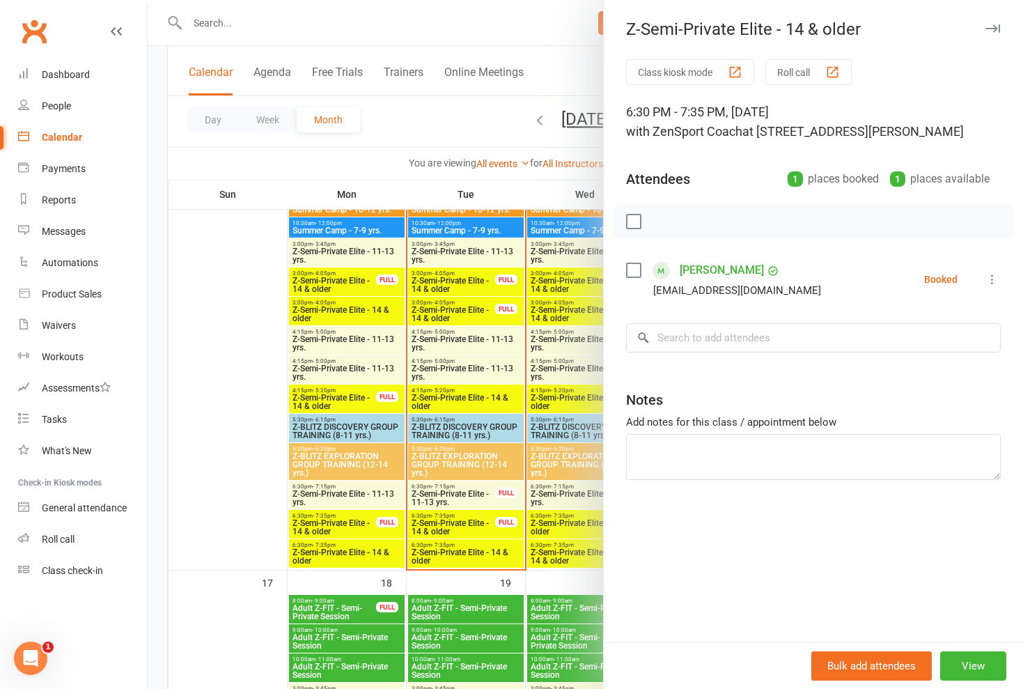
click at [583, 518] on div at bounding box center [585, 344] width 875 height 689
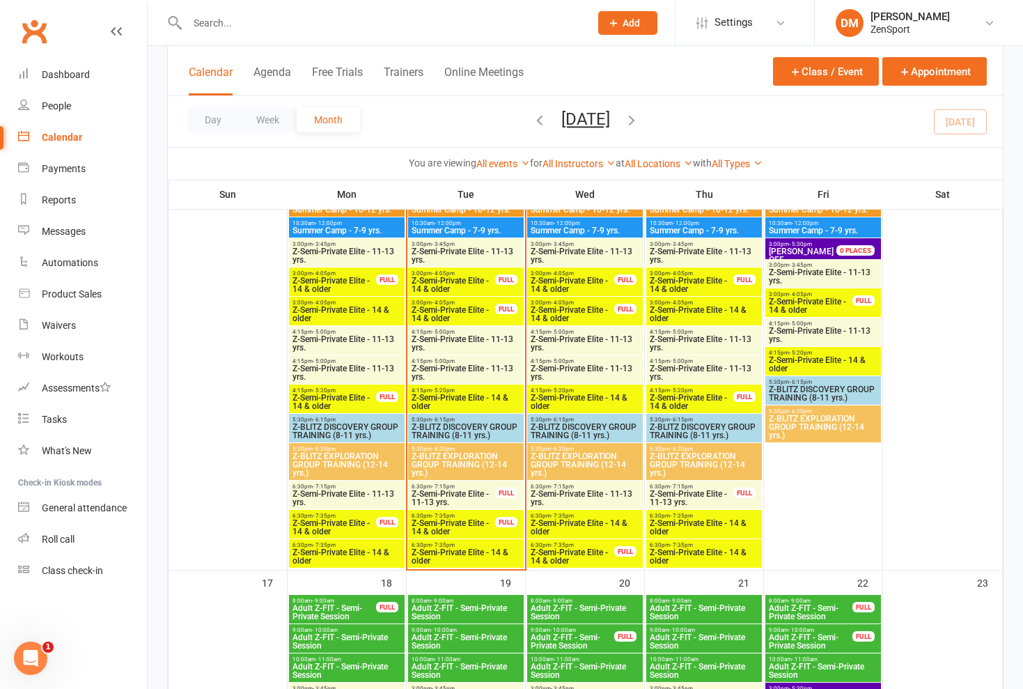
click at [582, 543] on span "6:30pm - 7:35pm" at bounding box center [572, 545] width 85 height 6
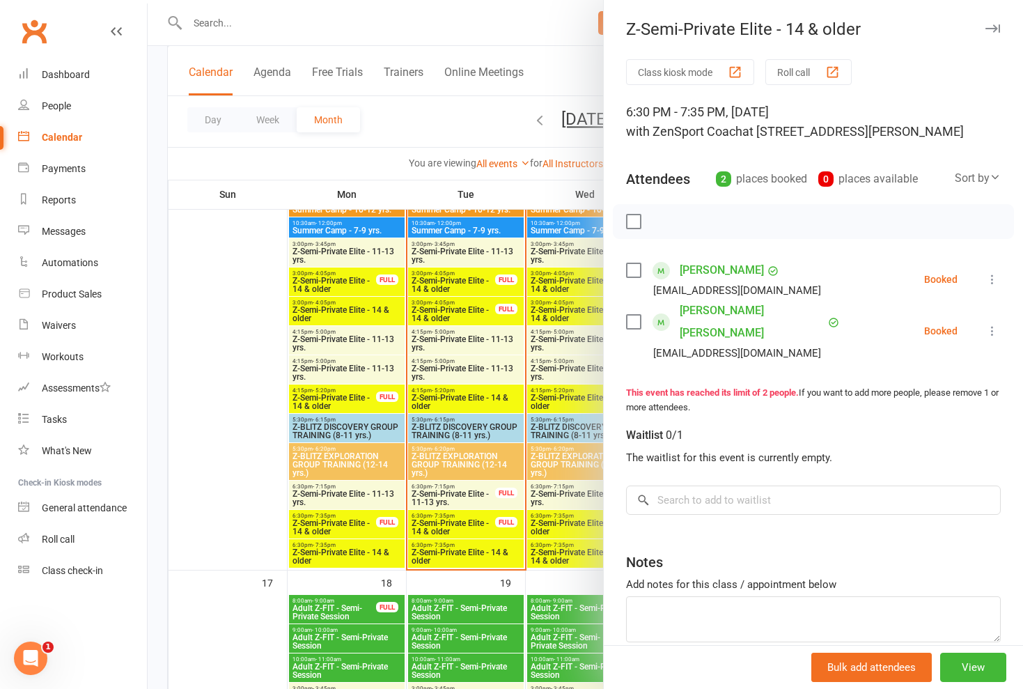
click at [582, 543] on div at bounding box center [585, 344] width 875 height 689
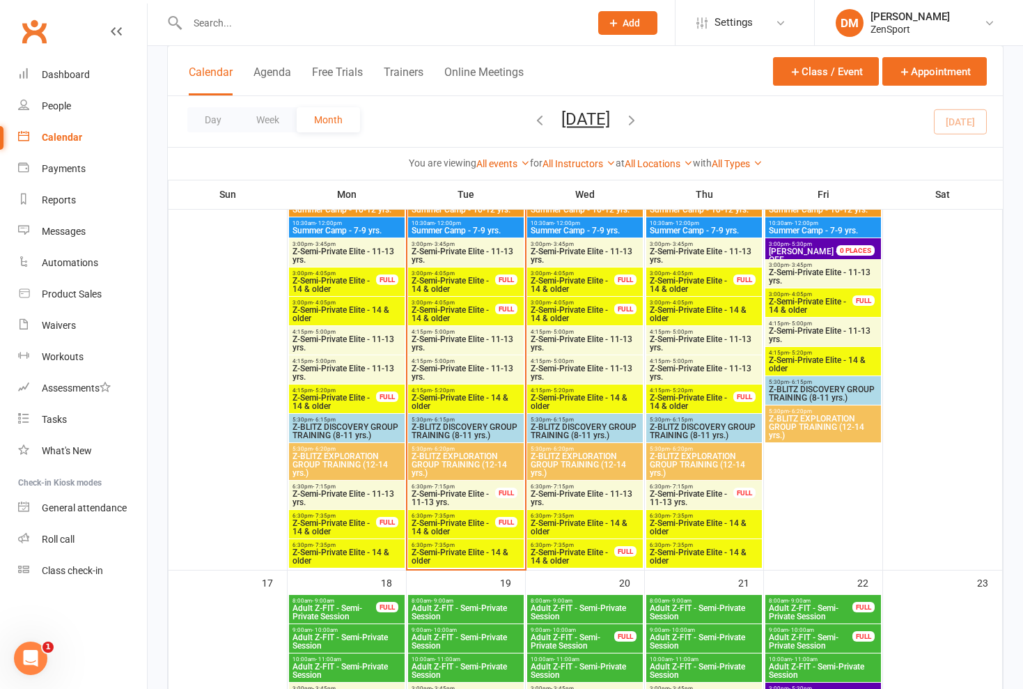
click at [581, 524] on span "Z-Semi-Private Elite - 14 & older" at bounding box center [585, 527] width 110 height 17
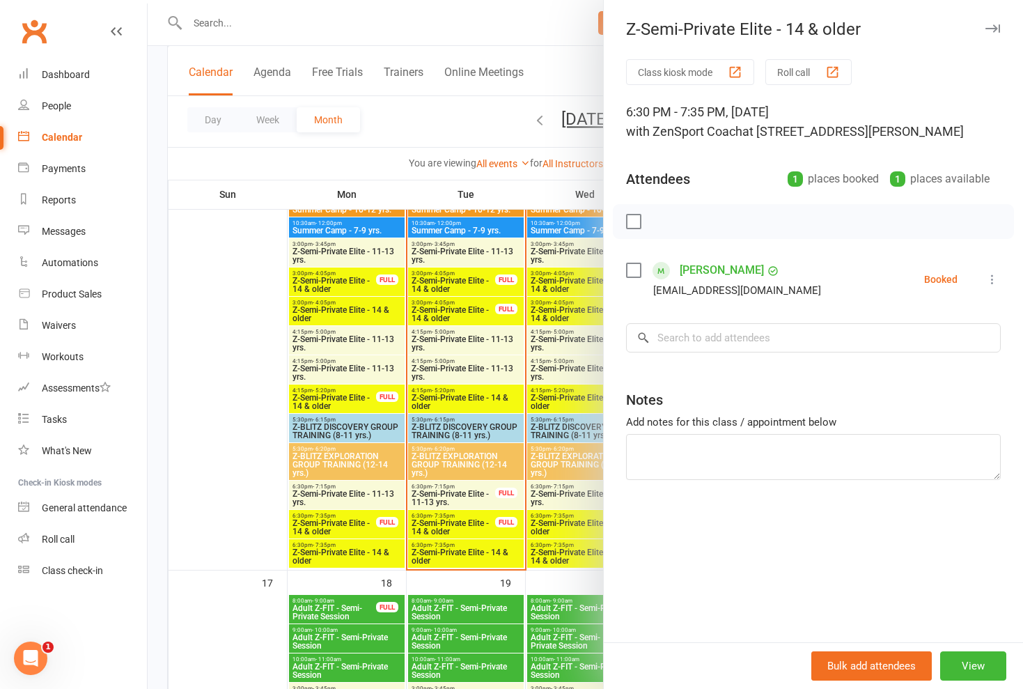
click at [581, 524] on div at bounding box center [585, 344] width 875 height 689
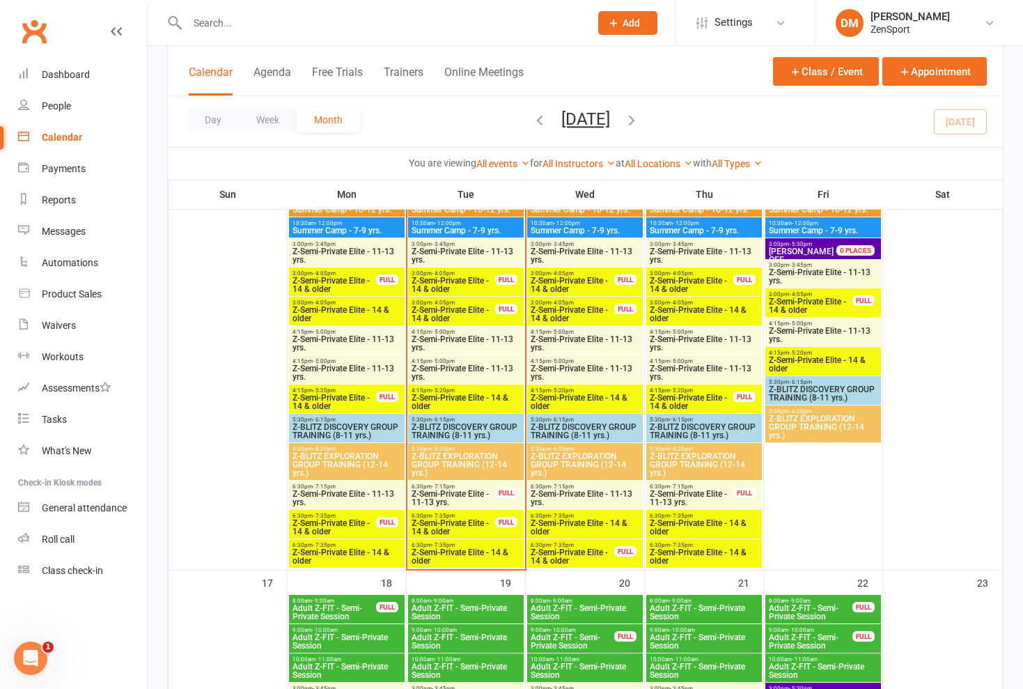
click at [576, 496] on span "Z-Semi-Private Elite - 11-13 yrs." at bounding box center [585, 497] width 110 height 17
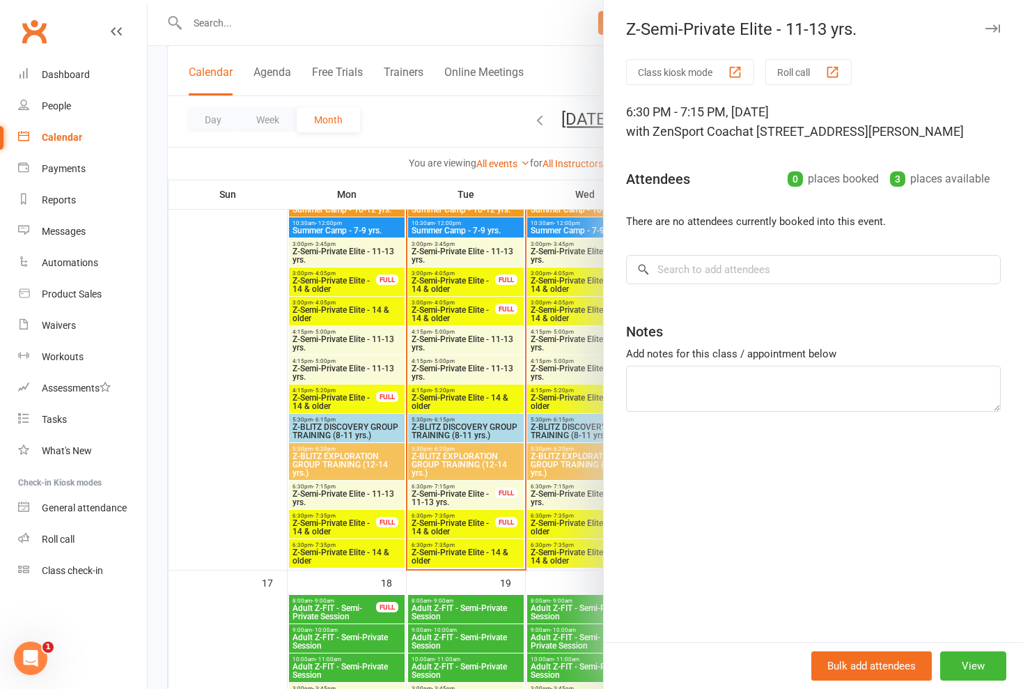
click at [576, 496] on div at bounding box center [585, 344] width 875 height 689
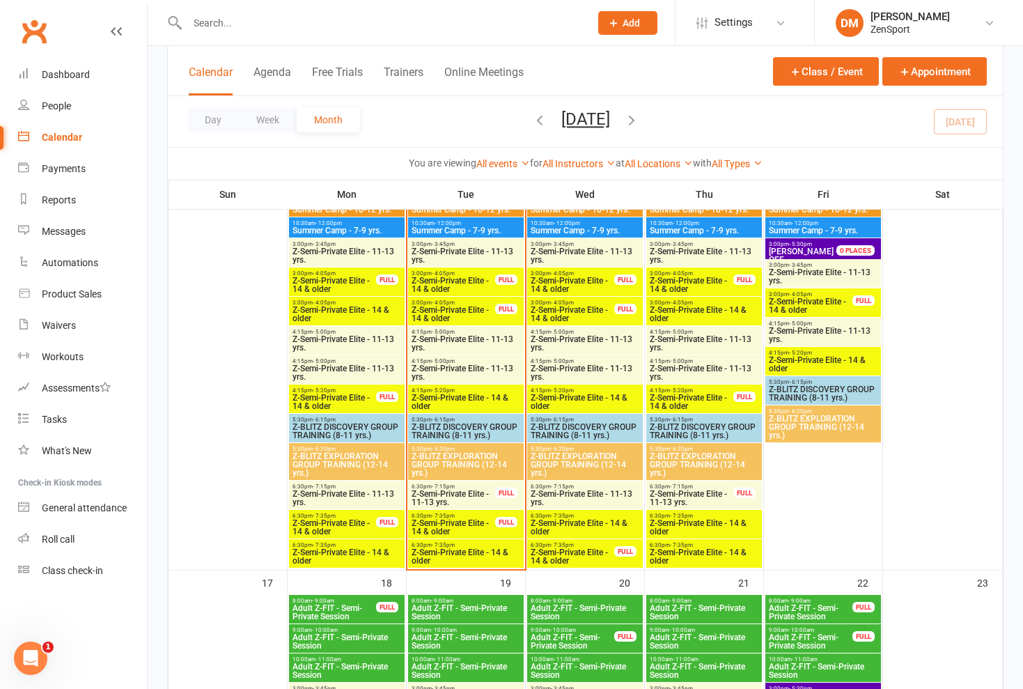
click at [586, 496] on span "Z-Semi-Private Elite - 11-13 yrs." at bounding box center [585, 497] width 110 height 17
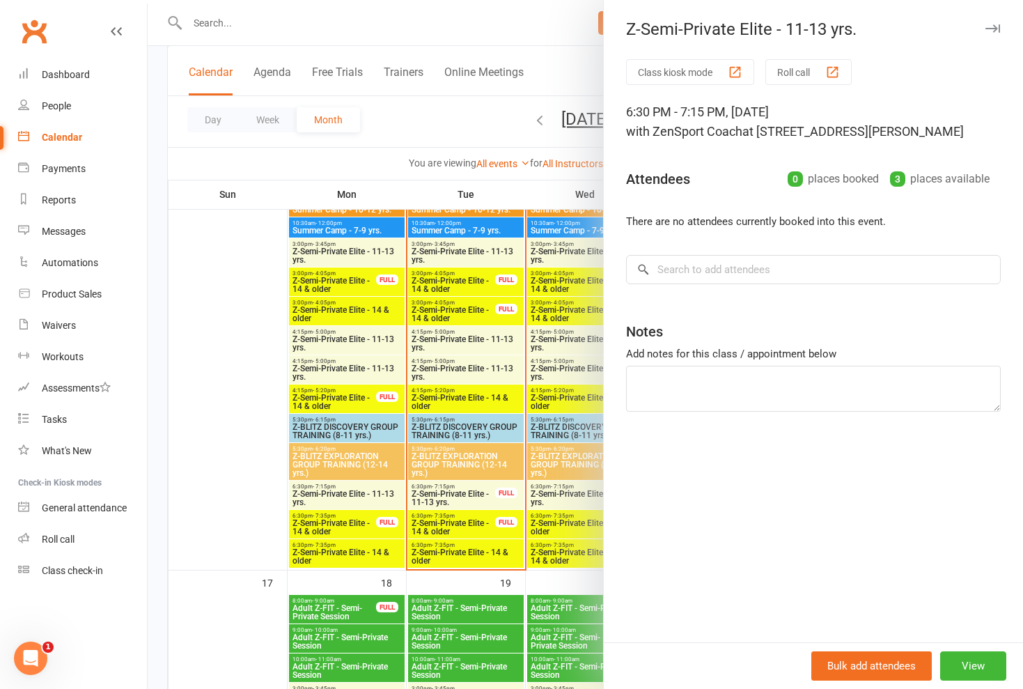
click at [586, 496] on div at bounding box center [585, 344] width 875 height 689
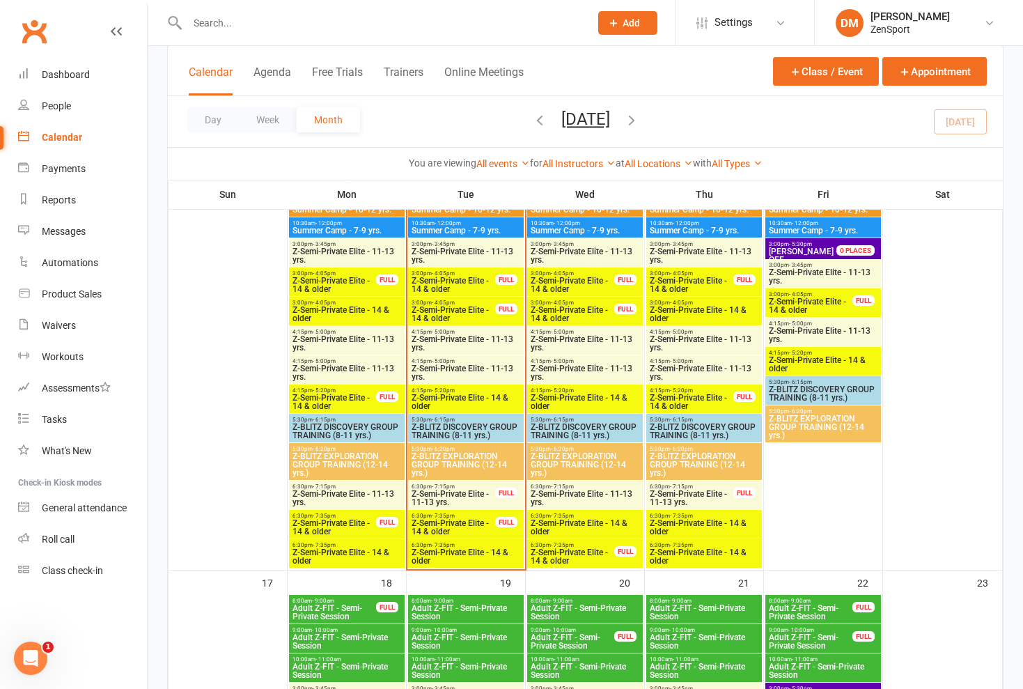
click at [586, 521] on span "Z-Semi-Private Elite - 14 & older" at bounding box center [585, 527] width 110 height 17
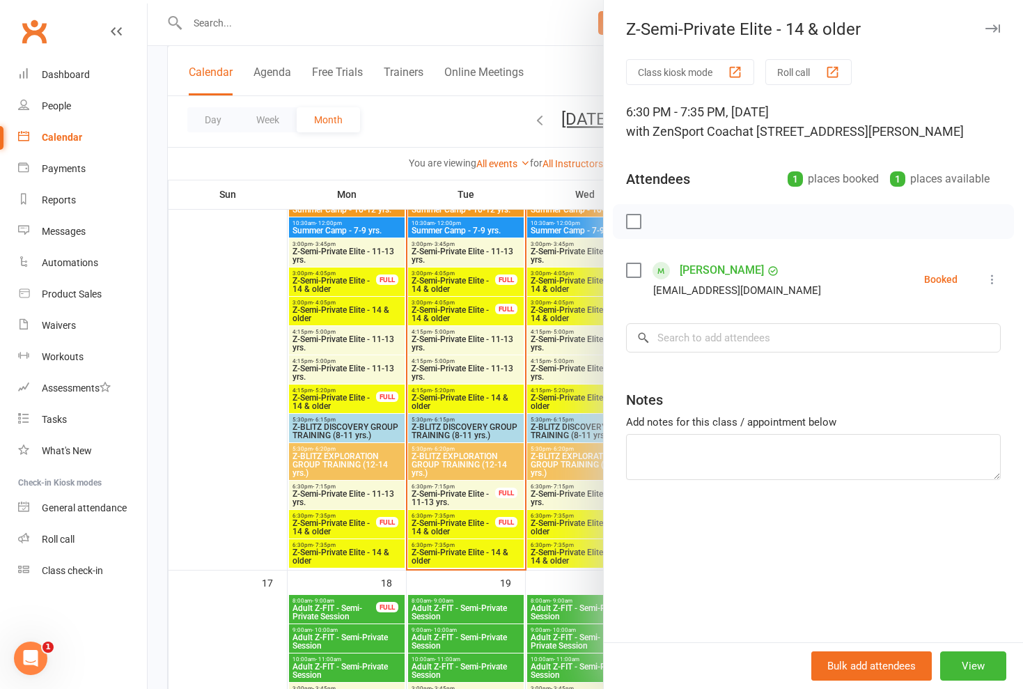
click at [586, 521] on div at bounding box center [585, 344] width 875 height 689
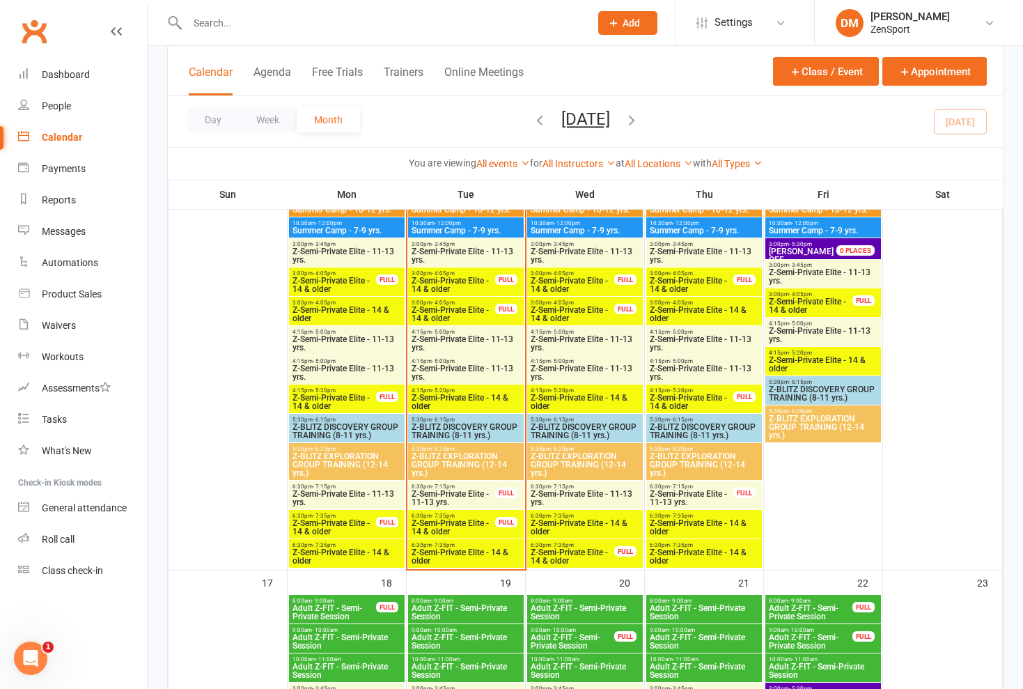
click at [576, 546] on span "6:30pm - 7:35pm" at bounding box center [572, 545] width 85 height 6
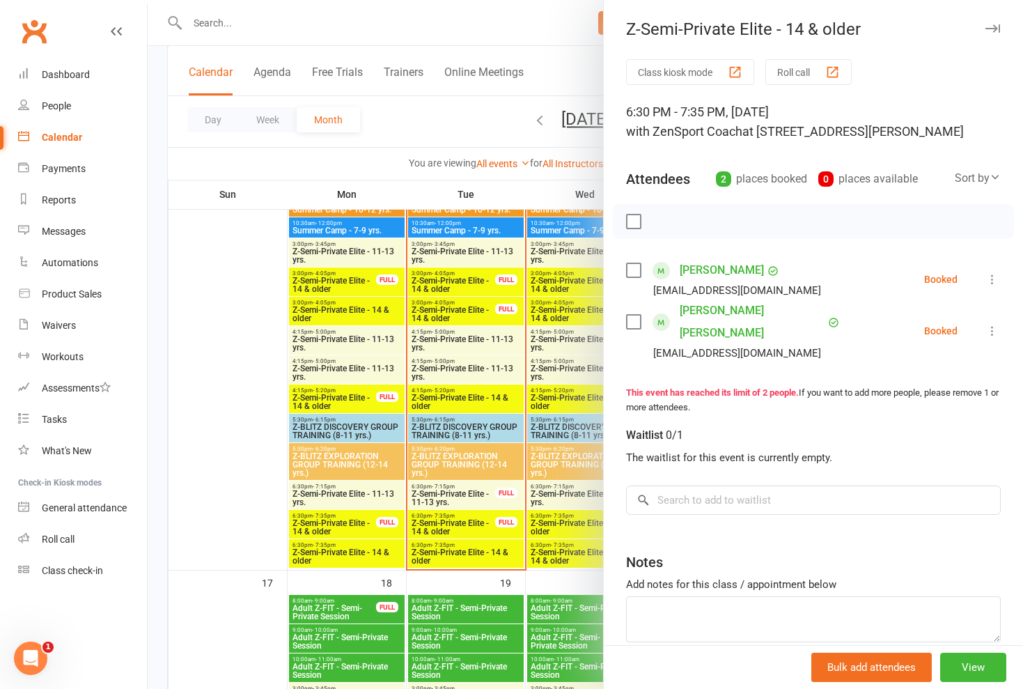
click at [529, 479] on div at bounding box center [585, 344] width 875 height 689
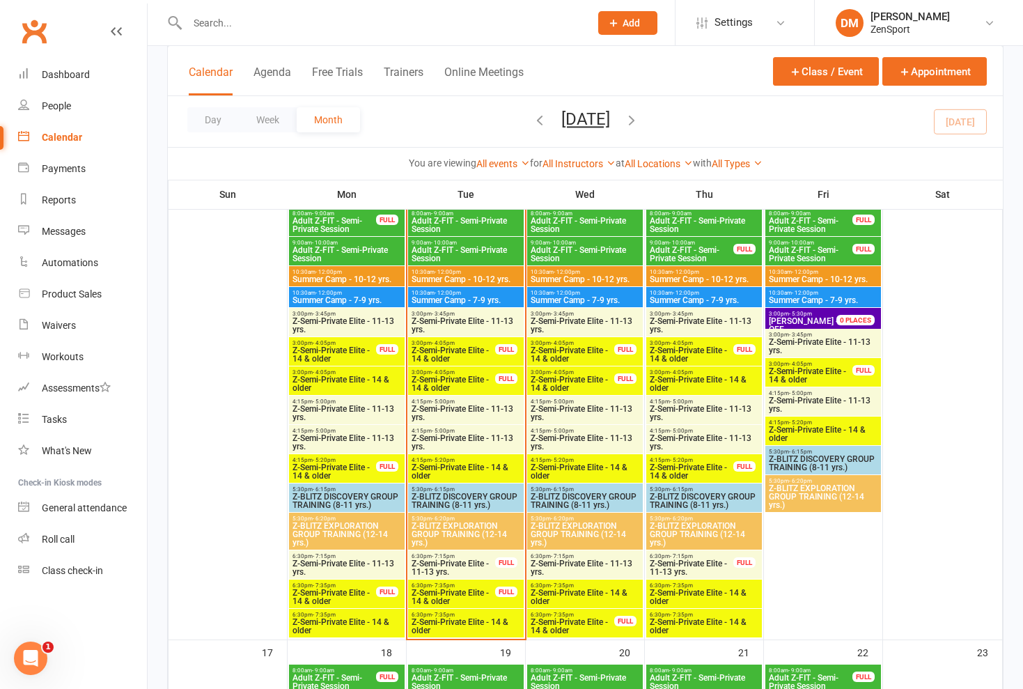
scroll to position [1062, 0]
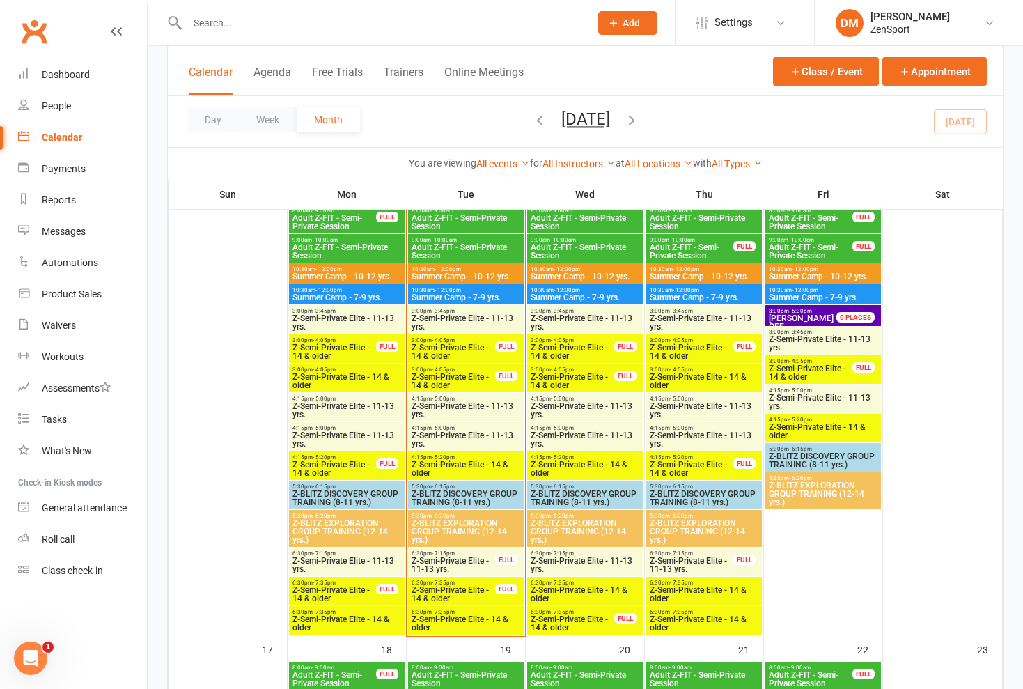
click at [586, 403] on span "Z-Semi-Private Elite - 11-13 yrs." at bounding box center [585, 410] width 110 height 17
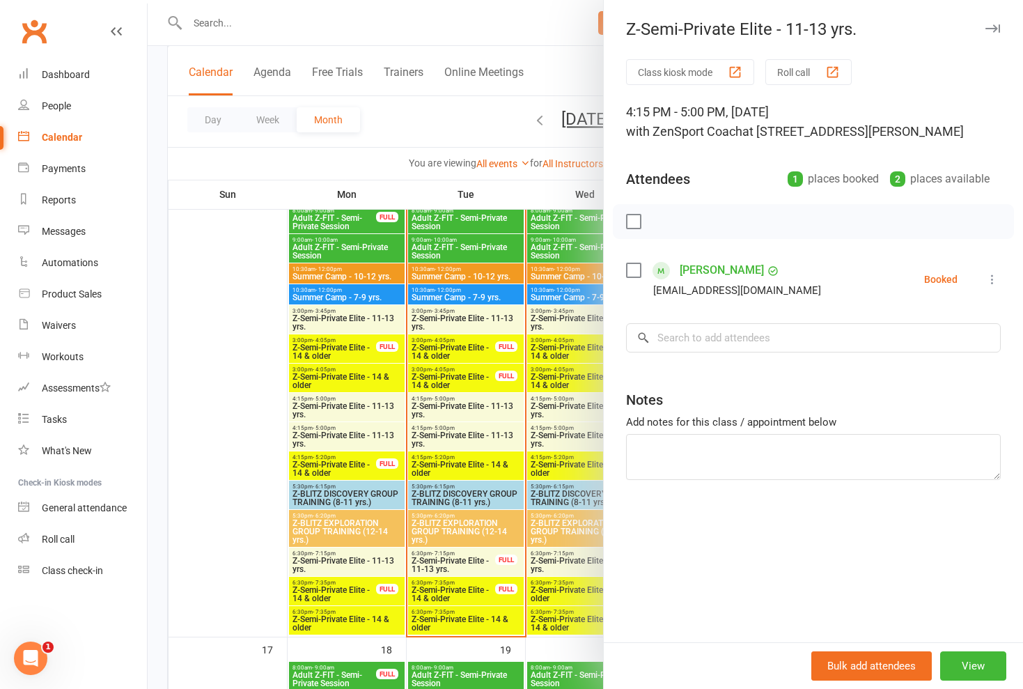
click at [586, 403] on div at bounding box center [585, 344] width 875 height 689
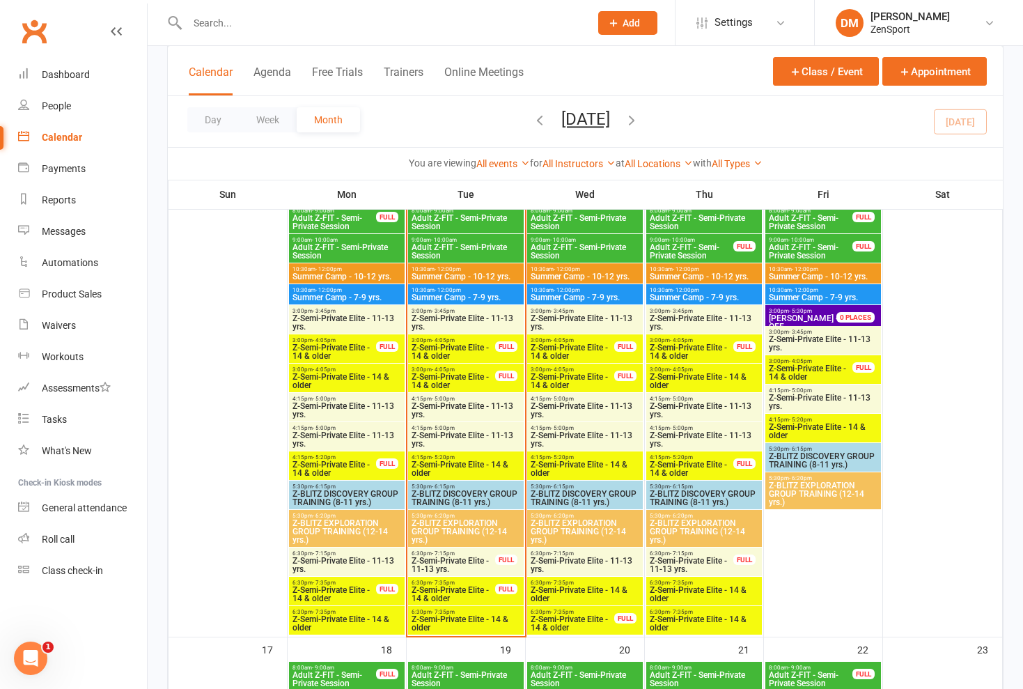
click at [588, 433] on span "Z-Semi-Private Elite - 11-13 yrs." at bounding box center [585, 439] width 110 height 17
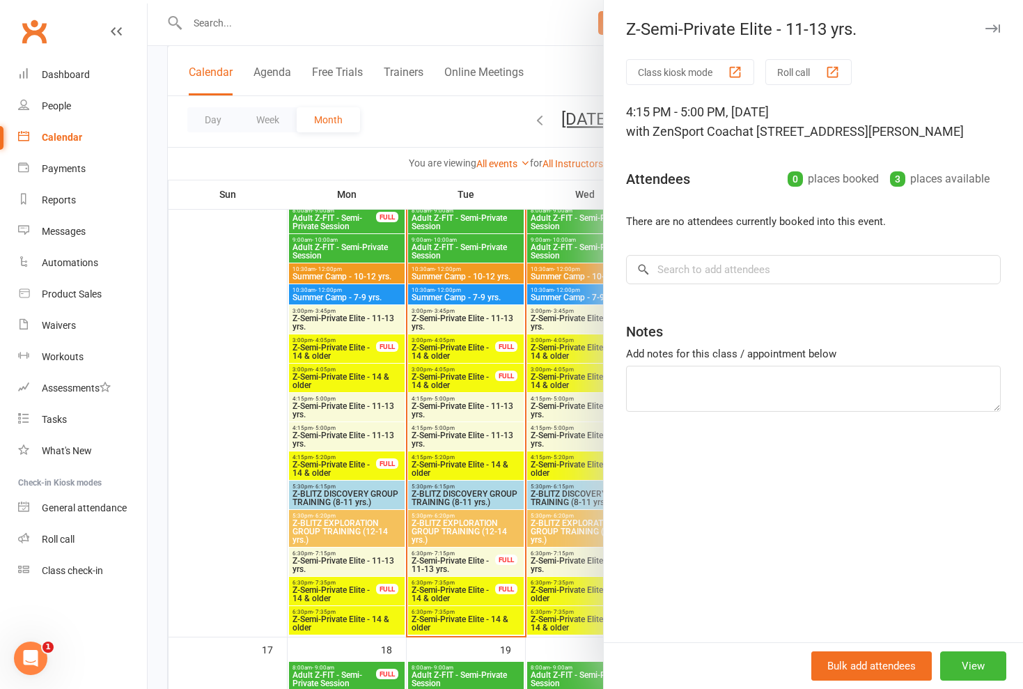
click at [588, 433] on div at bounding box center [585, 344] width 875 height 689
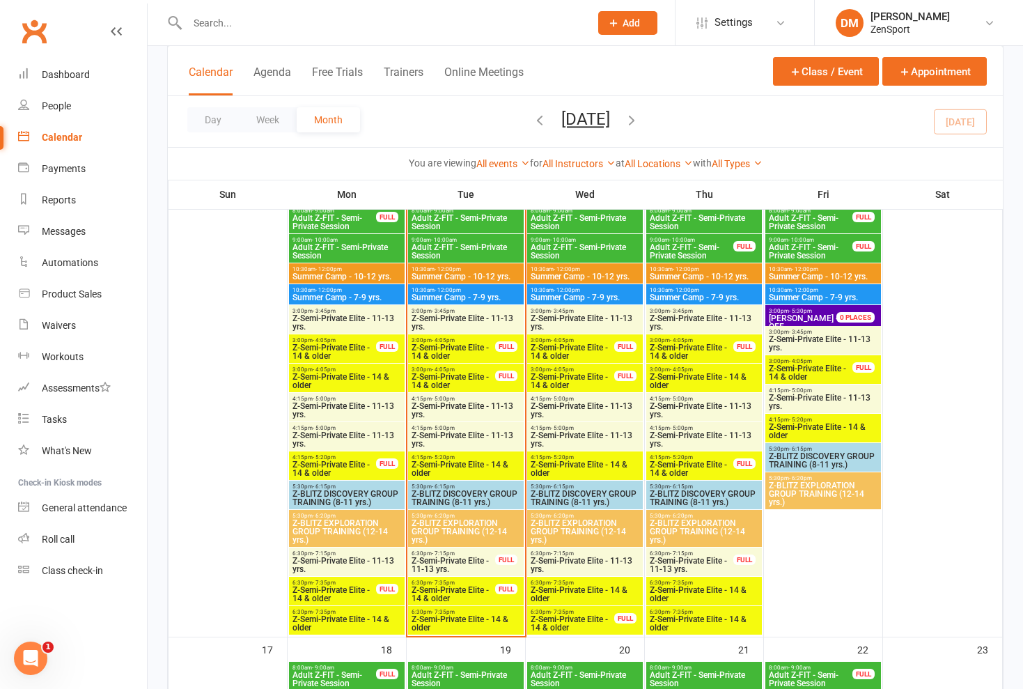
click at [587, 469] on span "Z-Semi-Private Elite - 14 & older" at bounding box center [585, 468] width 110 height 17
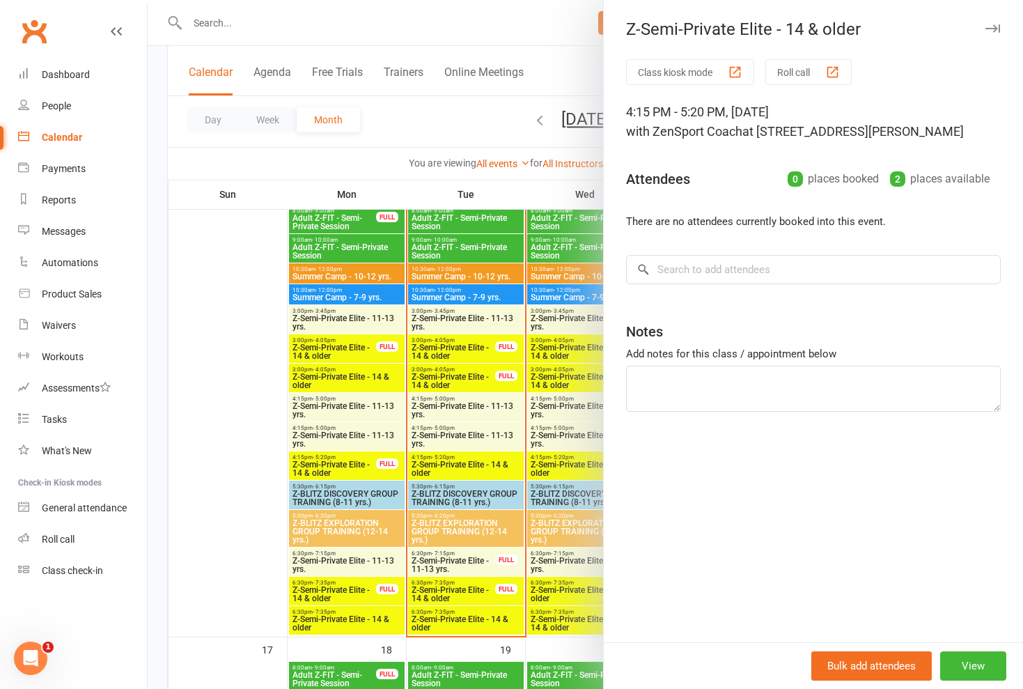
click at [586, 443] on div at bounding box center [585, 344] width 875 height 689
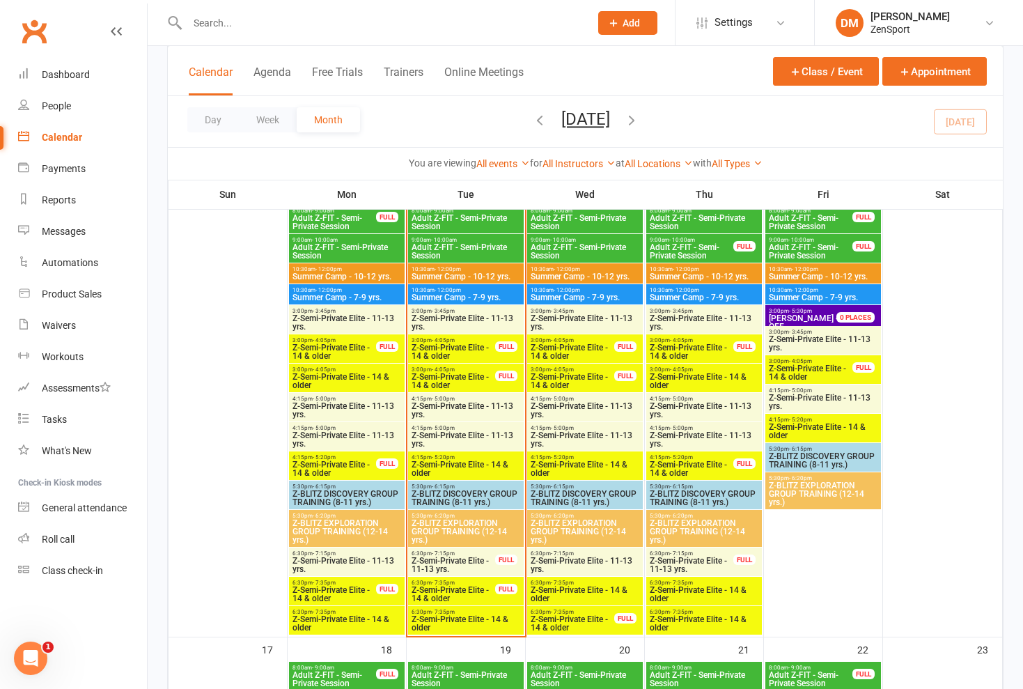
click at [586, 443] on span "Z-Semi-Private Elite - 11-13 yrs." at bounding box center [585, 439] width 110 height 17
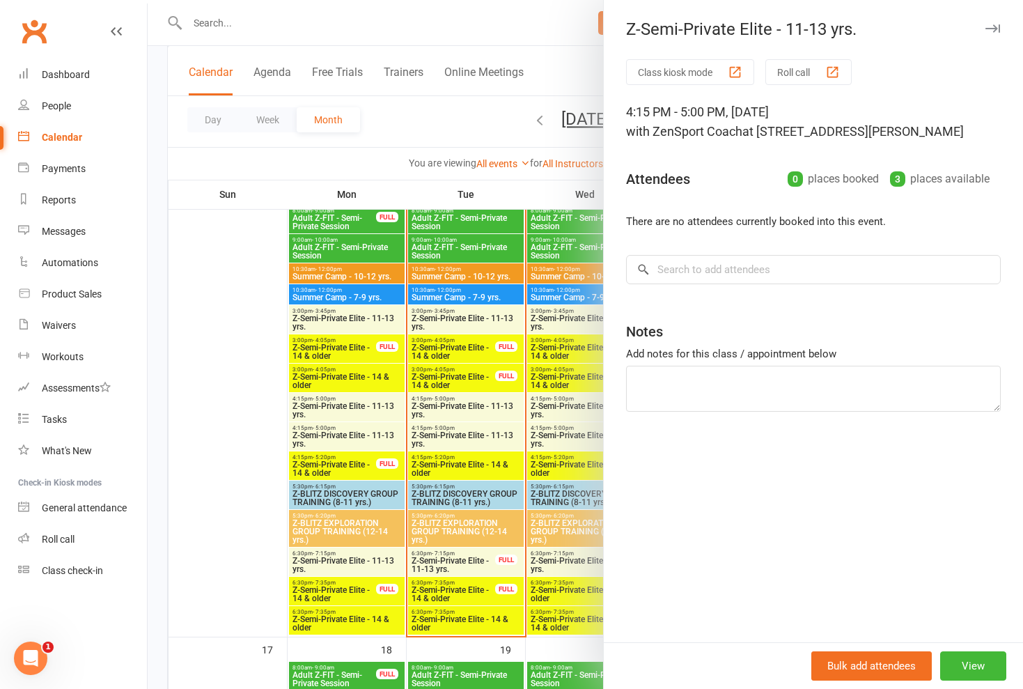
click at [466, 104] on div at bounding box center [585, 344] width 875 height 689
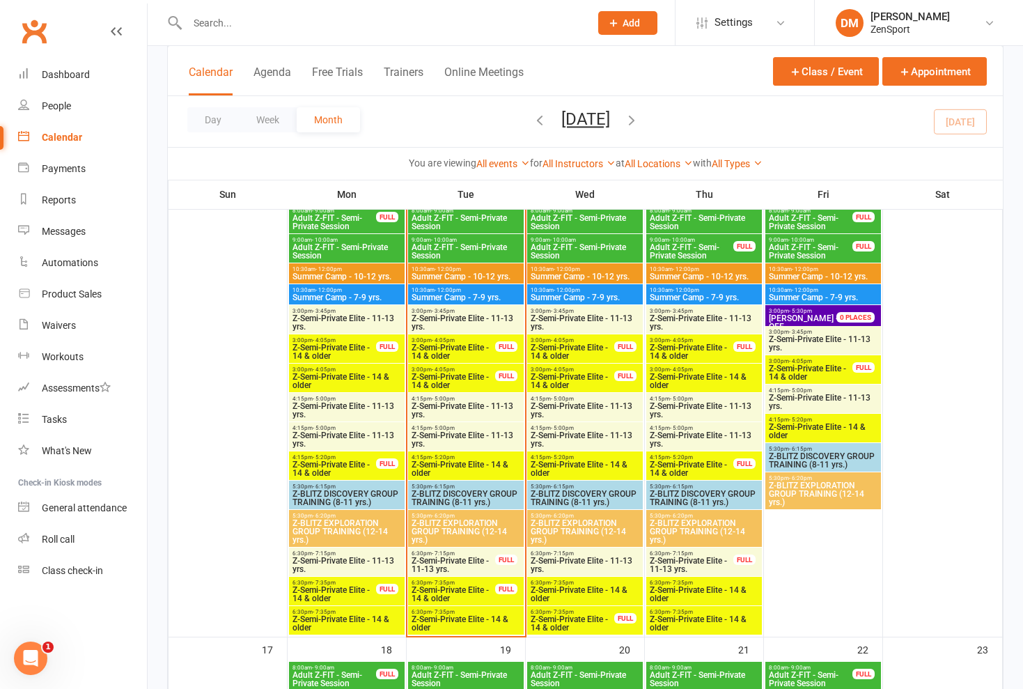
click at [787, 364] on span "Z-Semi-Private Elite - 14 & older" at bounding box center [810, 372] width 85 height 17
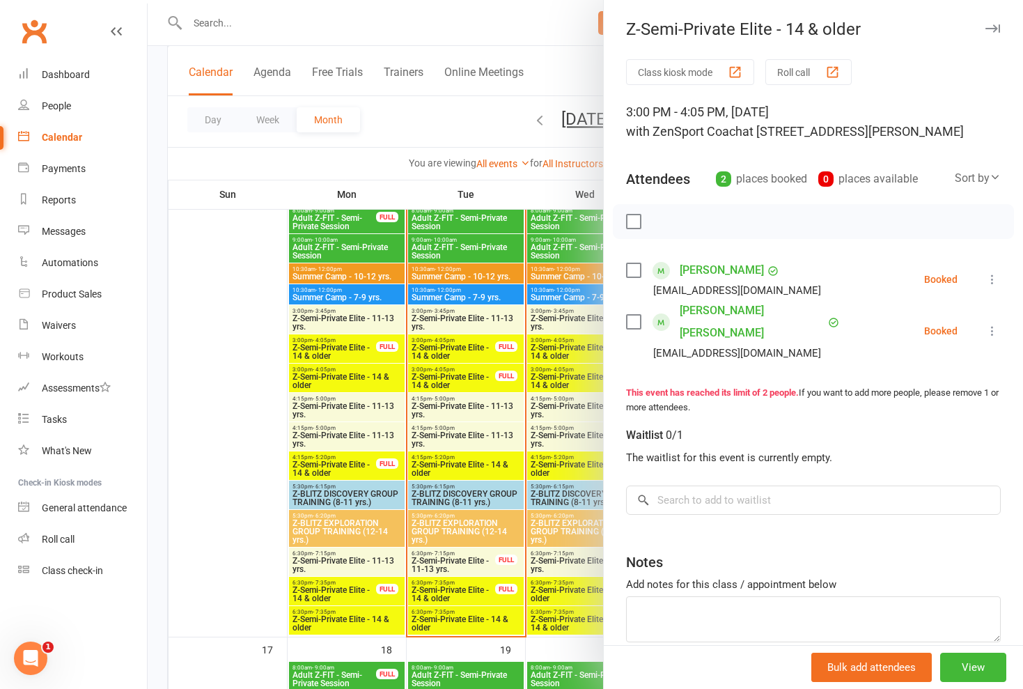
click at [730, 310] on link "Ryan Michael Penderleith" at bounding box center [751, 321] width 145 height 45
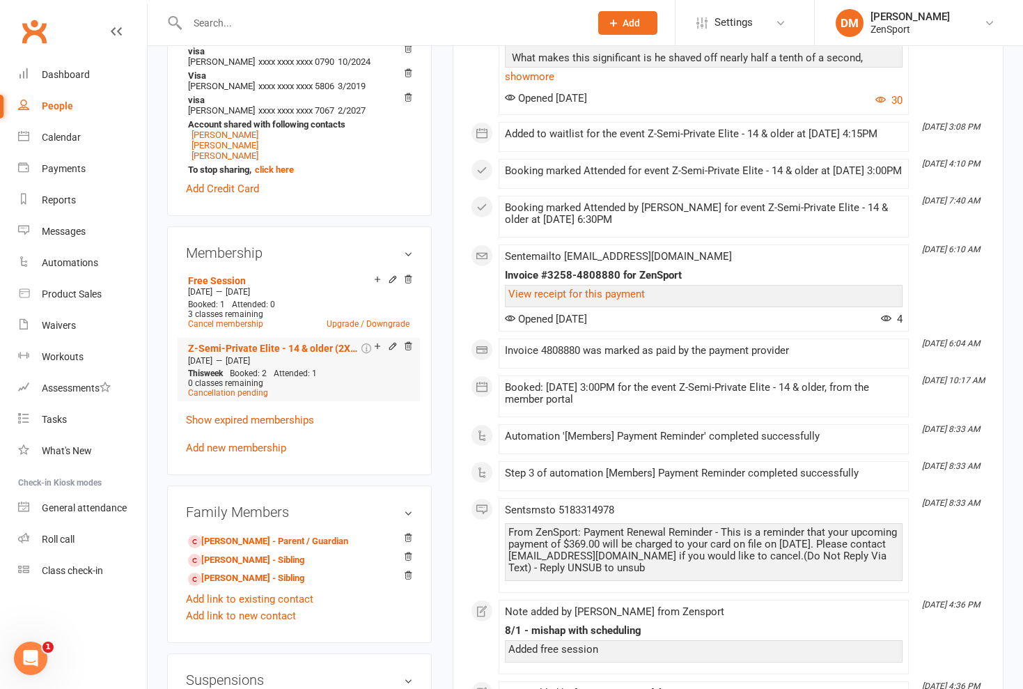
scroll to position [553, 0]
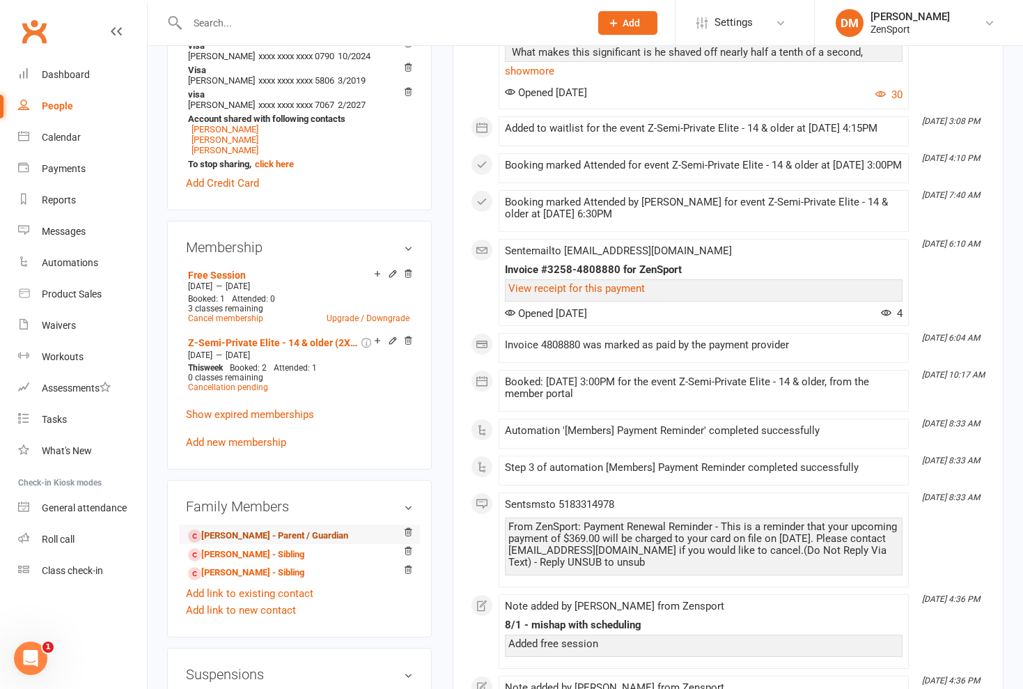
click at [305, 532] on link "Ryan Penderleith - Parent / Guardian" at bounding box center [268, 535] width 160 height 15
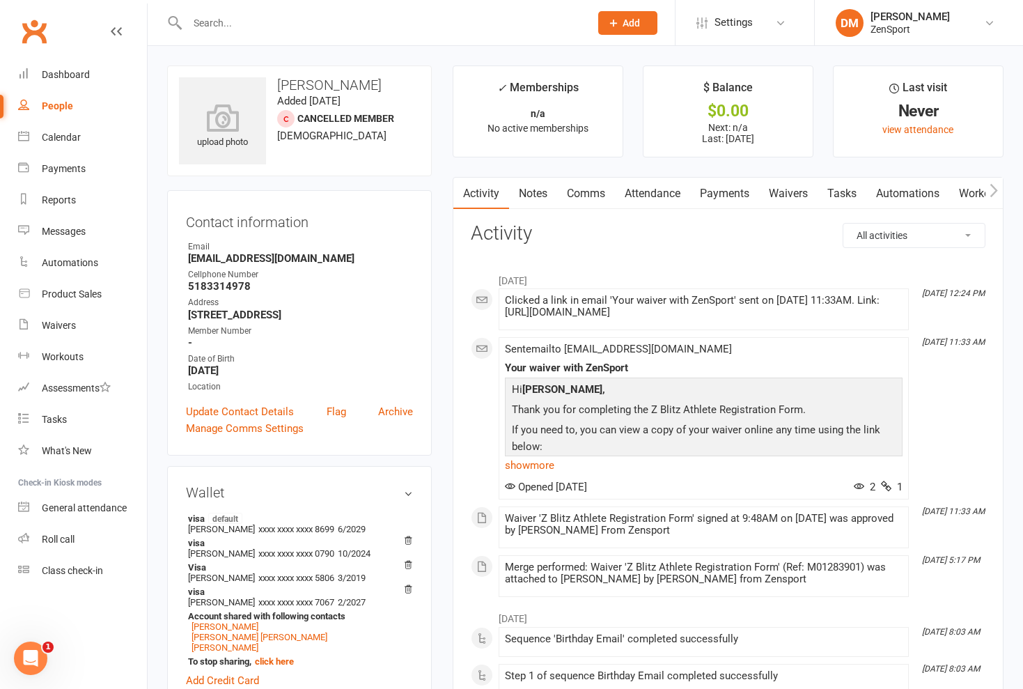
click at [586, 194] on link "Comms" at bounding box center [586, 194] width 58 height 32
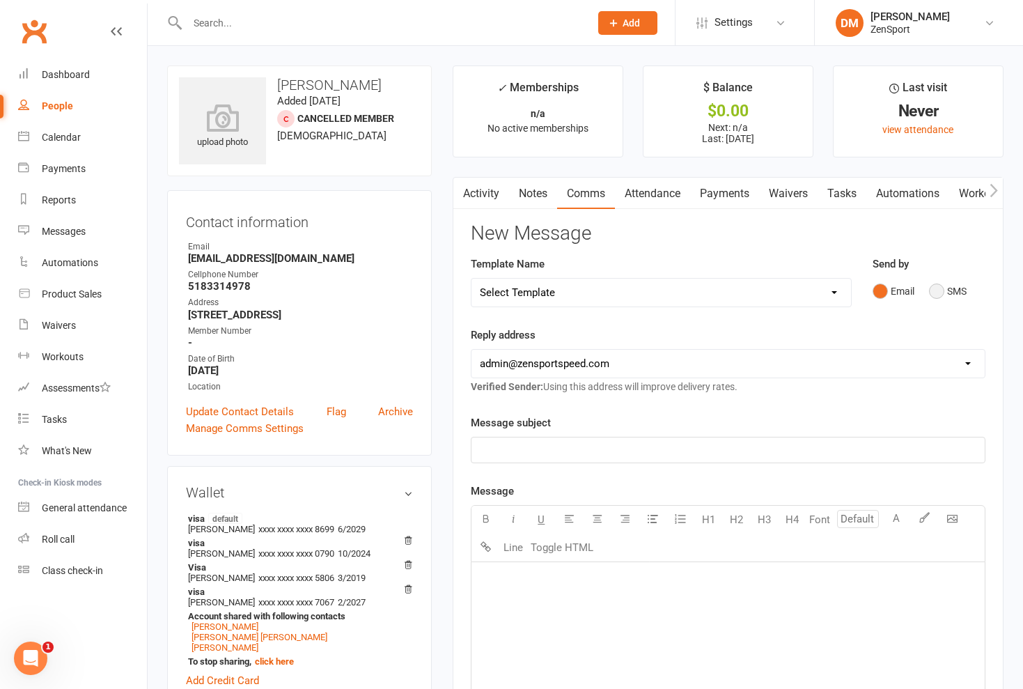
click at [938, 290] on button "SMS" at bounding box center [948, 291] width 38 height 26
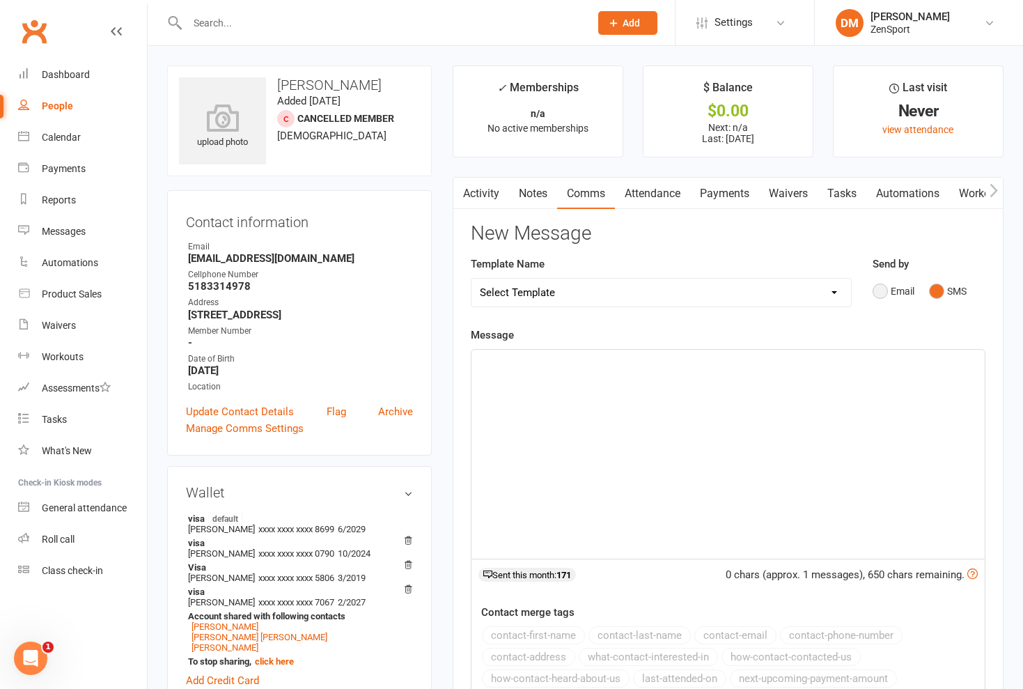
click at [880, 292] on button "Email" at bounding box center [893, 291] width 42 height 26
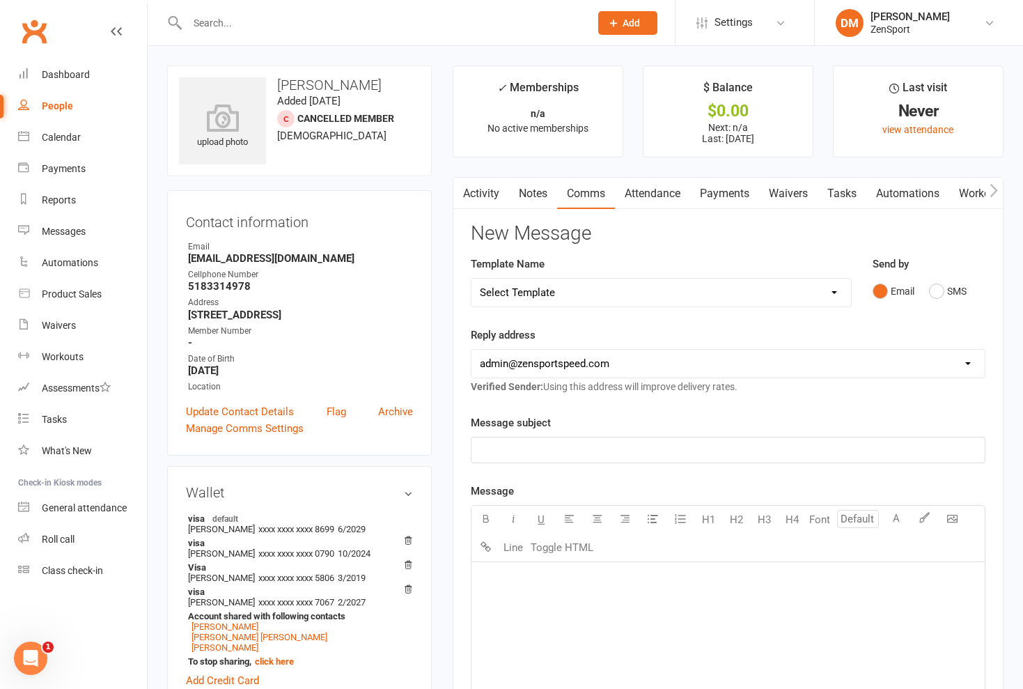
select select "2"
click at [494, 446] on p "﻿" at bounding box center [728, 449] width 496 height 17
click at [496, 572] on p "﻿" at bounding box center [728, 579] width 496 height 17
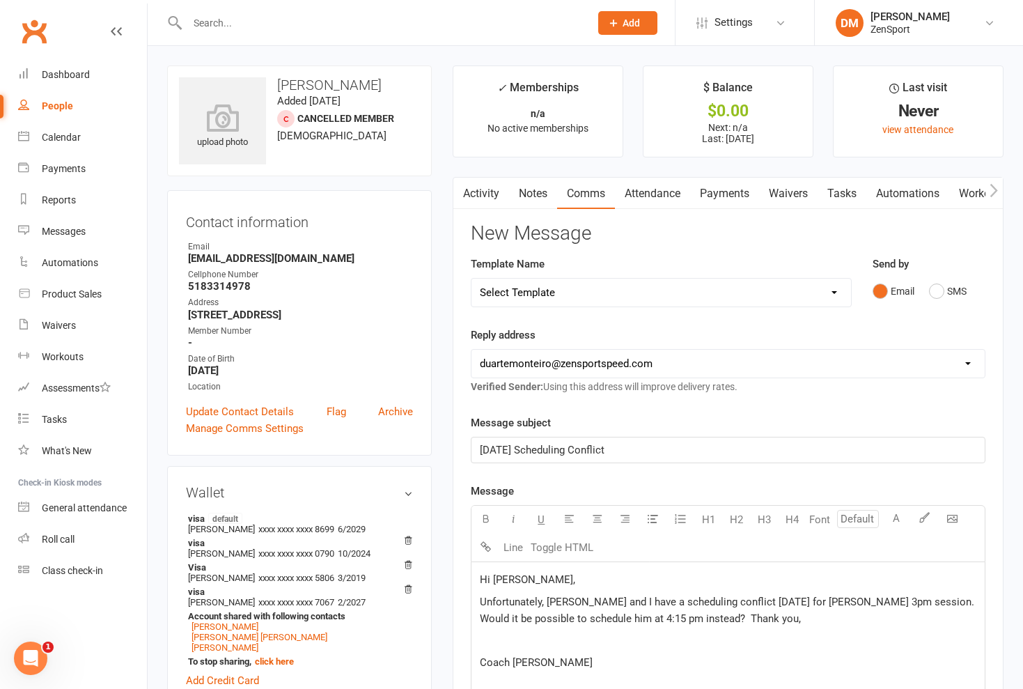
click at [879, 603] on span "Unfortunately, Reese and I have a scheduling conflict on Friday for Ryan's 3pm …" at bounding box center [730, 609] width 500 height 29
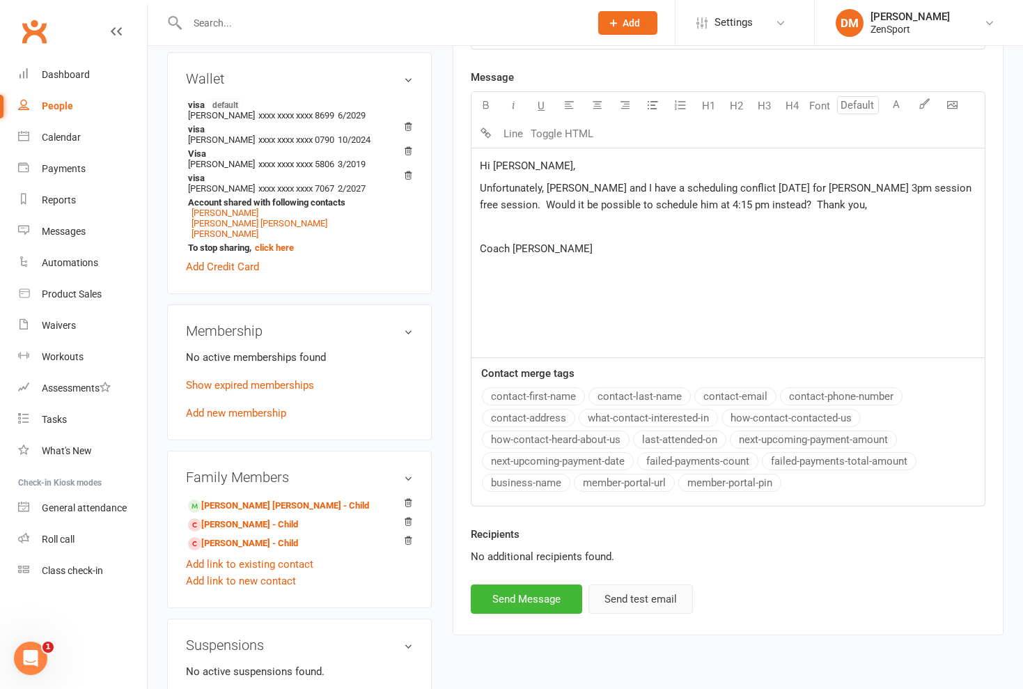
scroll to position [443, 0]
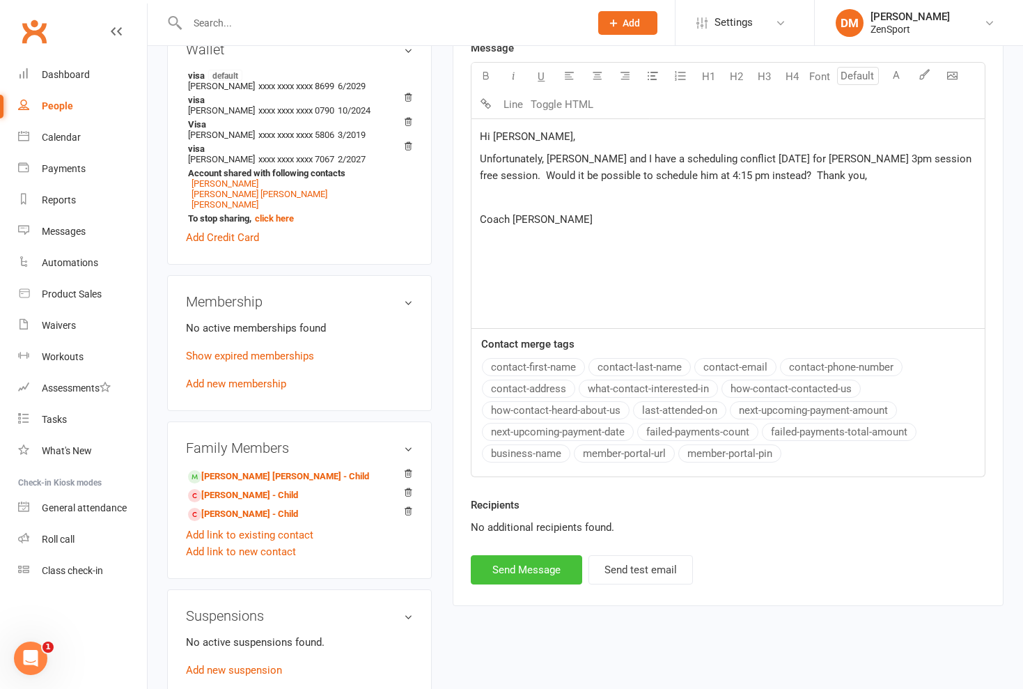
click at [519, 579] on button "Send Message" at bounding box center [526, 569] width 111 height 29
select select "1"
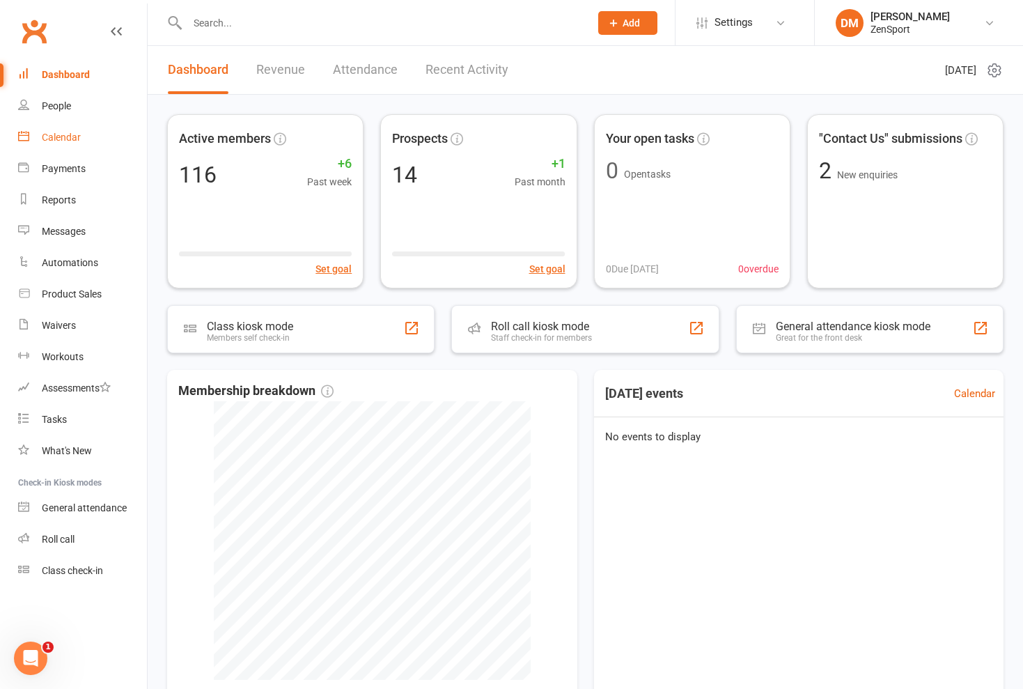
click at [78, 141] on div "Calendar" at bounding box center [61, 137] width 39 height 11
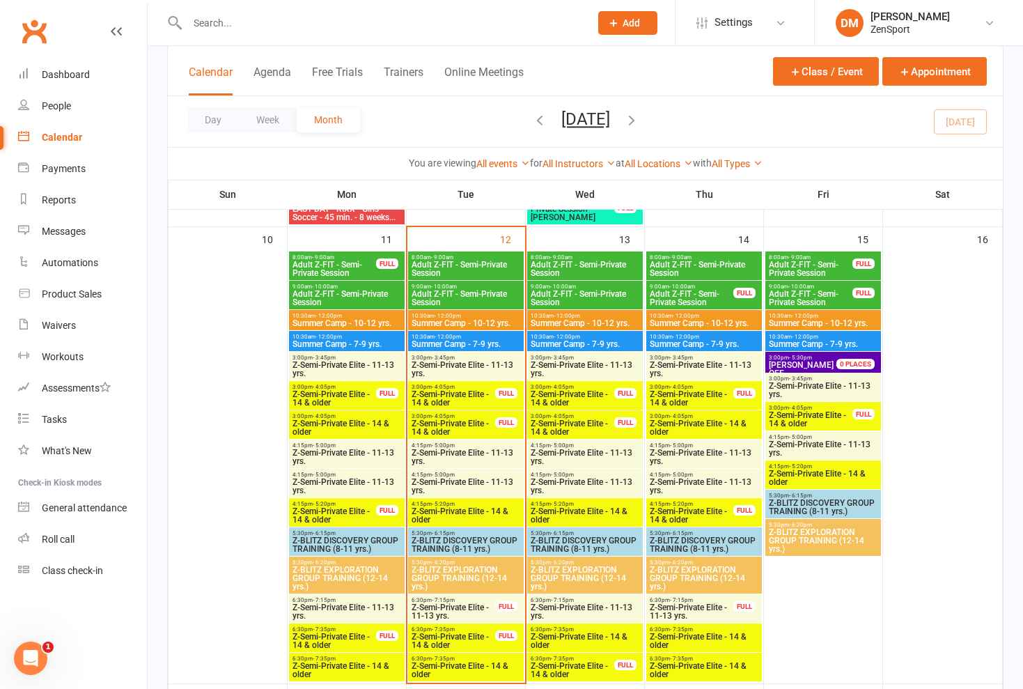
scroll to position [1016, 0]
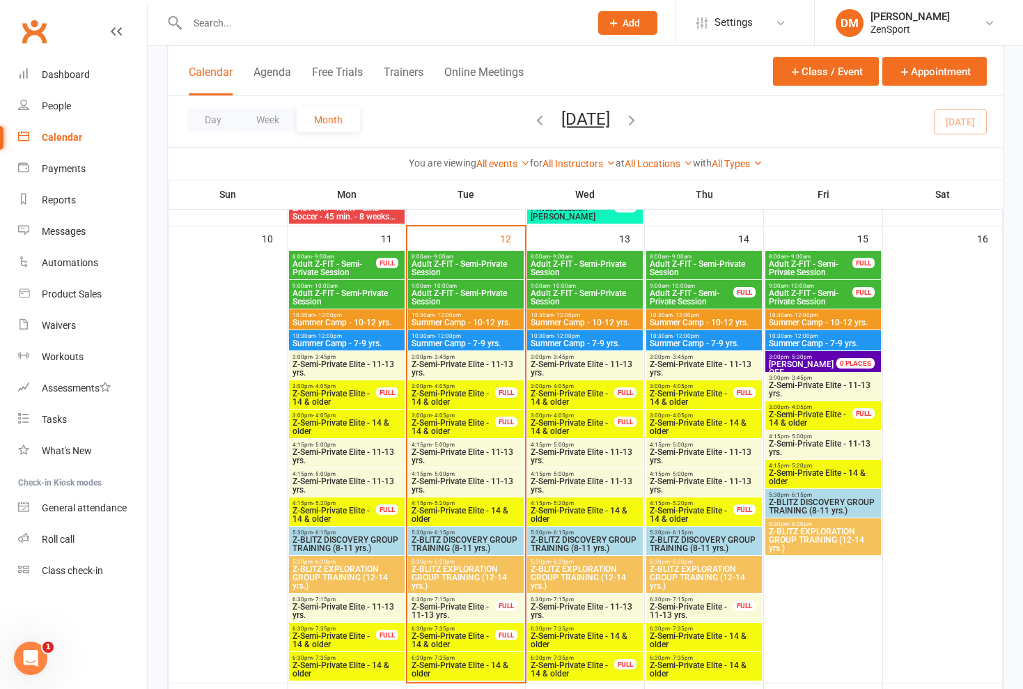
click at [567, 261] on span "Adult Z-FIT - Semi-Private Session" at bounding box center [585, 268] width 110 height 17
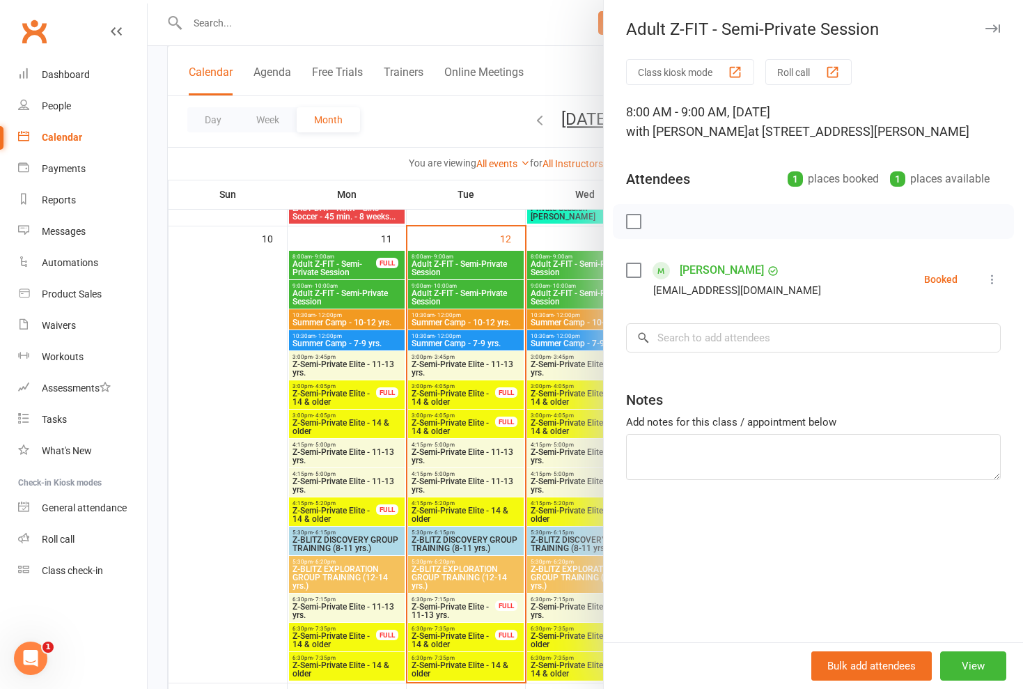
click at [567, 261] on div at bounding box center [585, 344] width 875 height 689
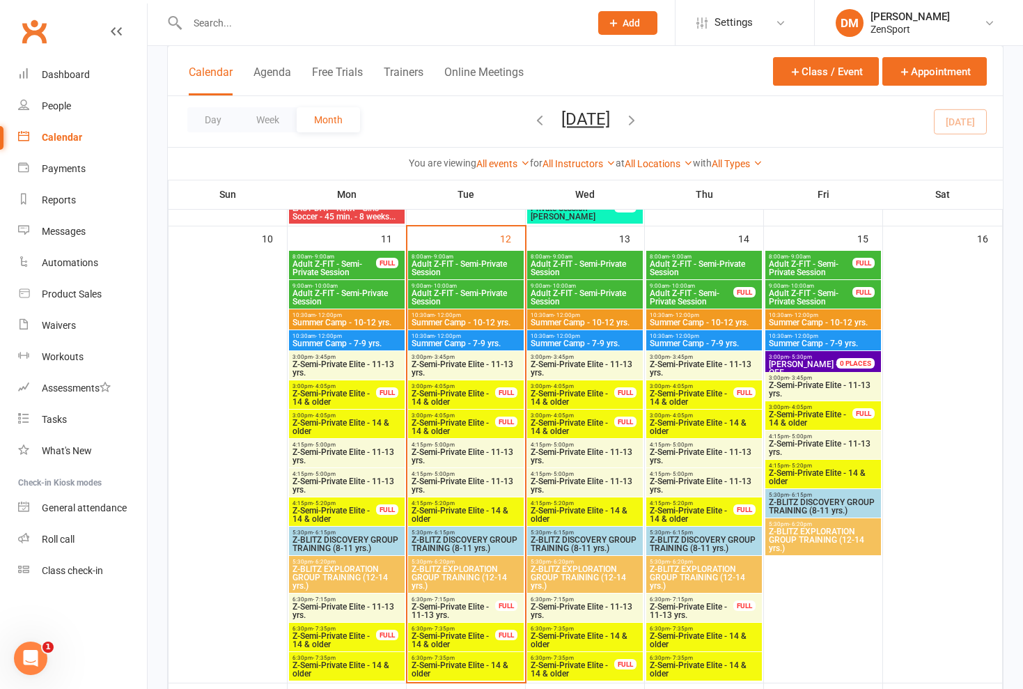
click at [552, 297] on span "Adult Z-FIT - Semi-Private Session" at bounding box center [585, 297] width 110 height 17
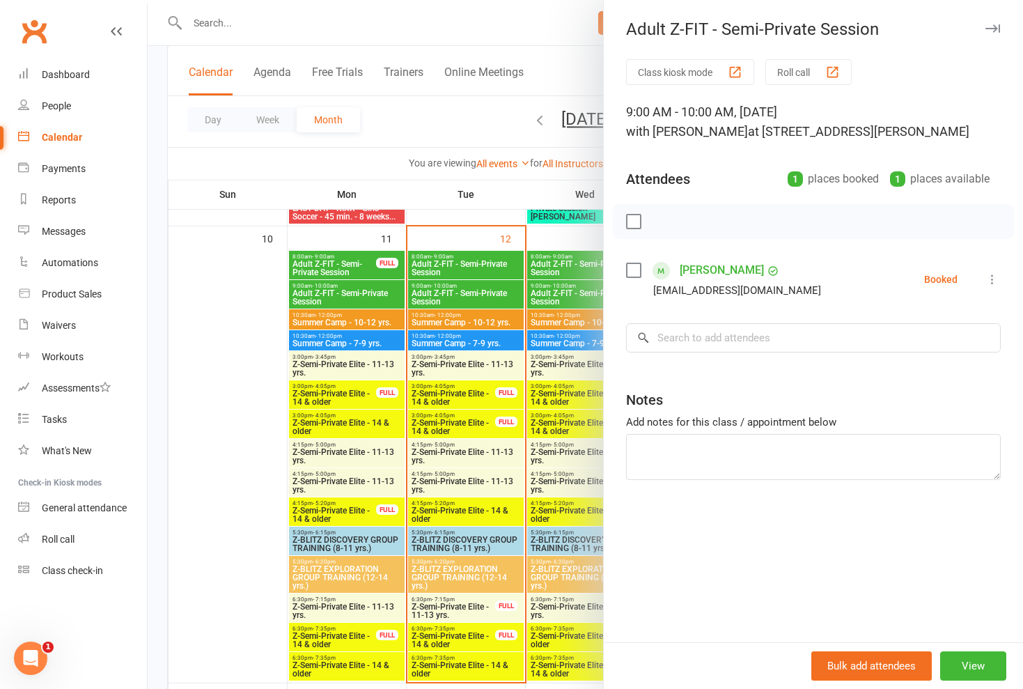
click at [552, 296] on div at bounding box center [585, 344] width 875 height 689
